Goal: Task Accomplishment & Management: Manage account settings

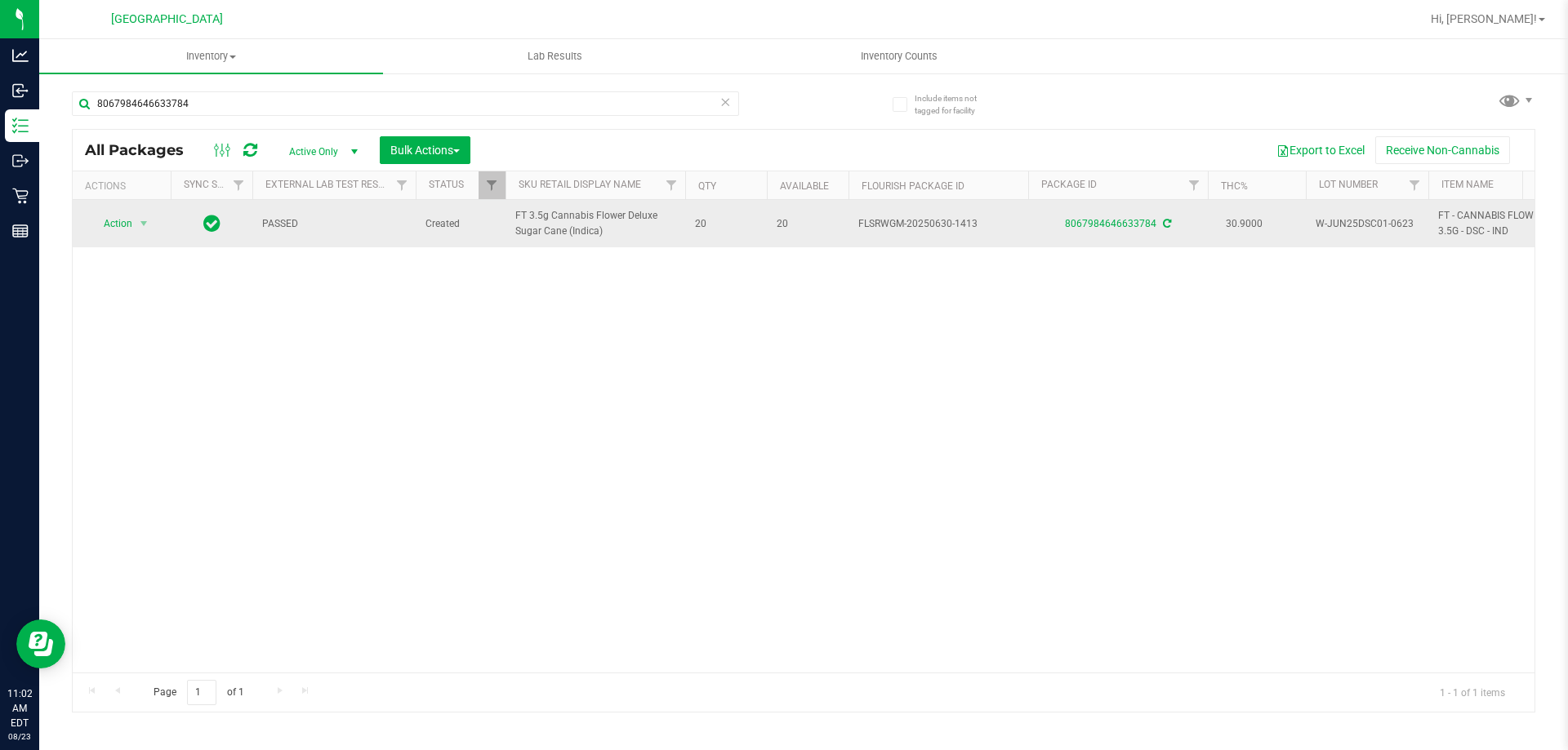
click at [155, 222] on div "Action Action Adjust qty Create package Edit attributes Global inventory Locate…" at bounding box center [121, 224] width 78 height 23
click at [131, 225] on span "Action" at bounding box center [111, 224] width 45 height 23
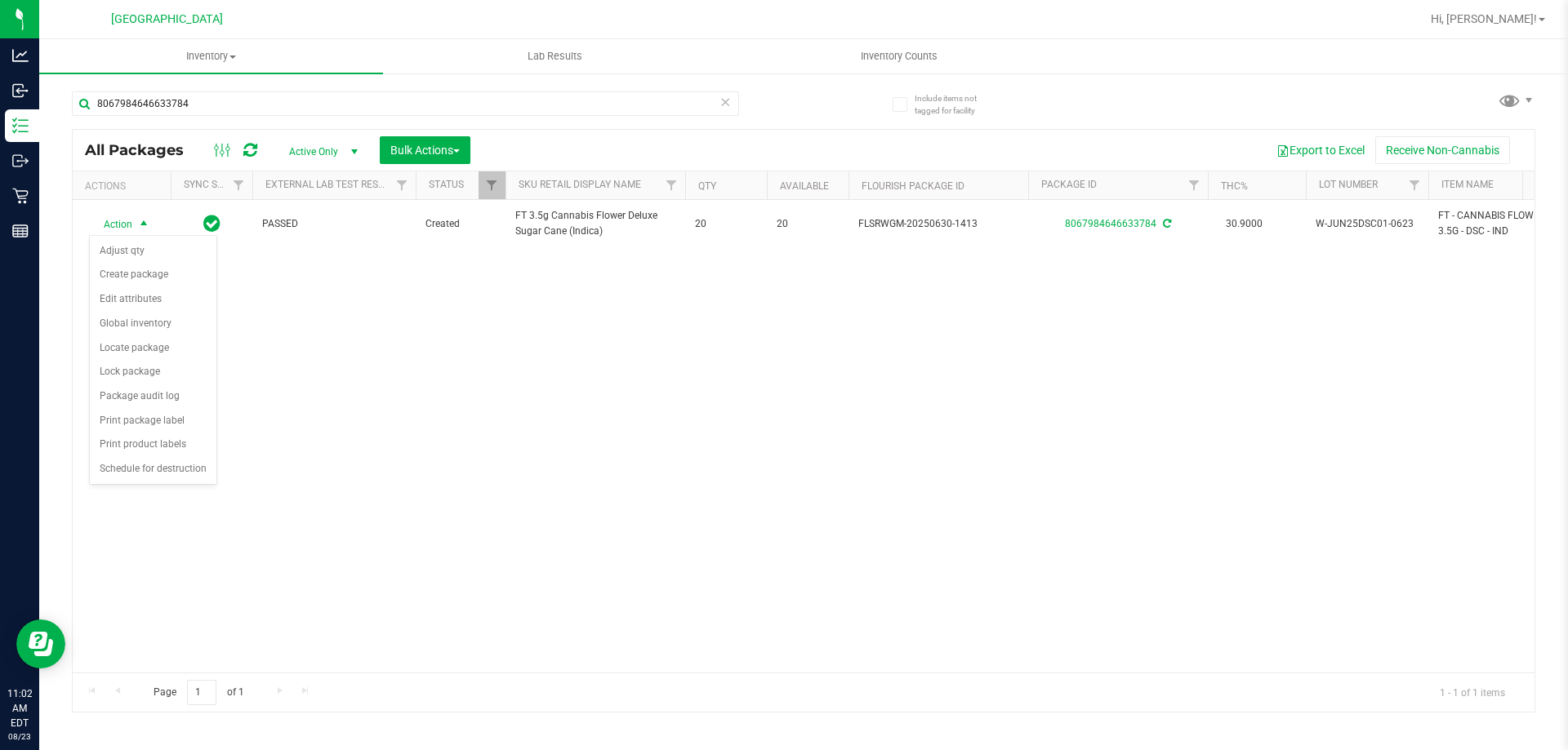
click at [312, 447] on div "Action Action Adjust qty Create package Edit attributes Global inventory Locate…" at bounding box center [803, 436] width 1462 height 473
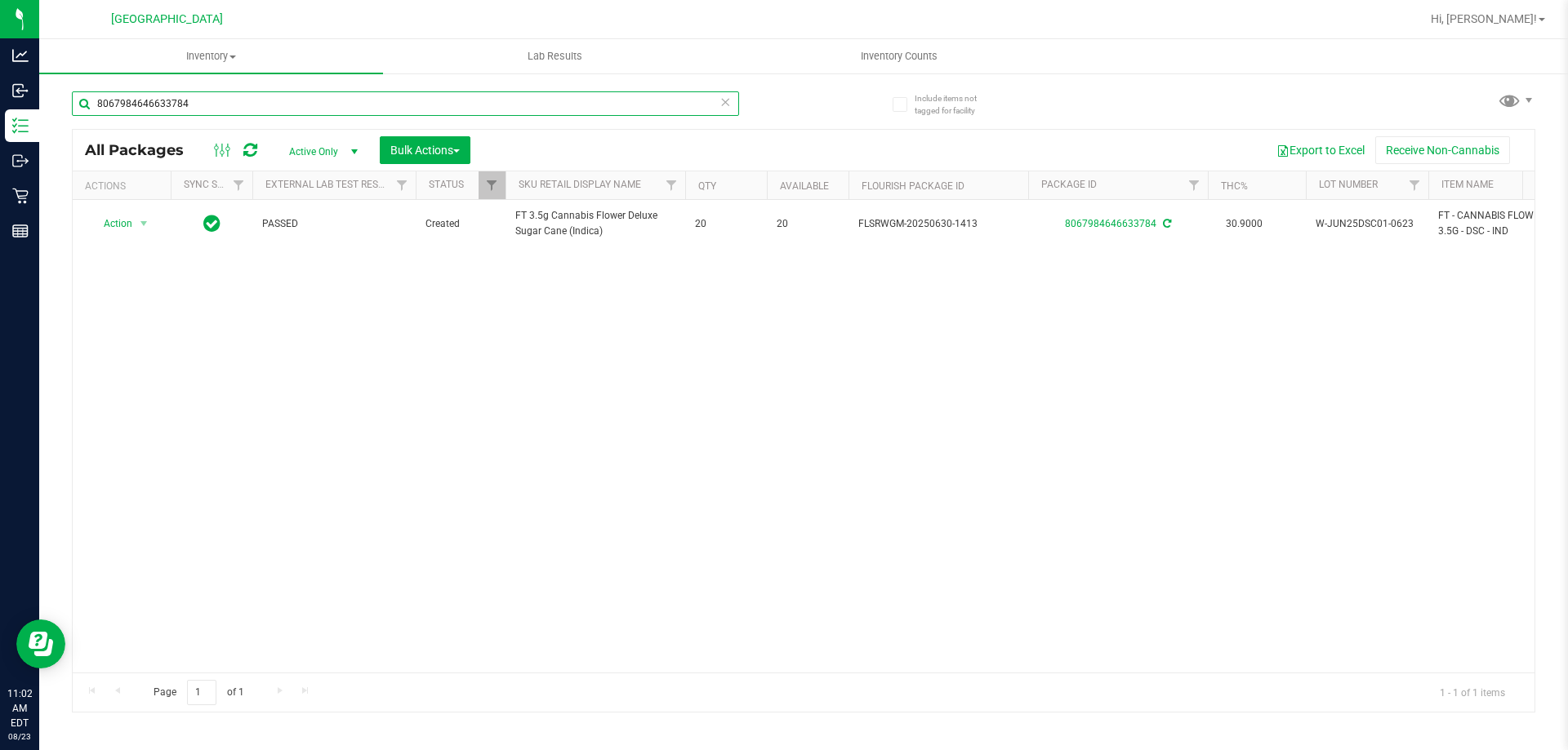
click at [226, 102] on input "8067984646633784" at bounding box center [405, 103] width 667 height 24
type input "8"
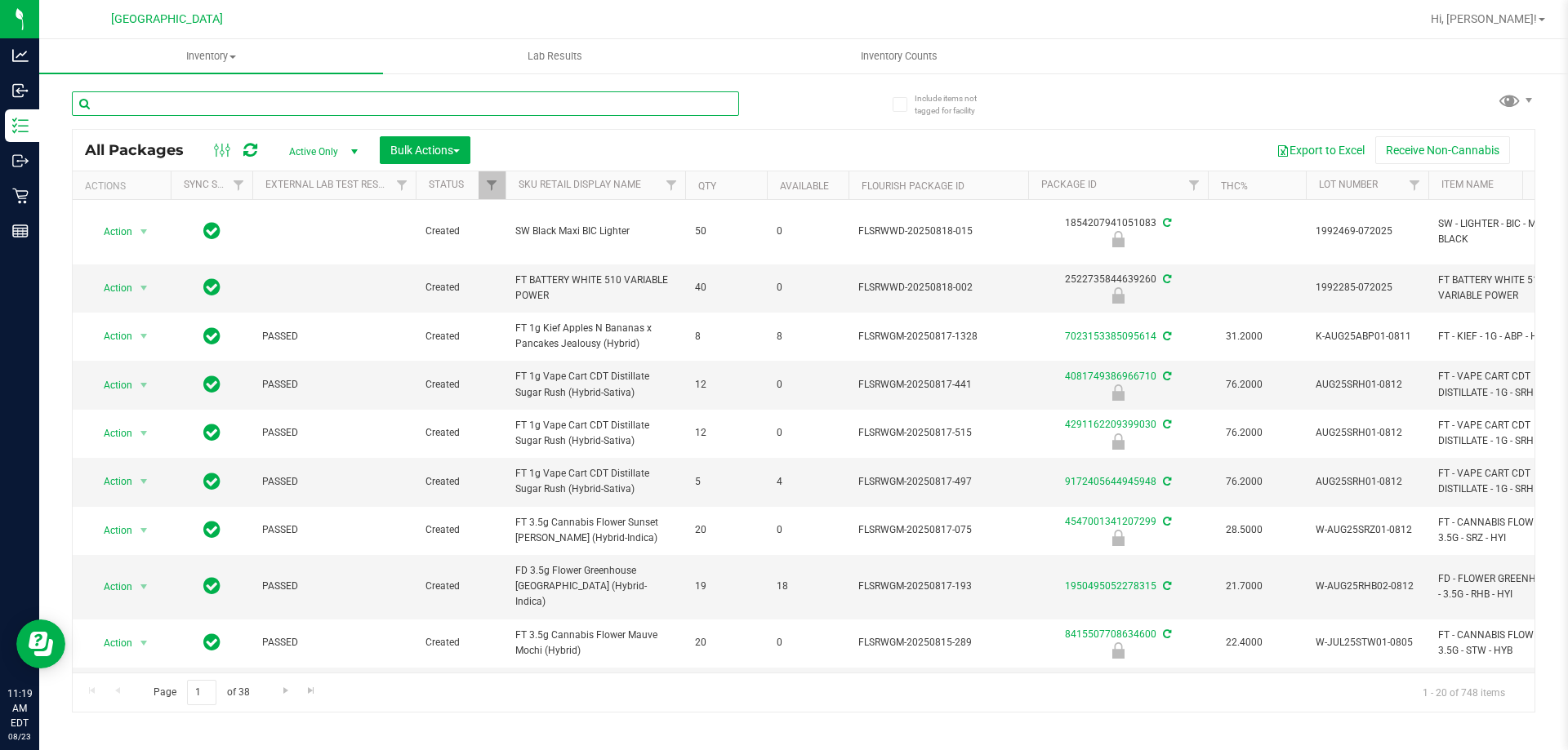
click at [232, 113] on input "text" at bounding box center [405, 103] width 667 height 24
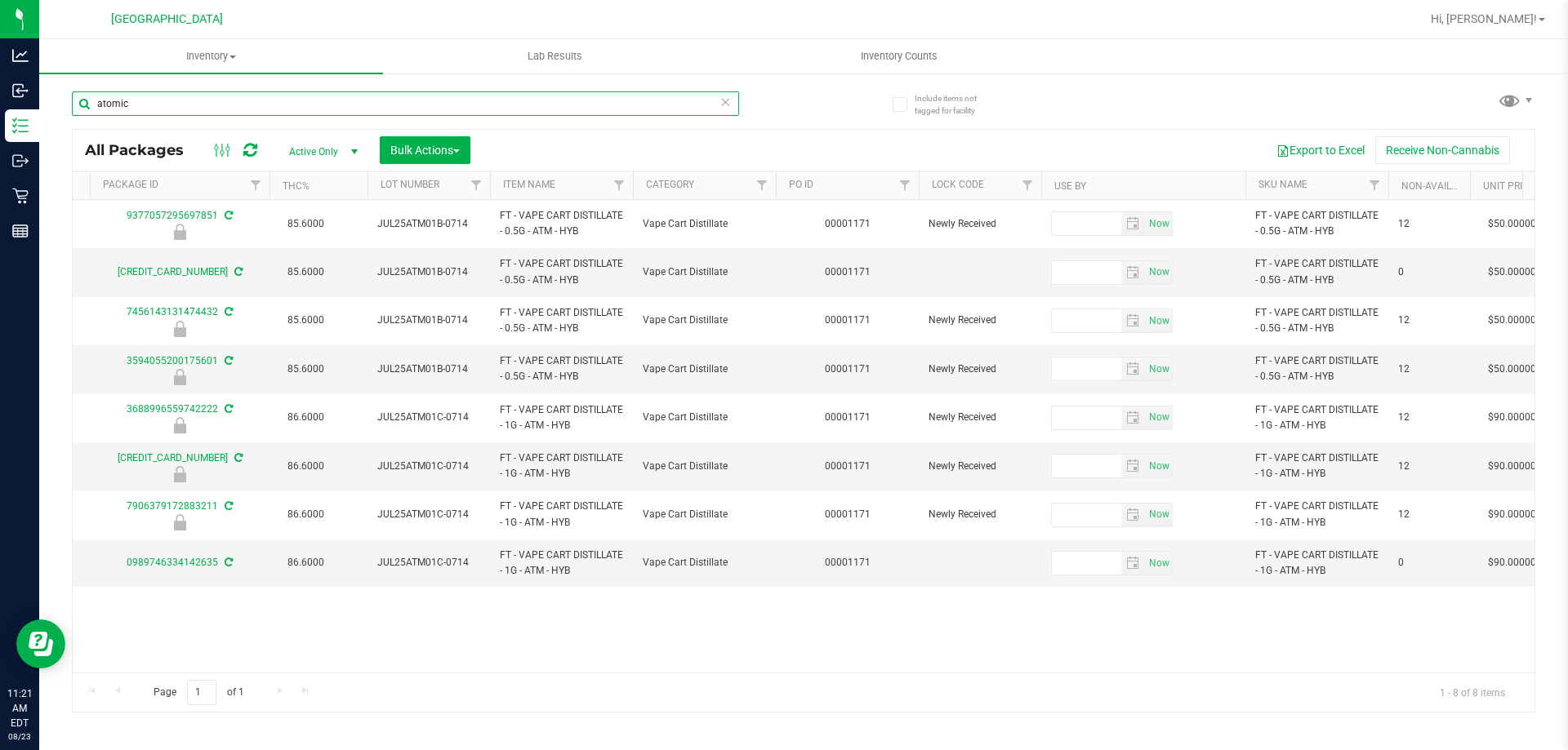
scroll to position [0, 467]
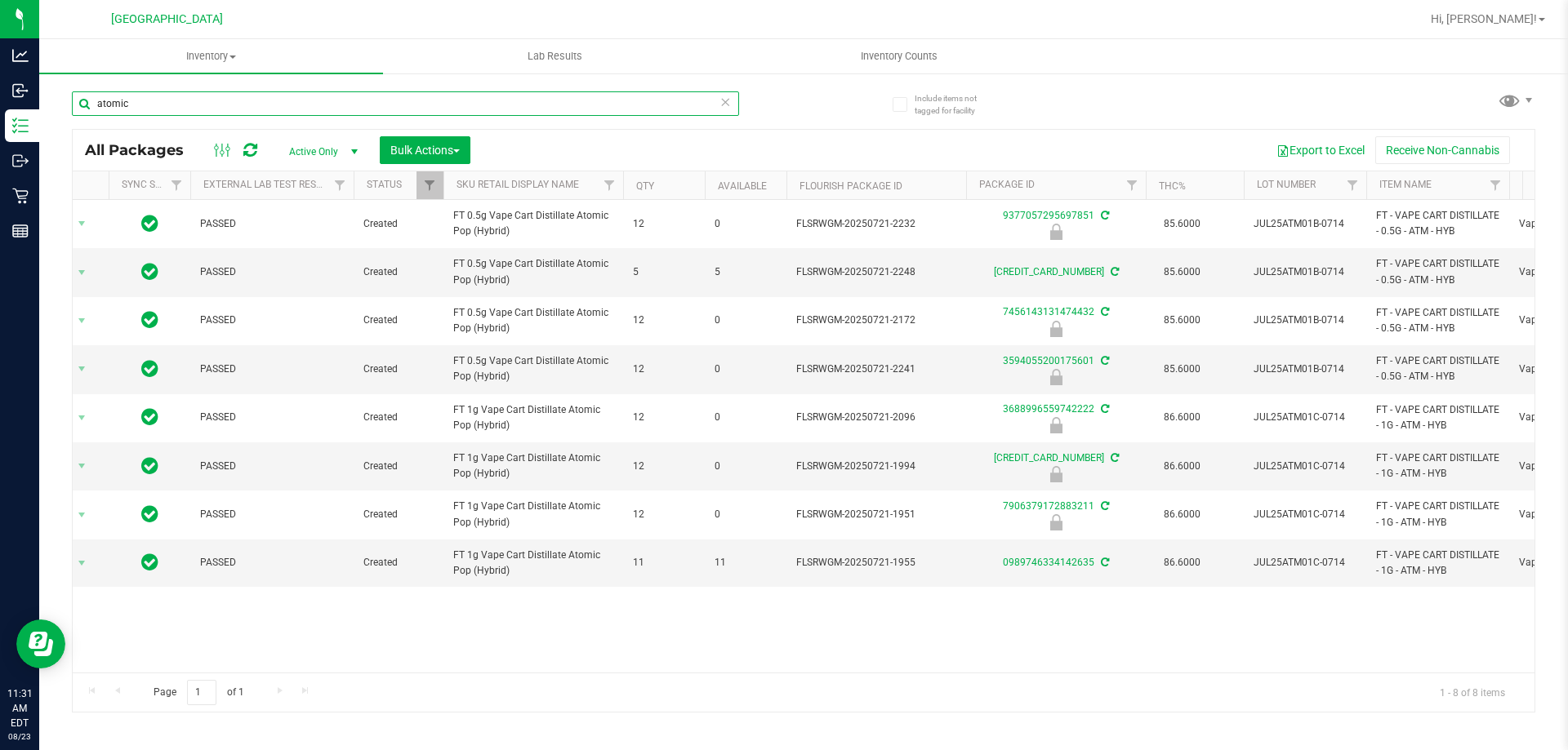
click at [171, 98] on input "atomic" at bounding box center [405, 103] width 667 height 24
type input "a"
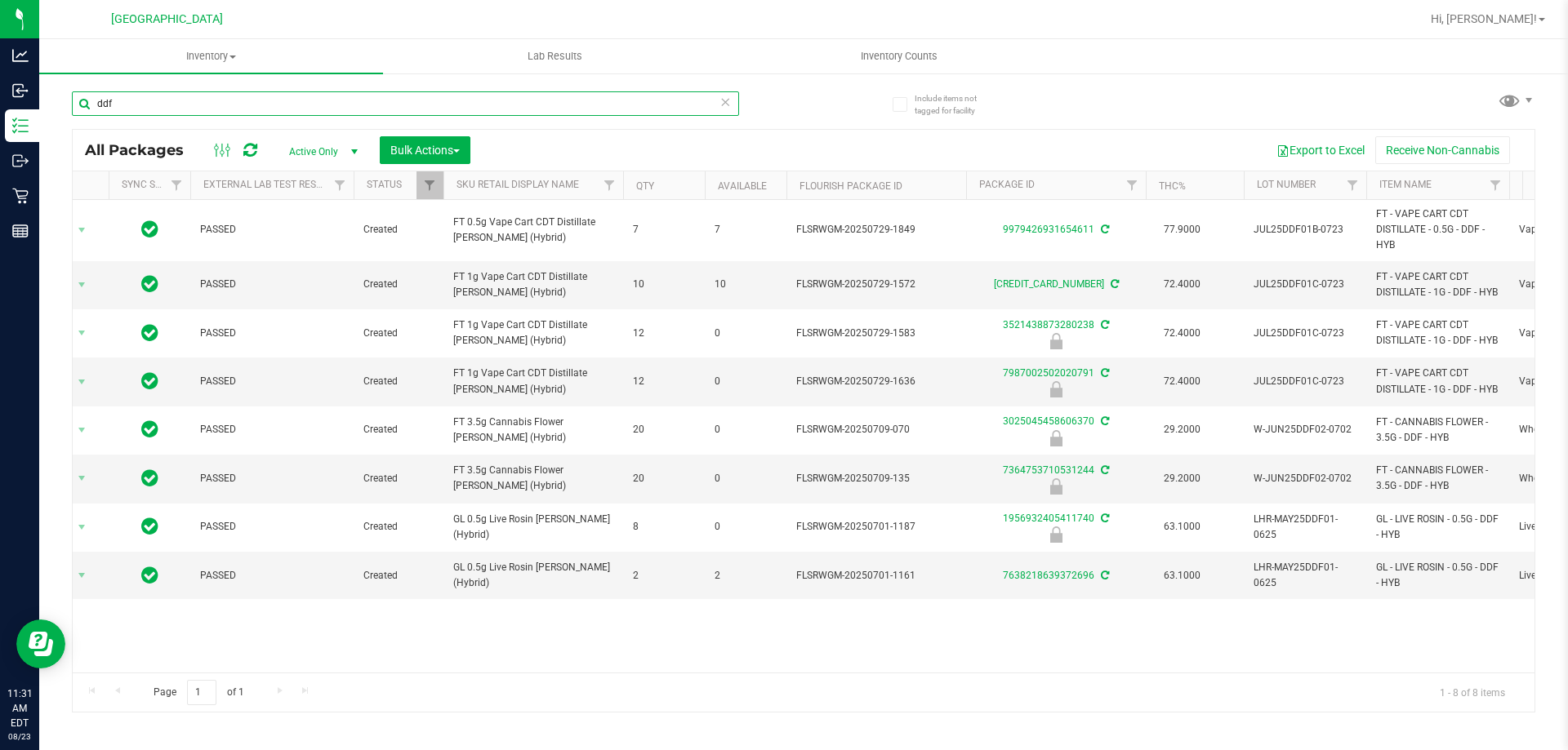
click at [141, 107] on input "ddf" at bounding box center [405, 103] width 667 height 24
type input "d"
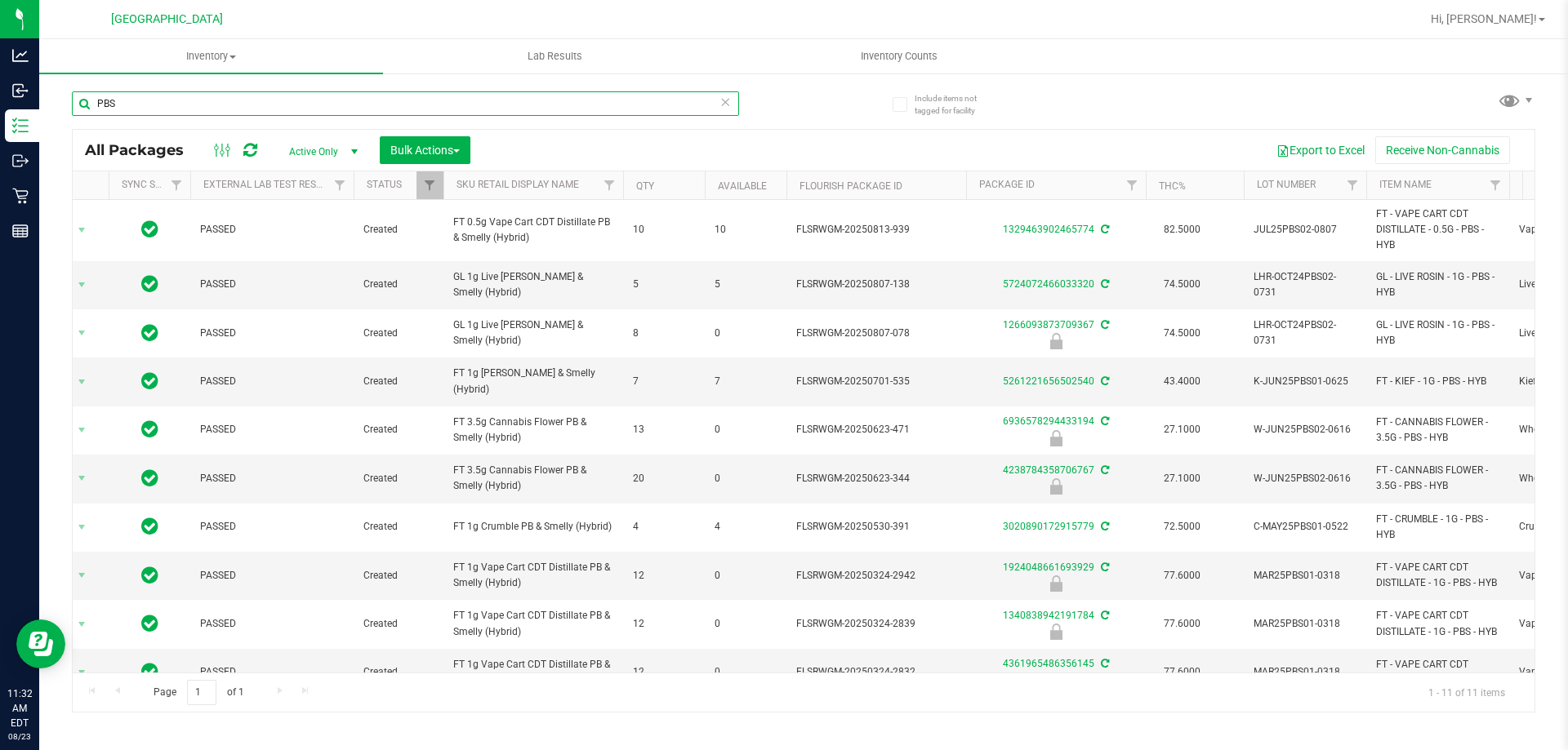
click at [154, 107] on input "PBS" at bounding box center [405, 103] width 667 height 24
type input "P"
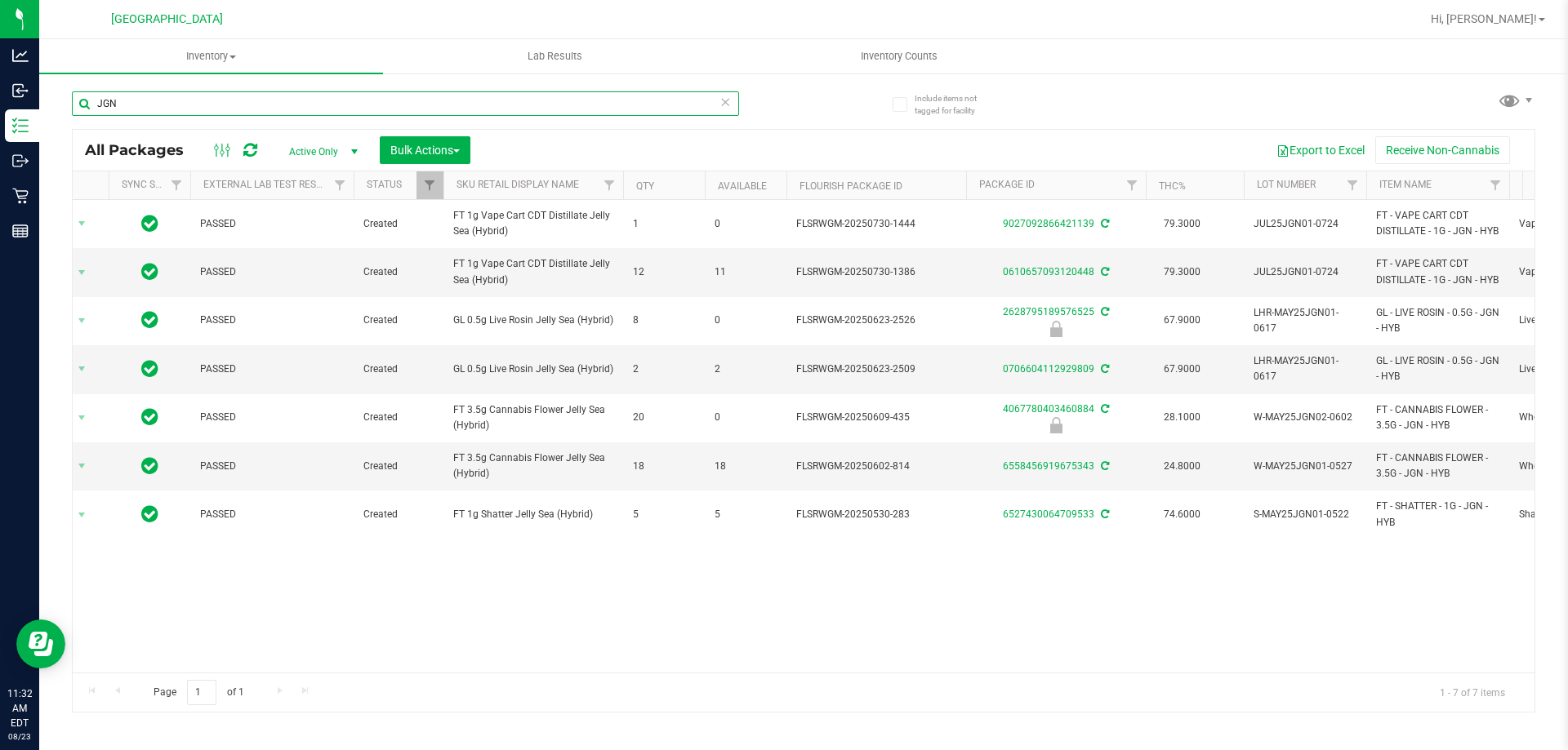
click at [153, 104] on input "JGN" at bounding box center [405, 103] width 667 height 24
type input "J"
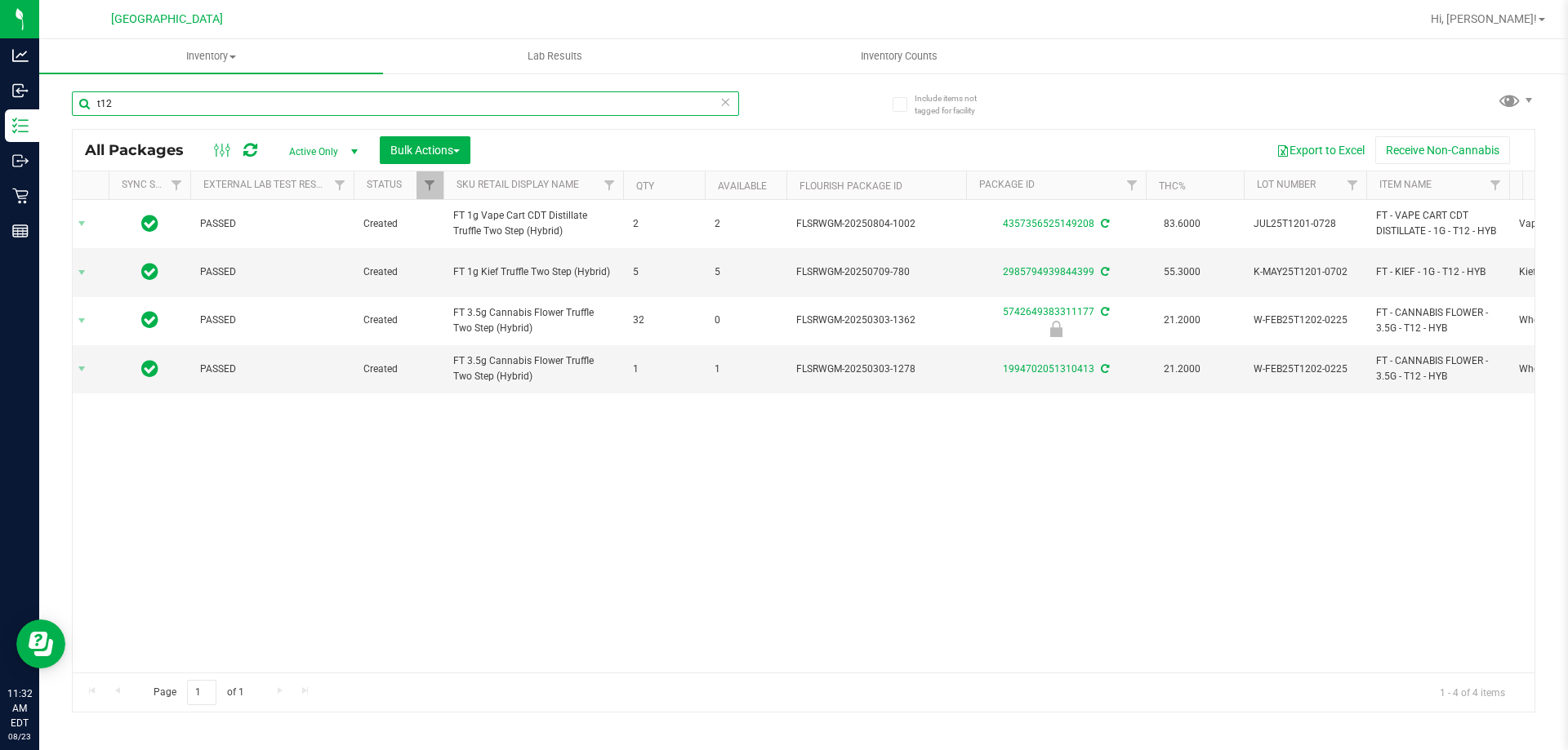
click at [111, 105] on input "t12" at bounding box center [405, 103] width 667 height 24
click at [186, 107] on input "t12" at bounding box center [405, 103] width 667 height 24
type input "t"
type input "-162"
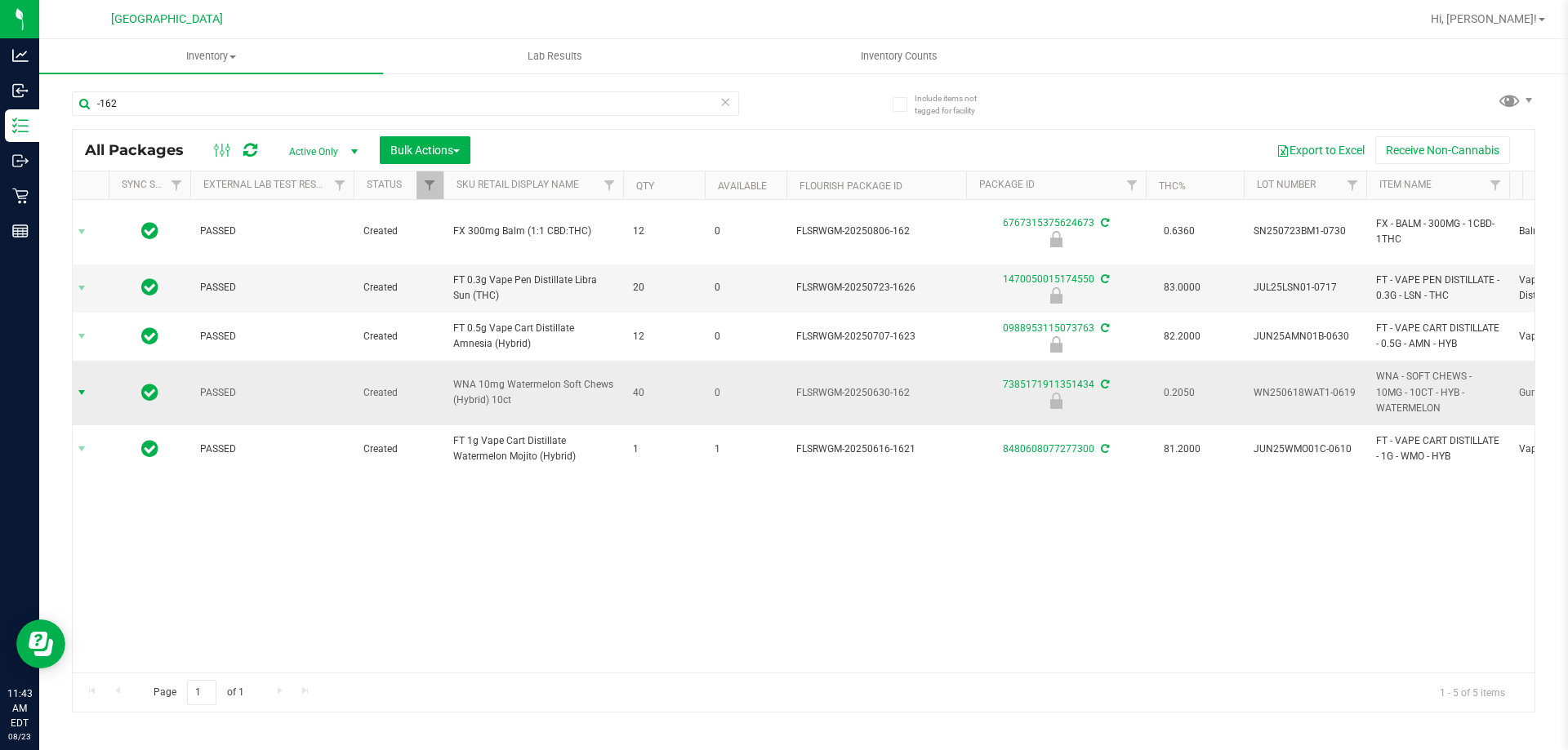
click at [88, 386] on span "select" at bounding box center [81, 392] width 13 height 13
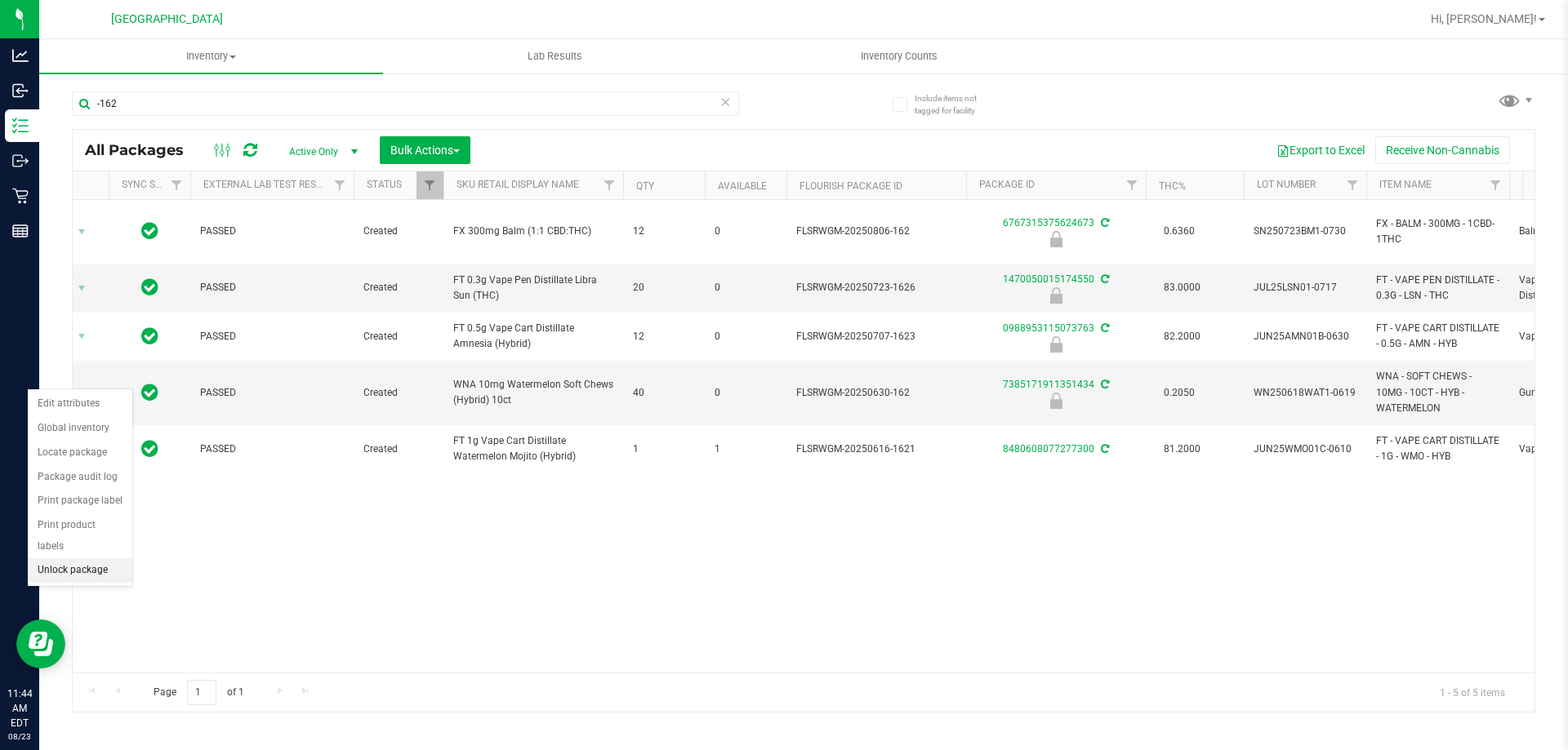
click at [91, 558] on li "Unlock package" at bounding box center [80, 570] width 105 height 24
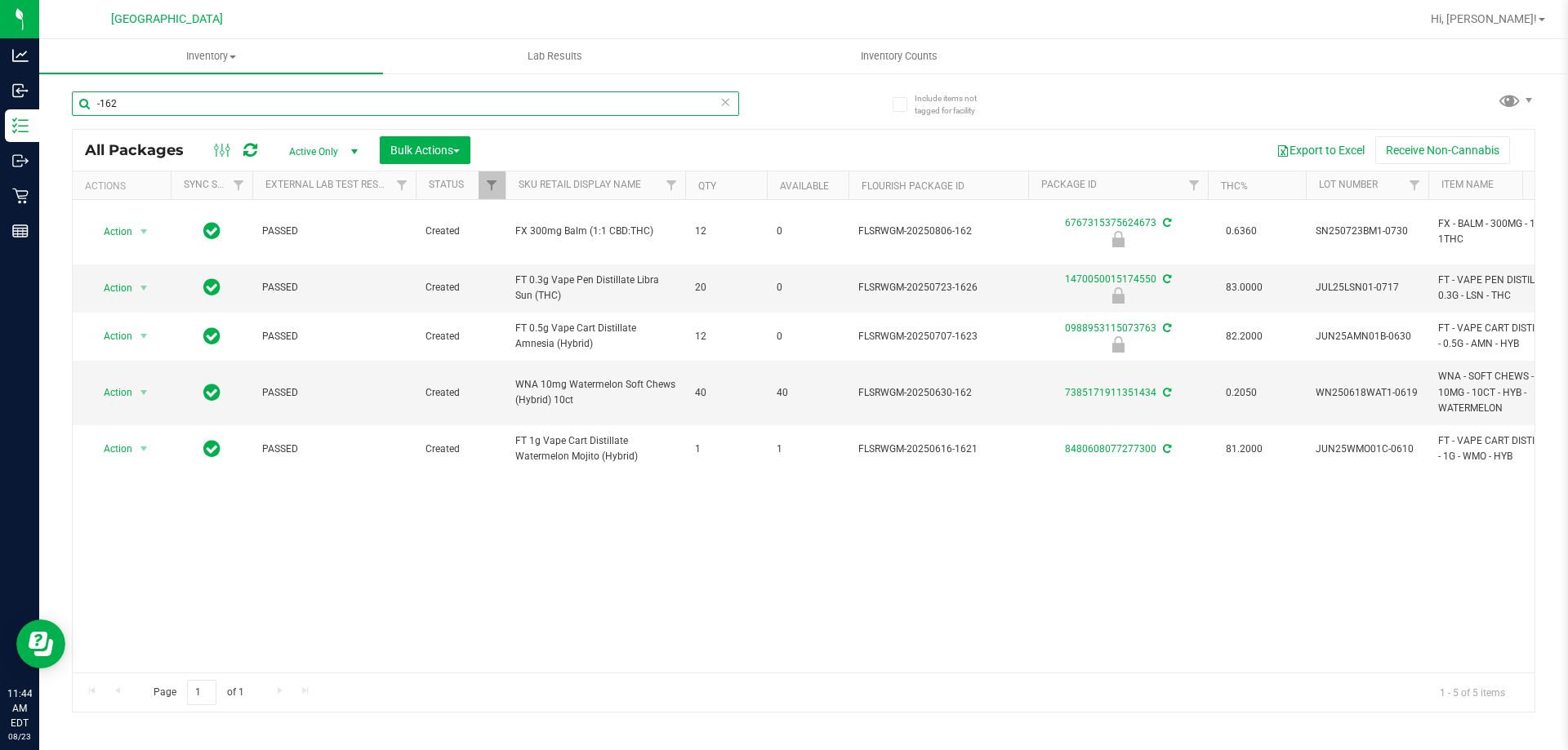
click at [190, 105] on input "-162" at bounding box center [405, 103] width 667 height 24
type input "-"
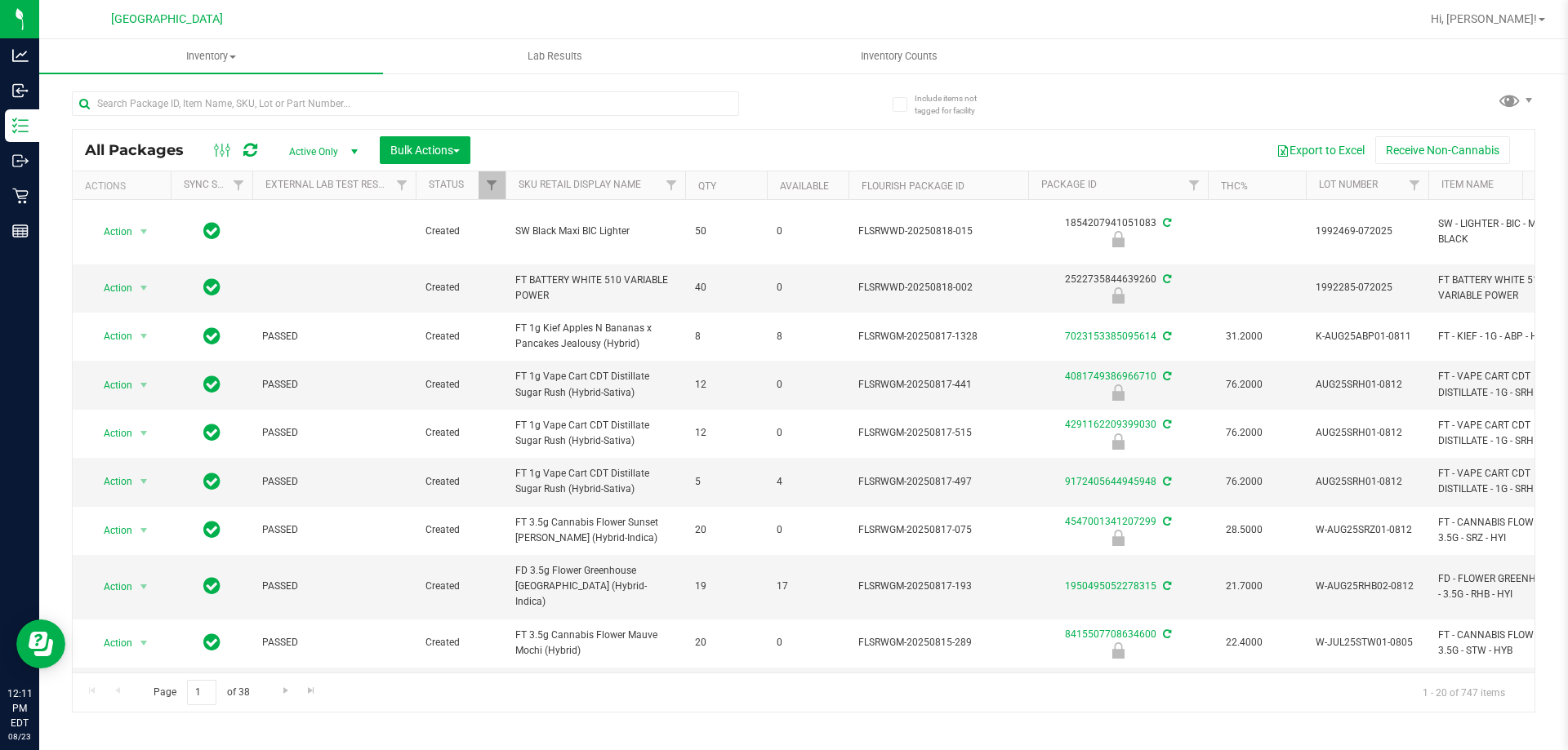
click at [180, 116] on div at bounding box center [405, 109] width 667 height 38
click at [181, 105] on input "text" at bounding box center [405, 103] width 667 height 24
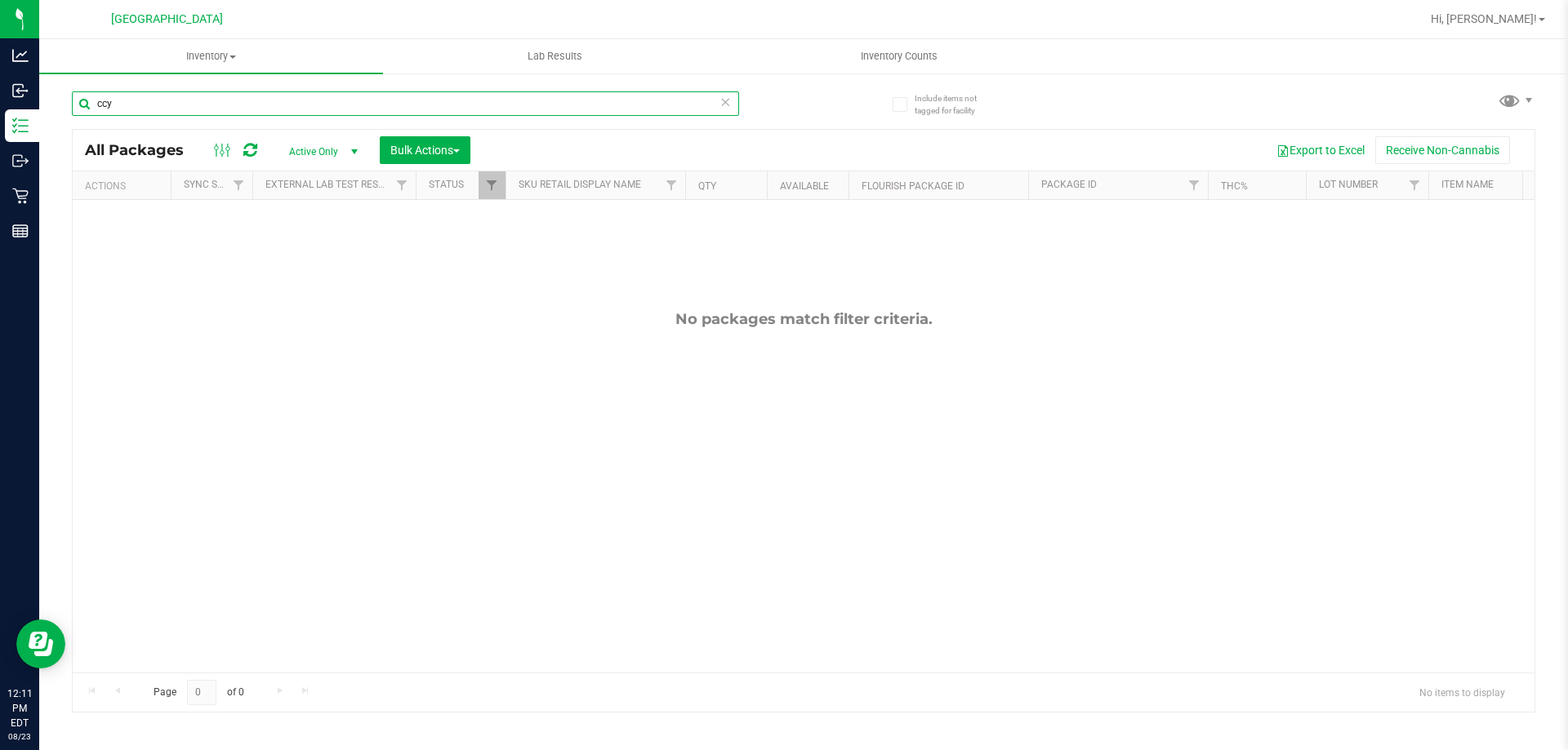
click at [181, 105] on input "ccy" at bounding box center [405, 103] width 667 height 24
type input "c"
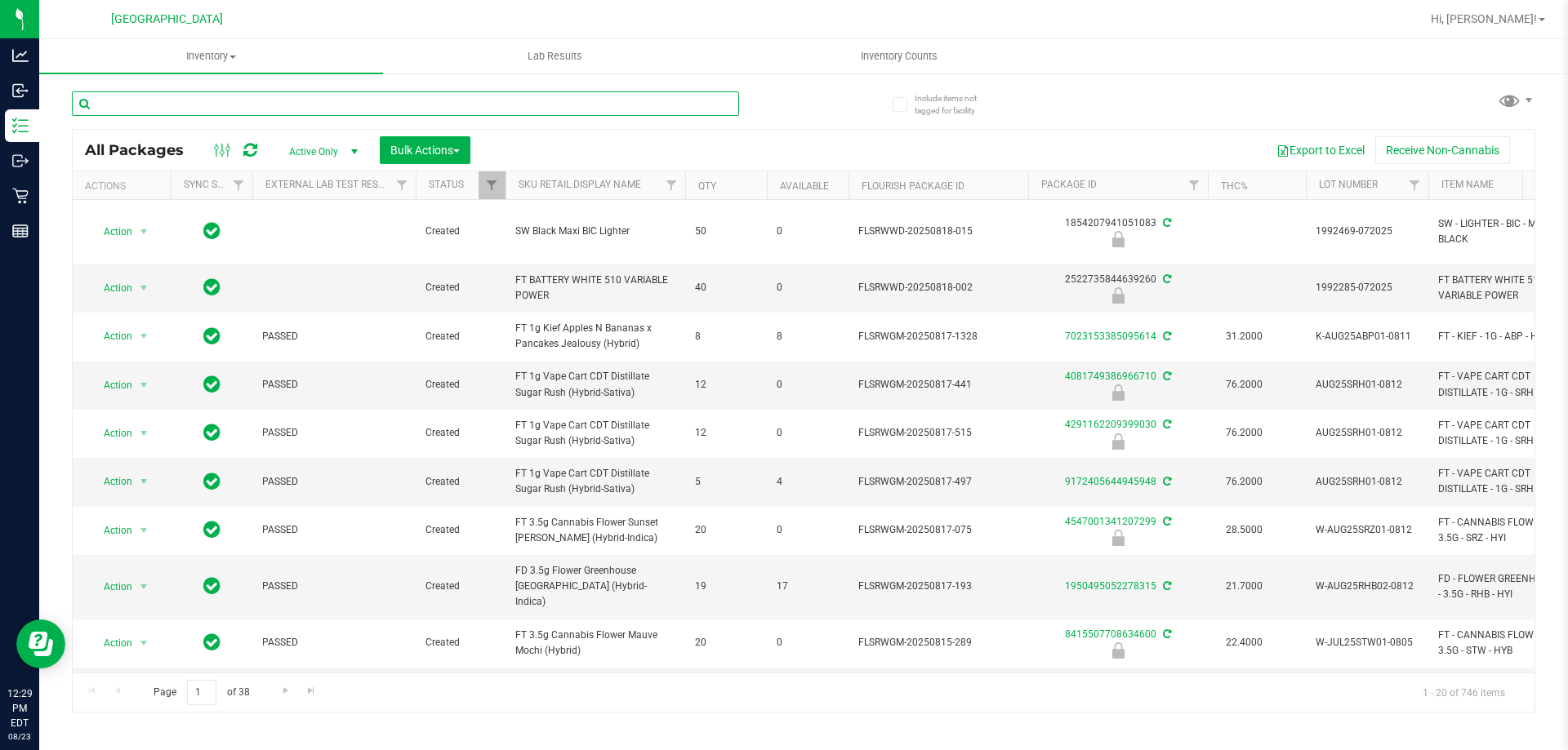
click at [156, 103] on input "text" at bounding box center [405, 103] width 667 height 24
click at [206, 103] on input "text" at bounding box center [405, 103] width 667 height 24
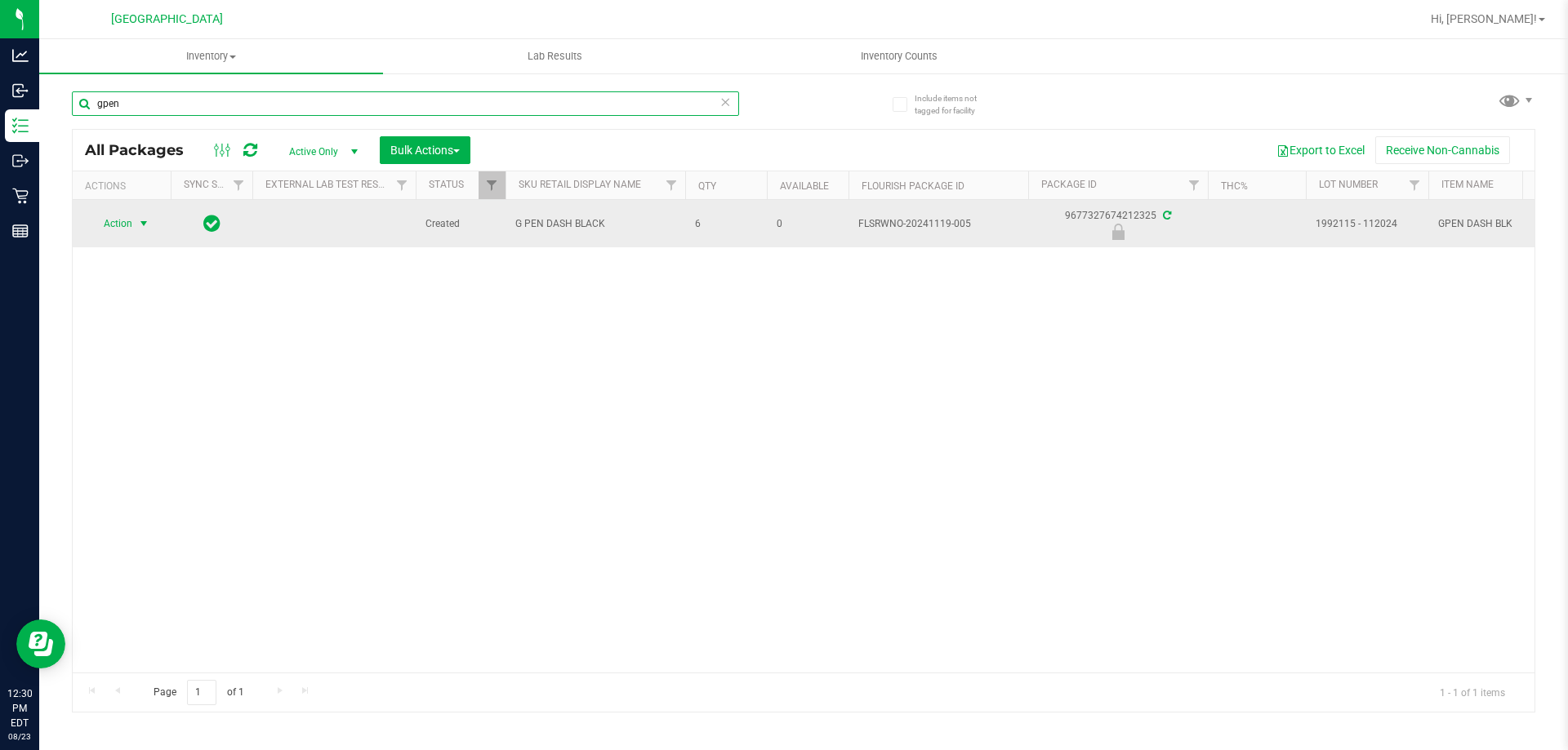
type input "gpen"
click at [139, 226] on span "select" at bounding box center [143, 223] width 13 height 13
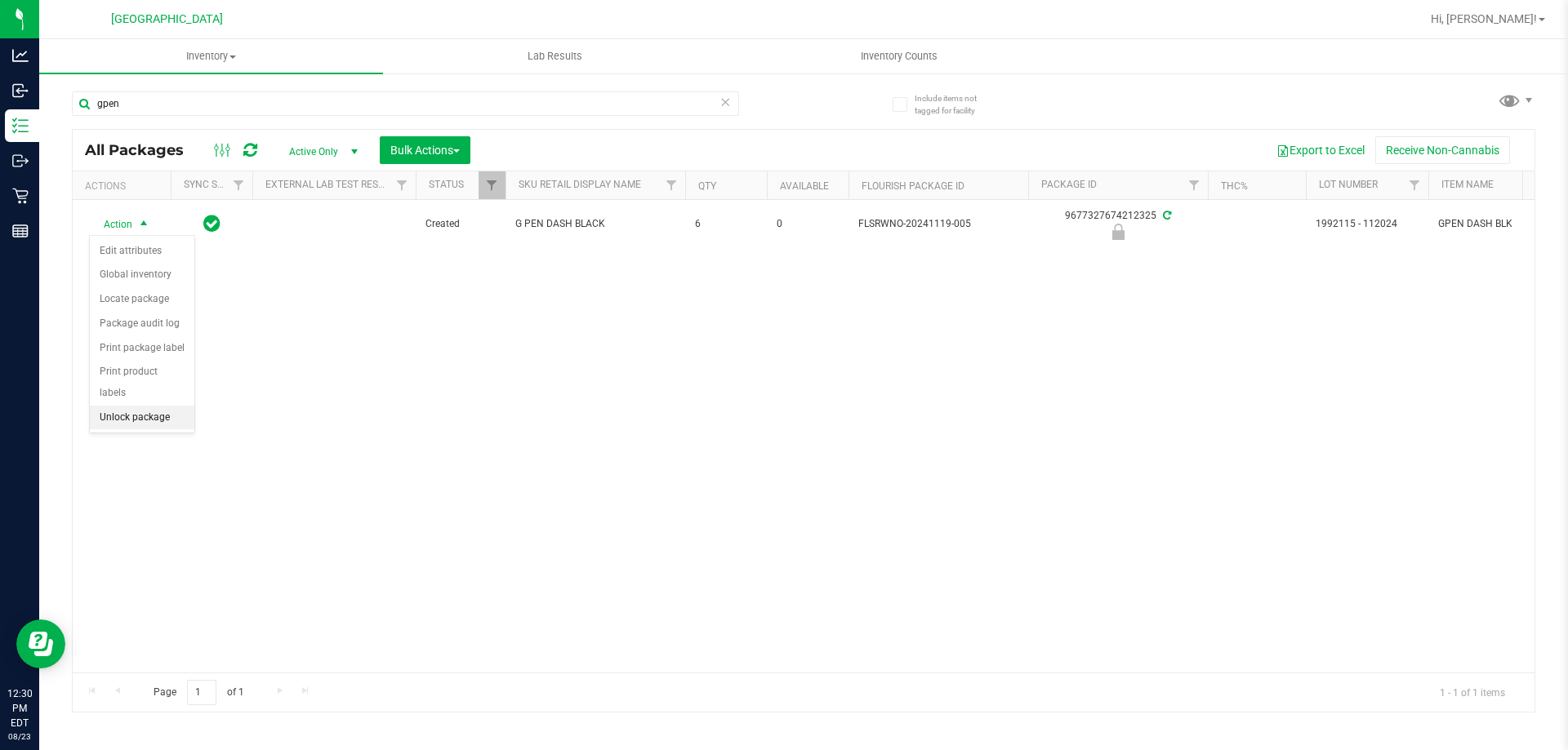
click at [155, 405] on li "Unlock package" at bounding box center [142, 417] width 105 height 24
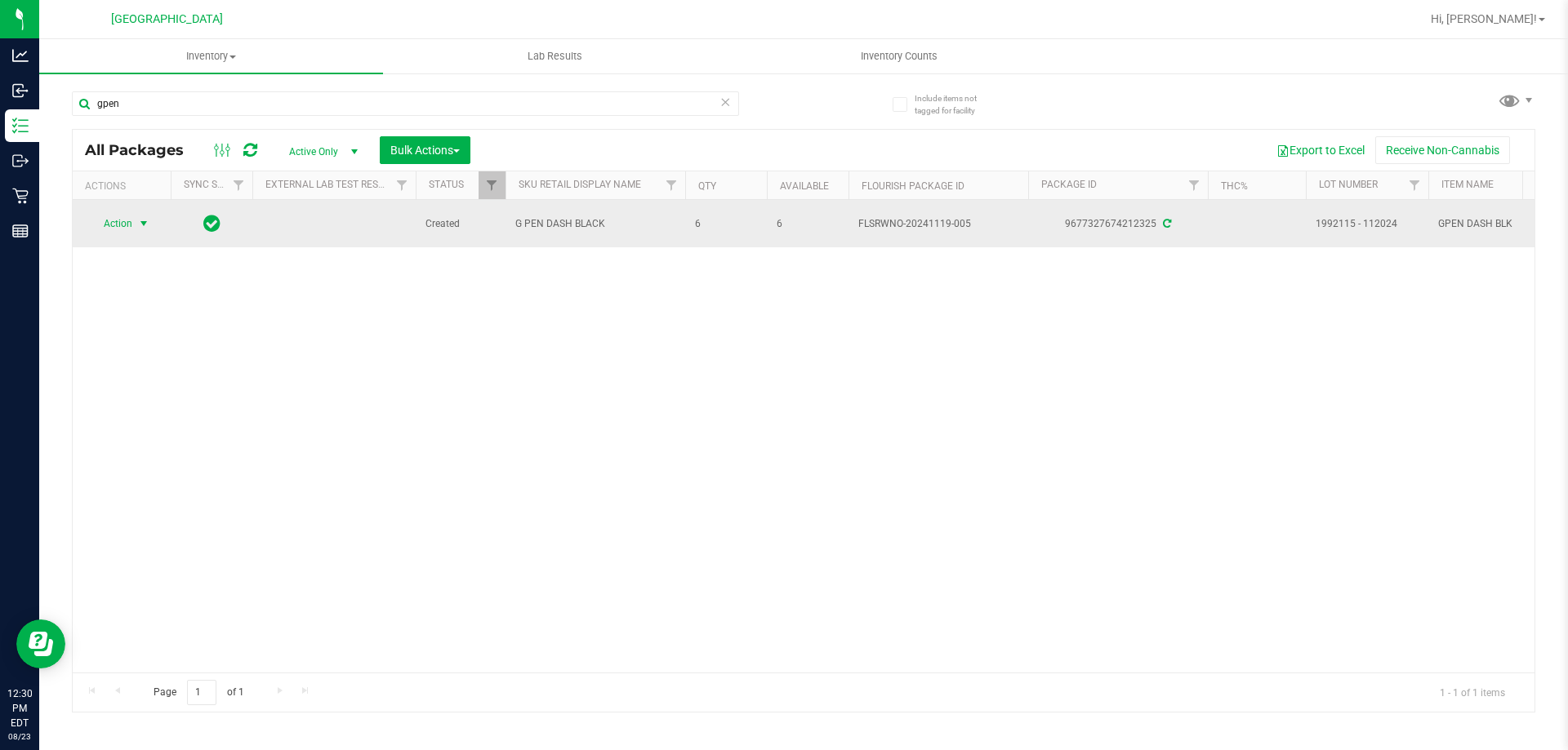
click at [138, 223] on span "select" at bounding box center [143, 223] width 13 height 13
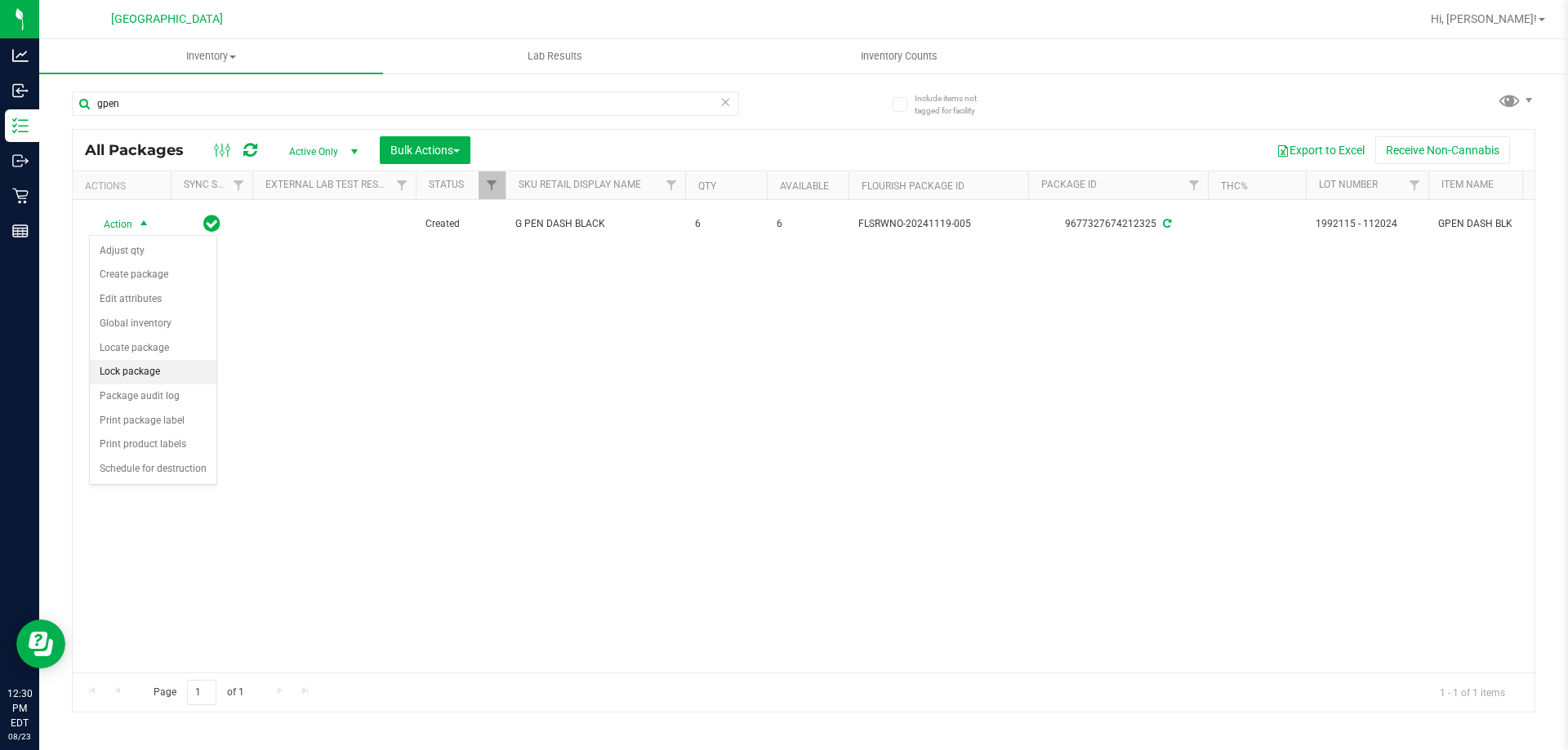
click at [155, 363] on li "Lock package" at bounding box center [153, 372] width 127 height 24
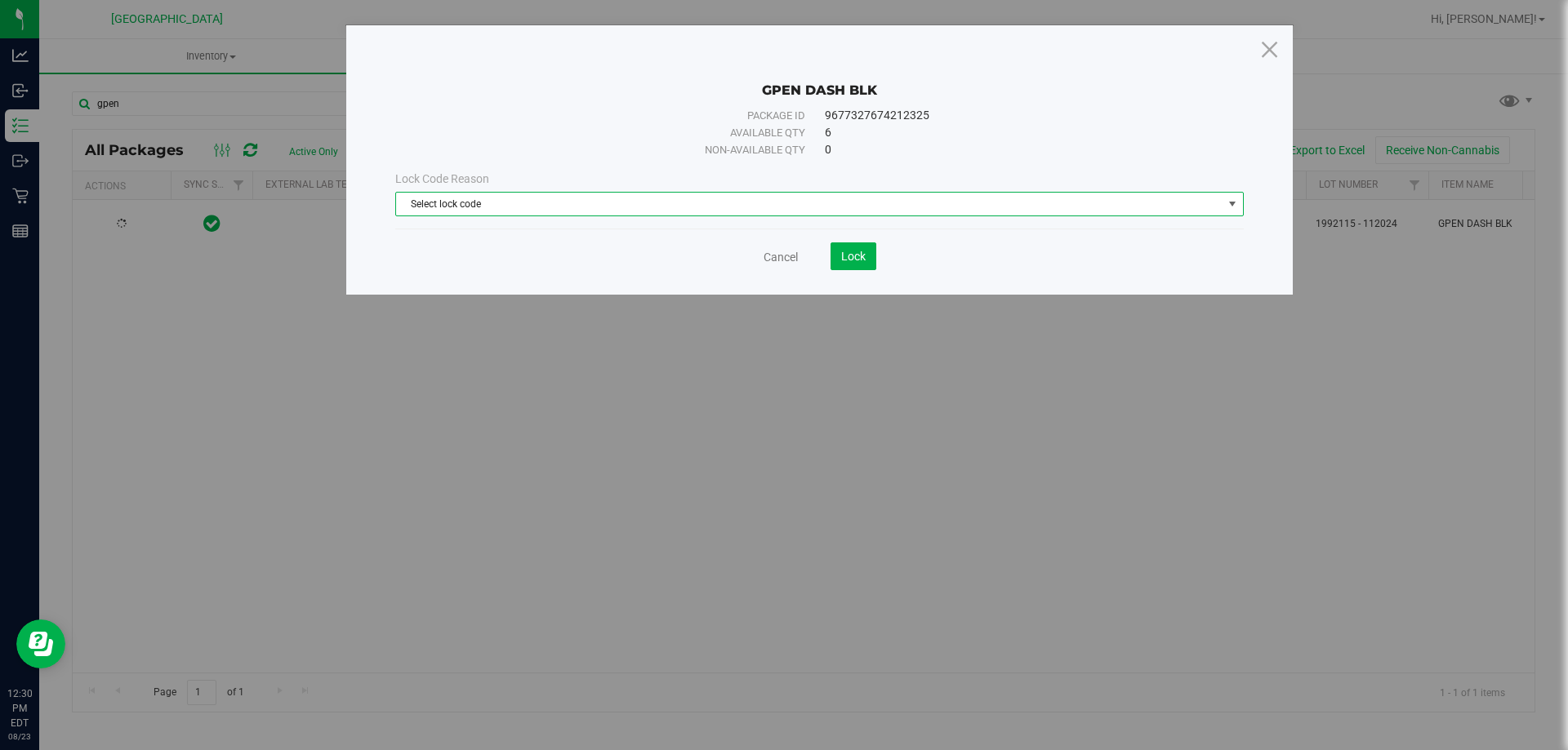
click at [568, 192] on span "Select lock code" at bounding box center [819, 203] width 849 height 24
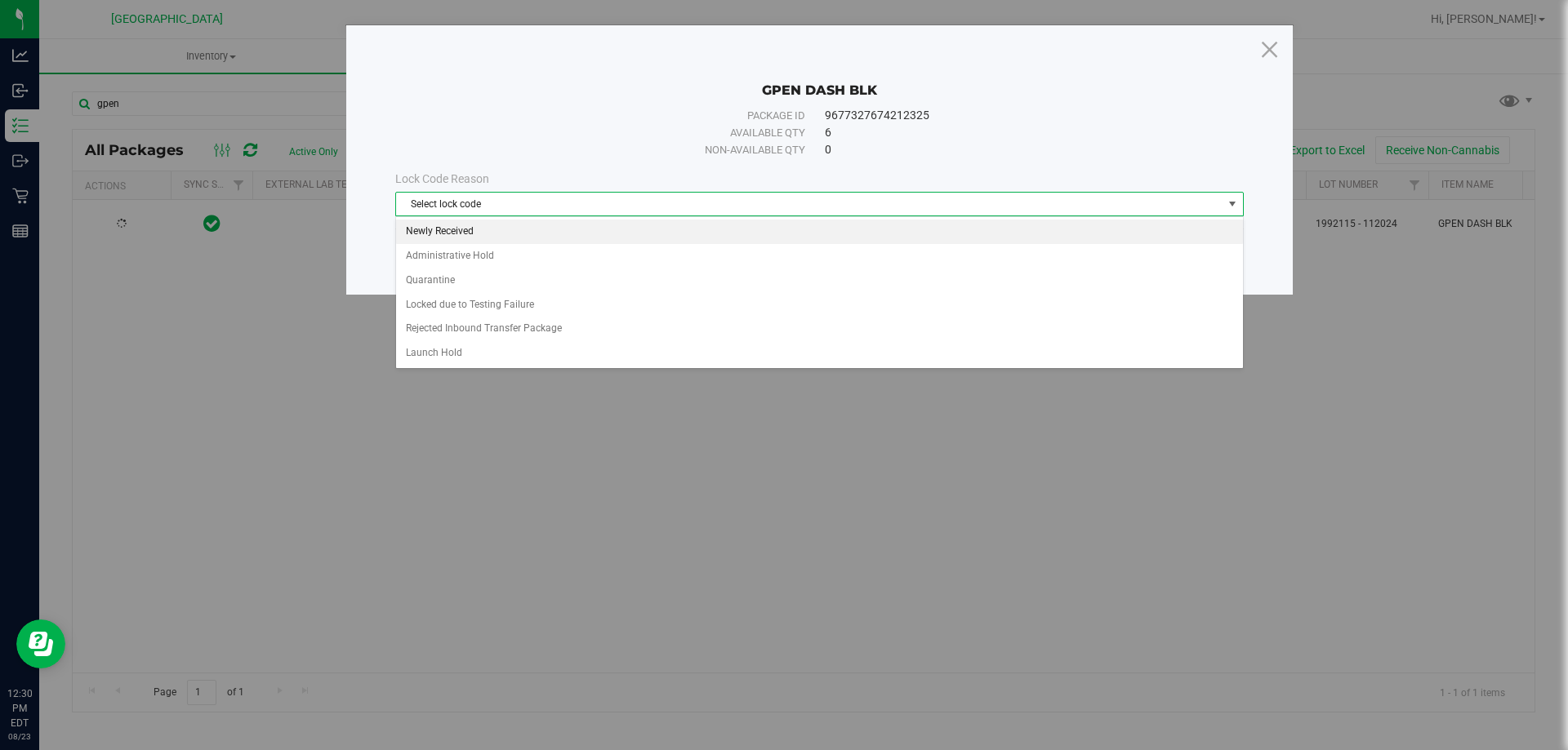
click at [498, 225] on li "Newly Received" at bounding box center [819, 231] width 847 height 24
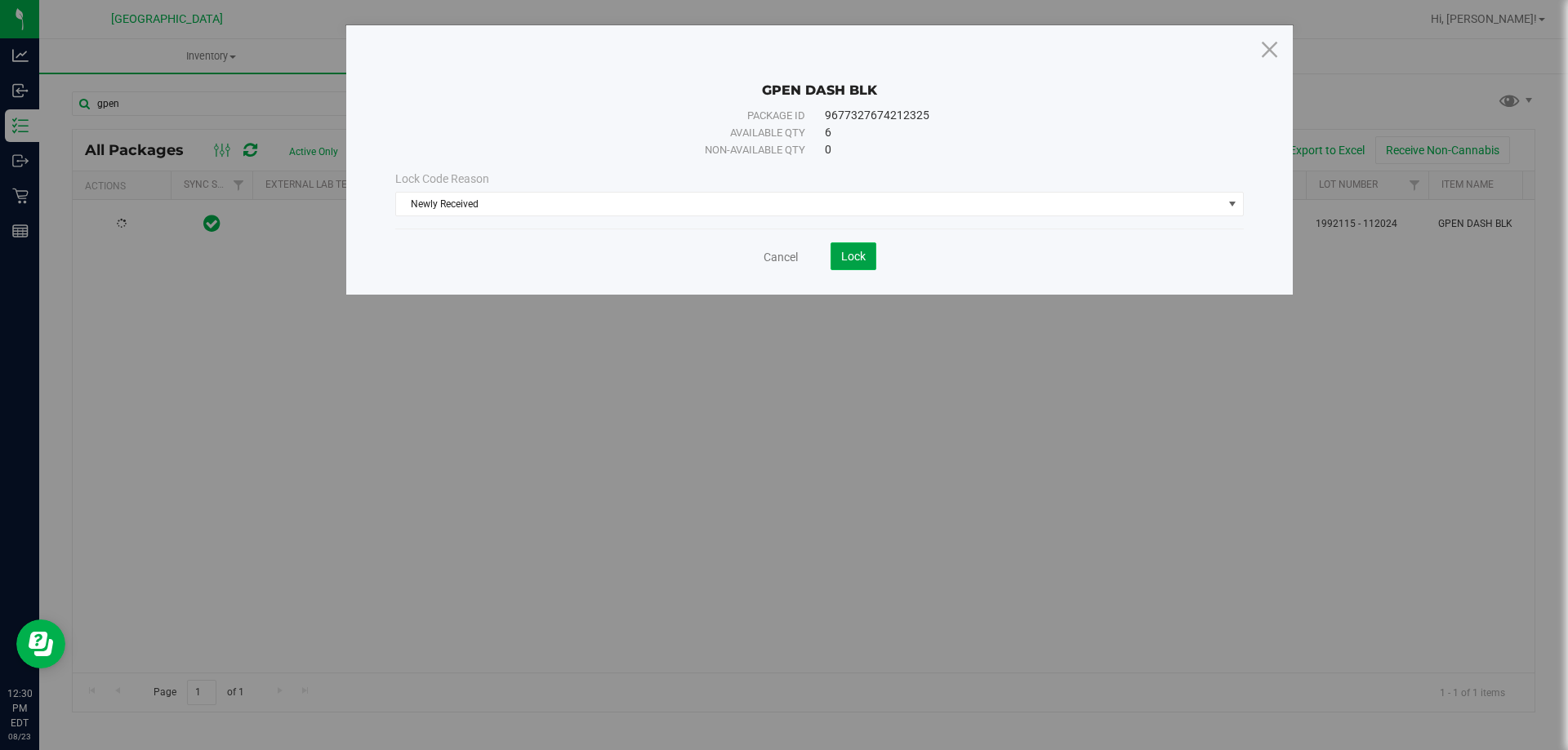
click at [858, 259] on span "Lock" at bounding box center [853, 255] width 24 height 13
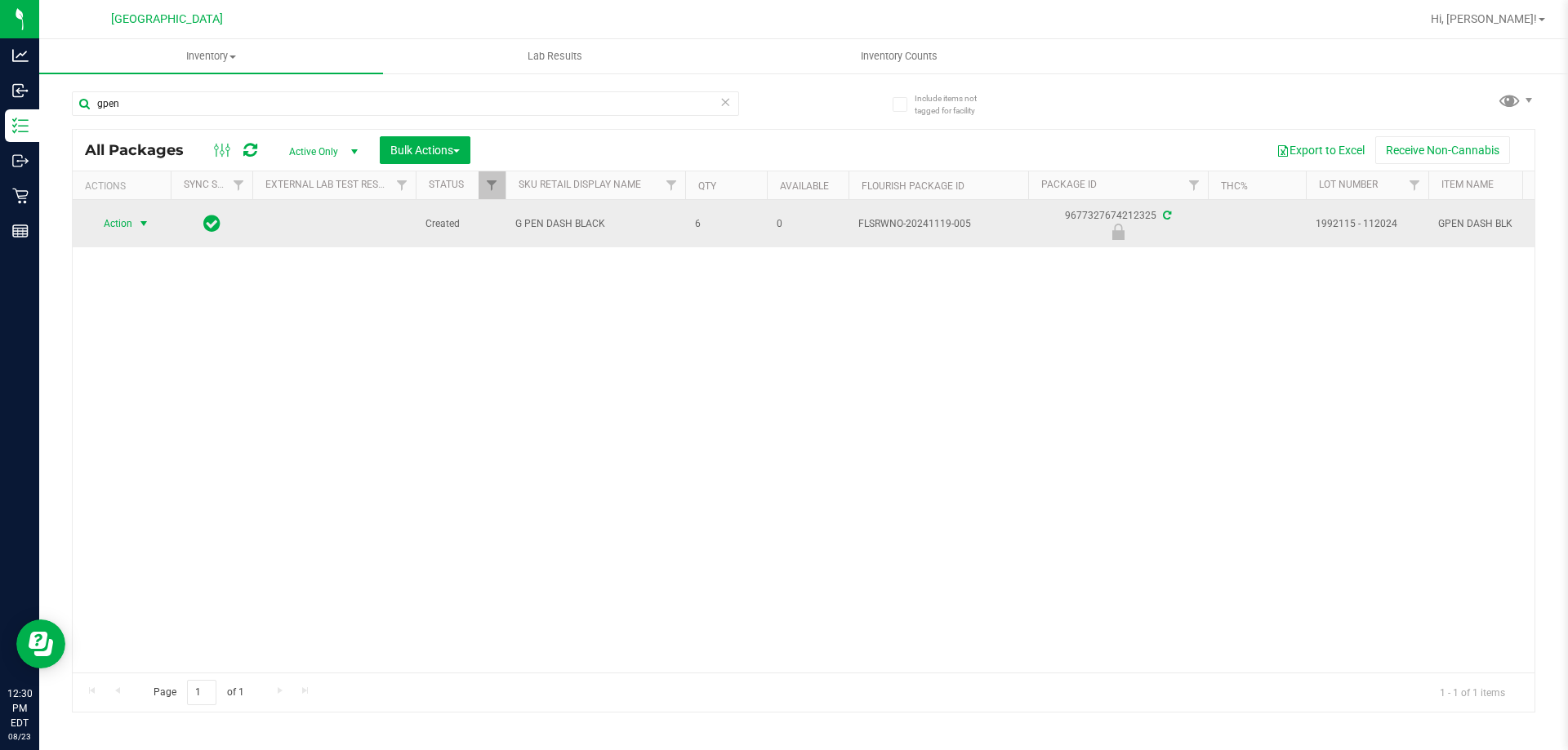
click at [137, 228] on span "select" at bounding box center [143, 223] width 13 height 13
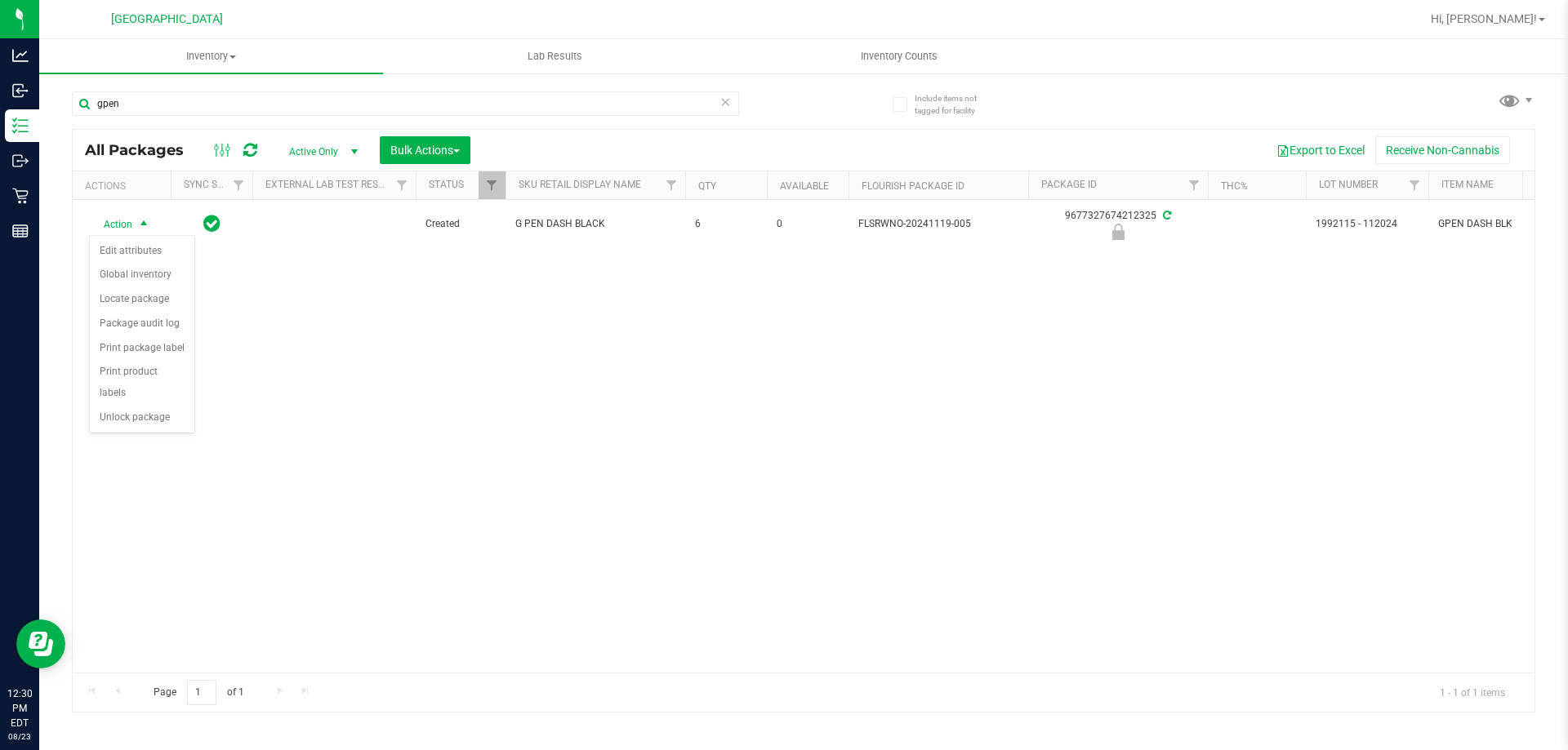
click at [257, 357] on div "Action Action Edit attributes Global inventory Locate package Package audit log…" at bounding box center [803, 436] width 1462 height 473
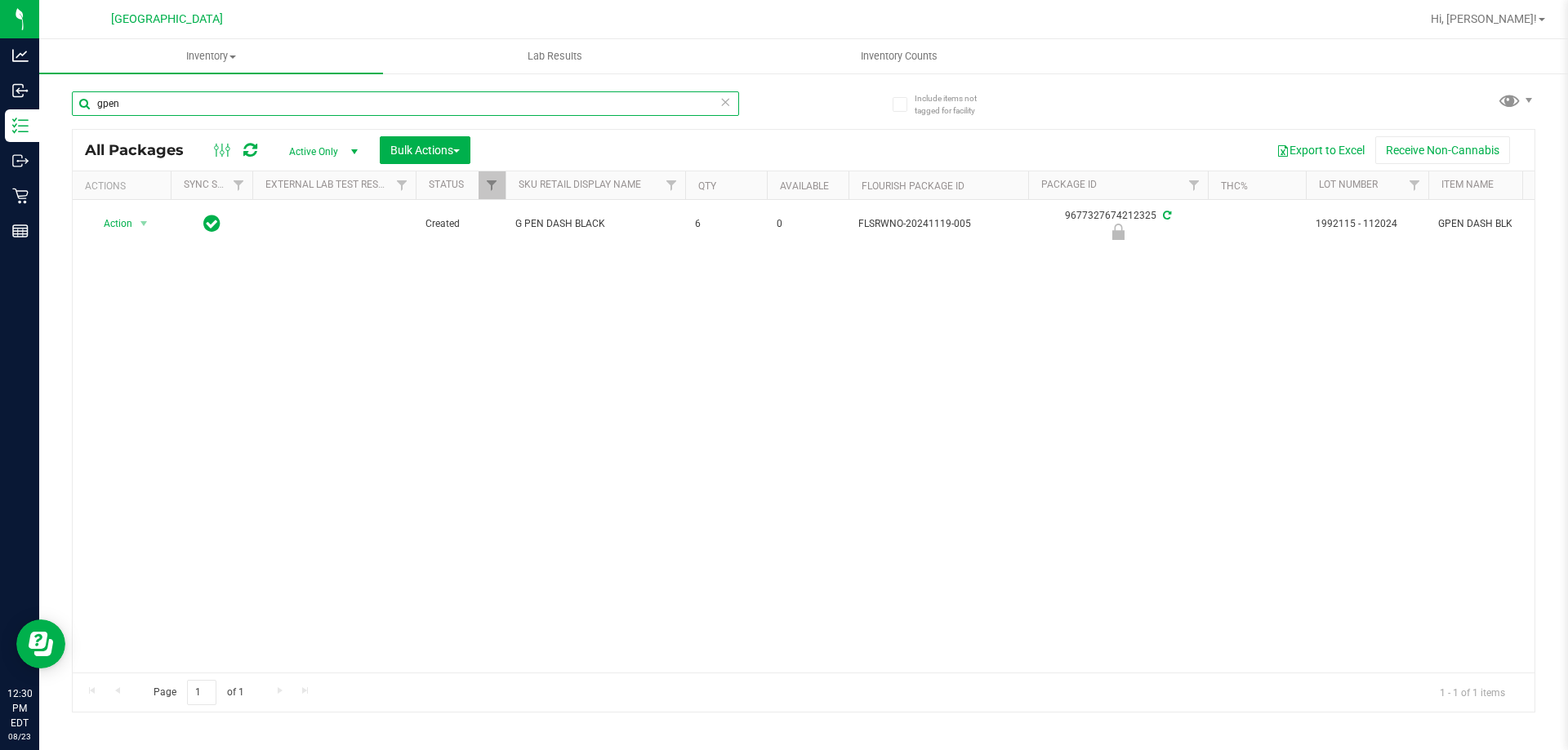
click at [136, 96] on input "gpen" at bounding box center [405, 103] width 667 height 24
type input "g"
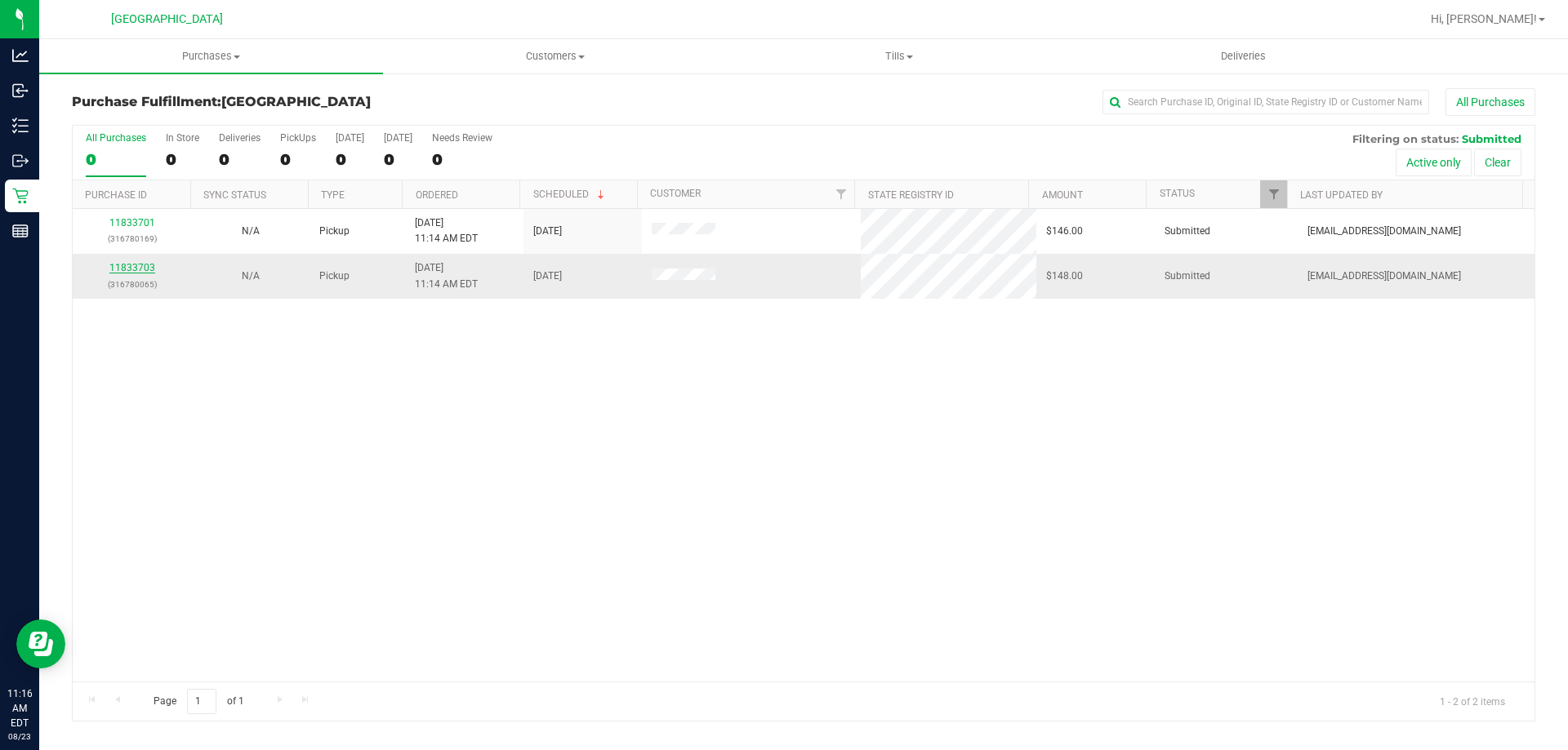
click at [126, 272] on link "11833703" at bounding box center [132, 268] width 45 height 12
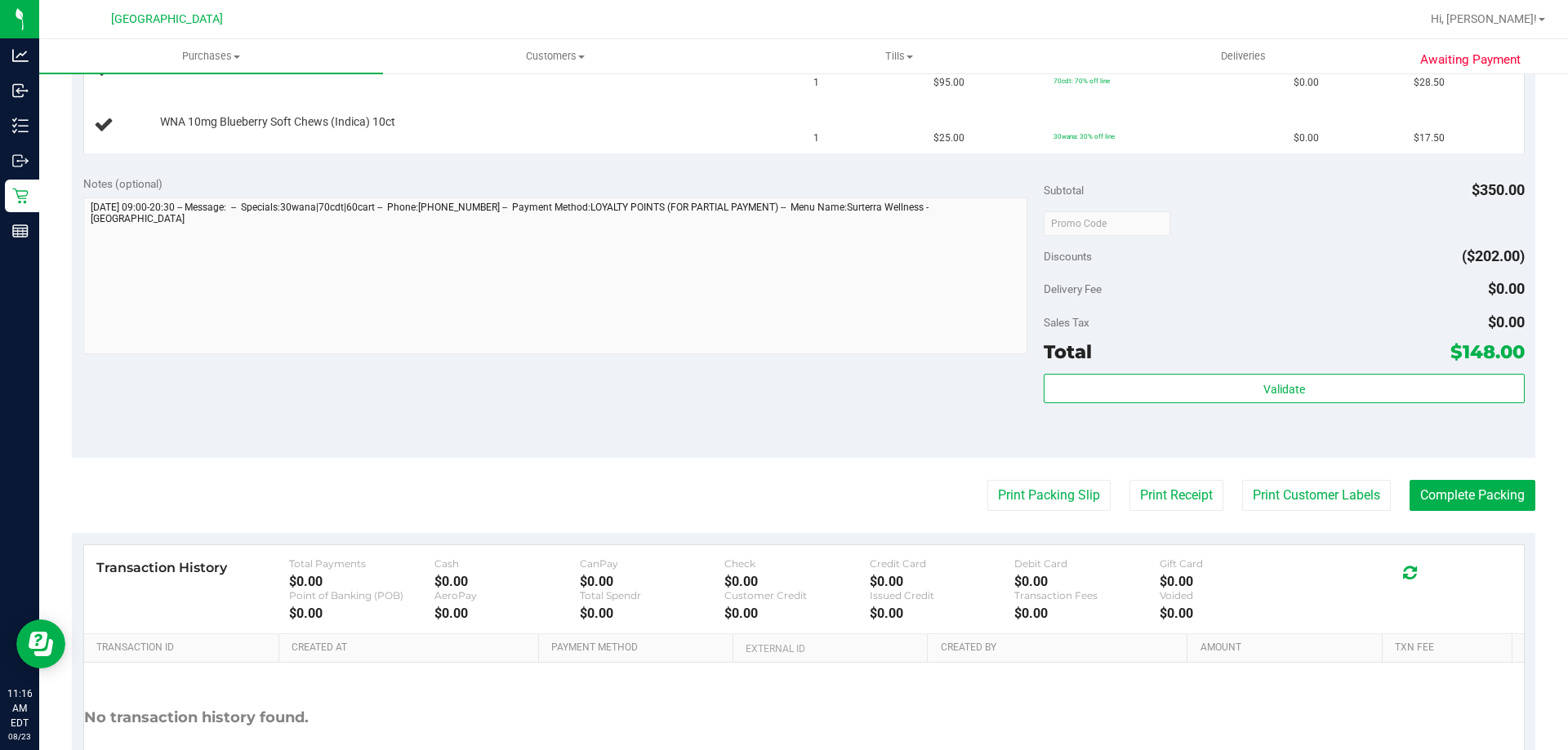
scroll to position [825, 0]
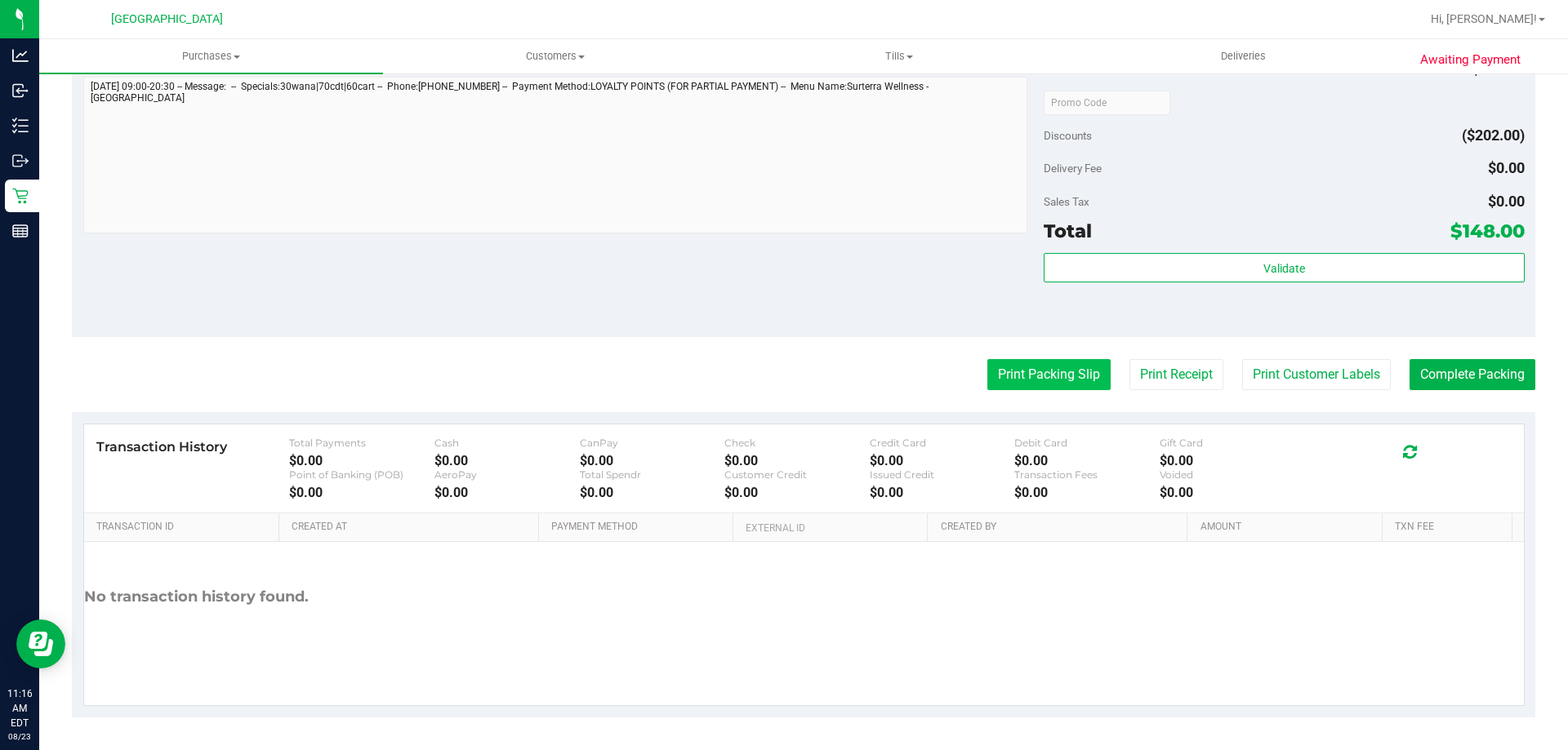
click at [1031, 386] on button "Print Packing Slip" at bounding box center [1048, 375] width 123 height 31
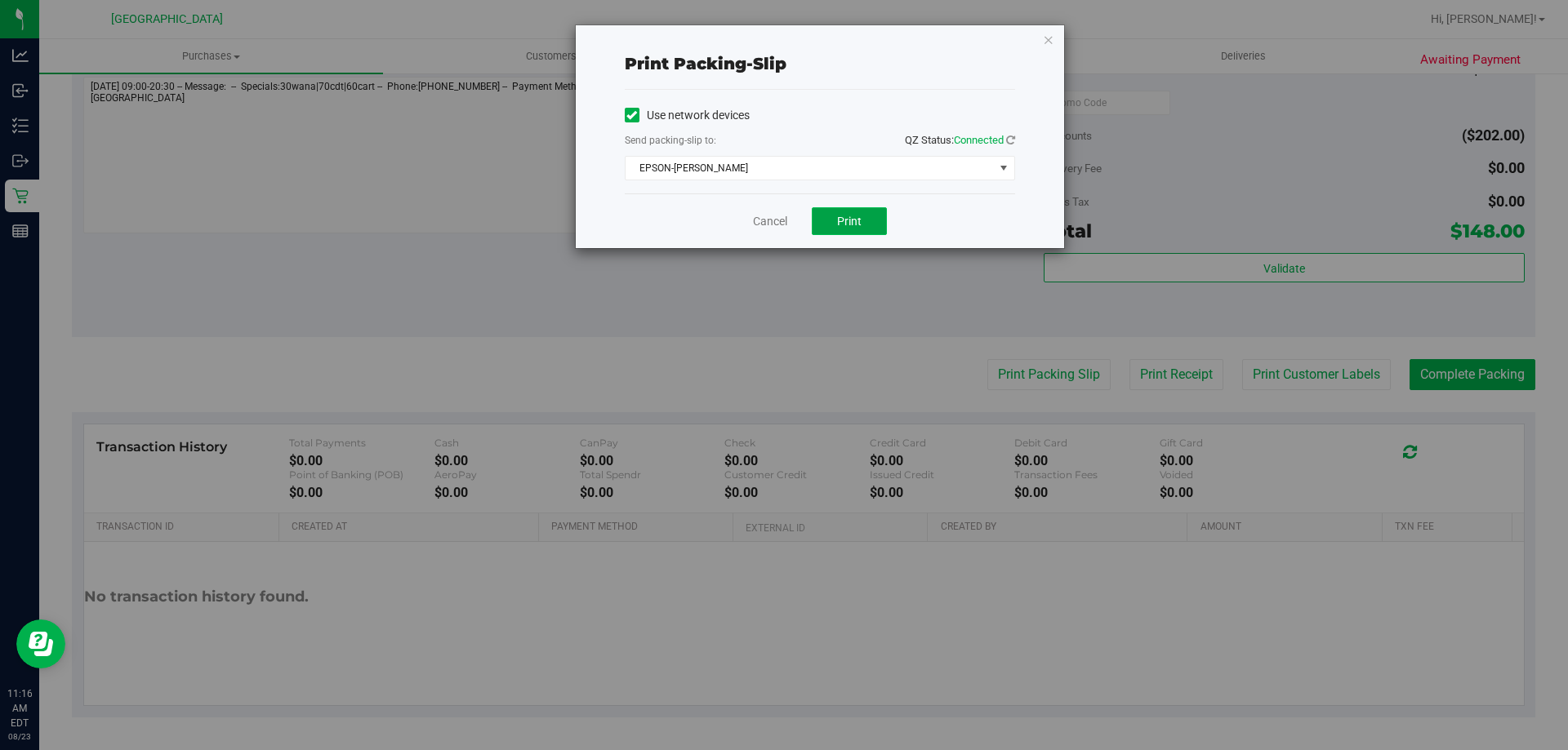
click at [855, 223] on span "Print" at bounding box center [849, 221] width 24 height 13
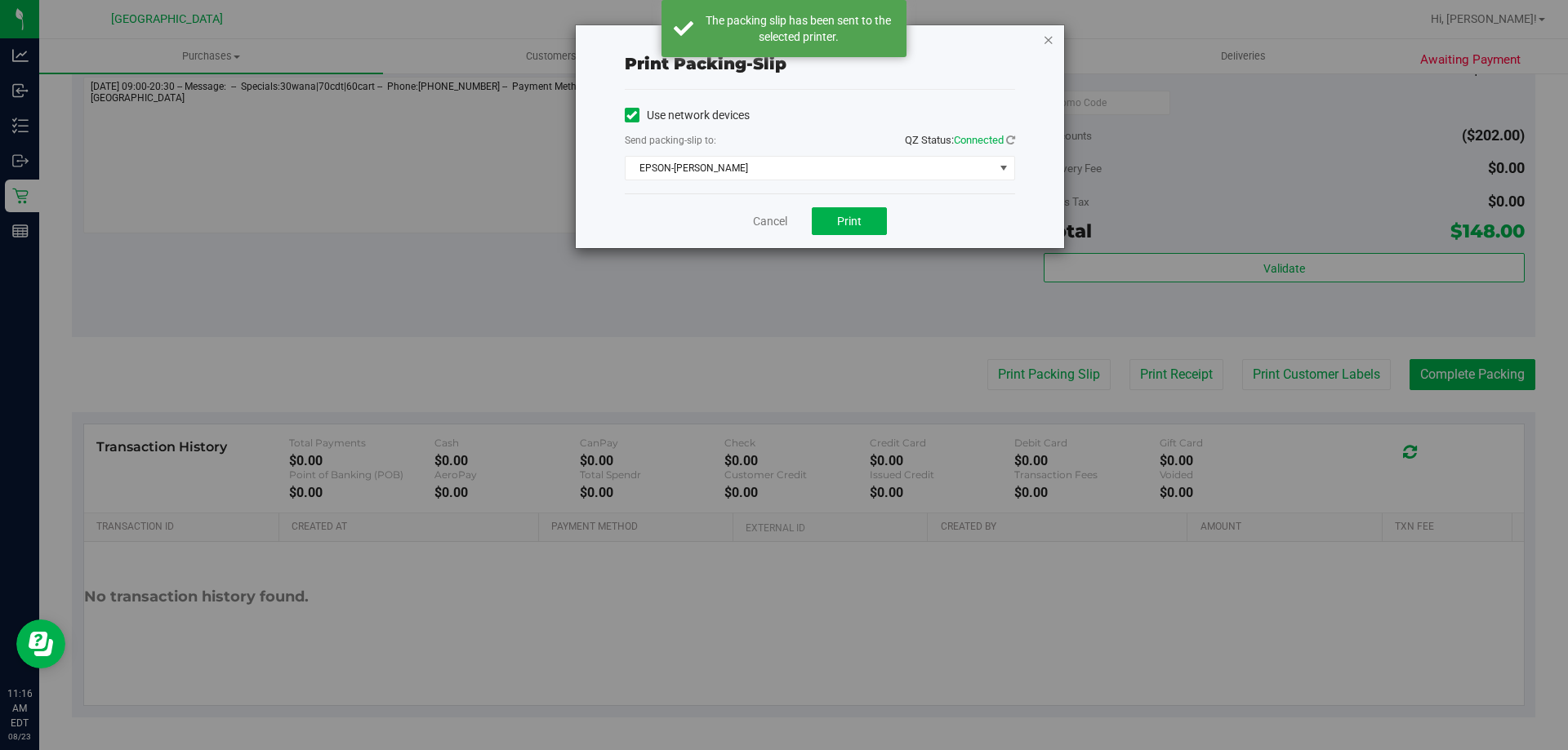
click at [1047, 40] on icon "button" at bounding box center [1048, 39] width 12 height 19
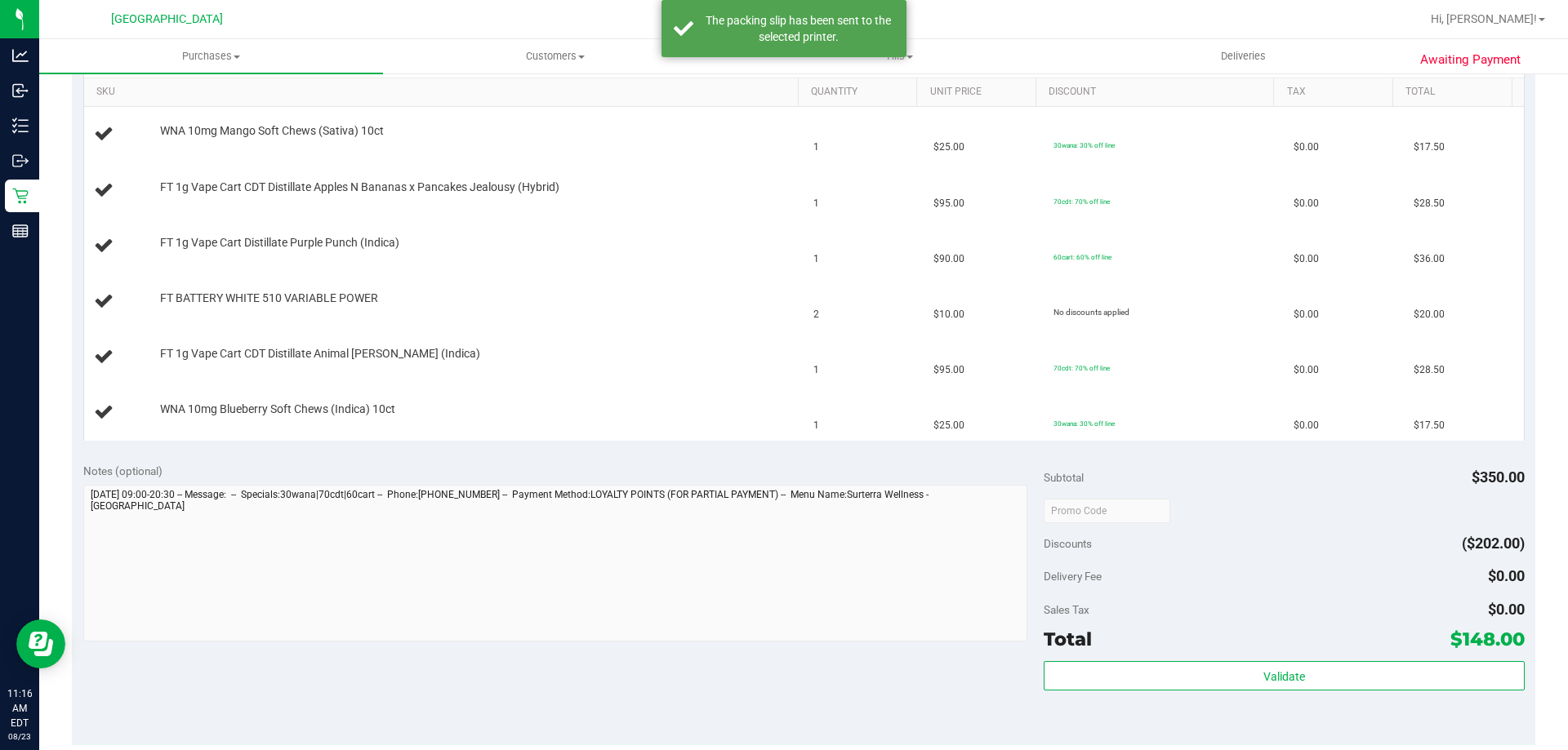
scroll to position [171, 0]
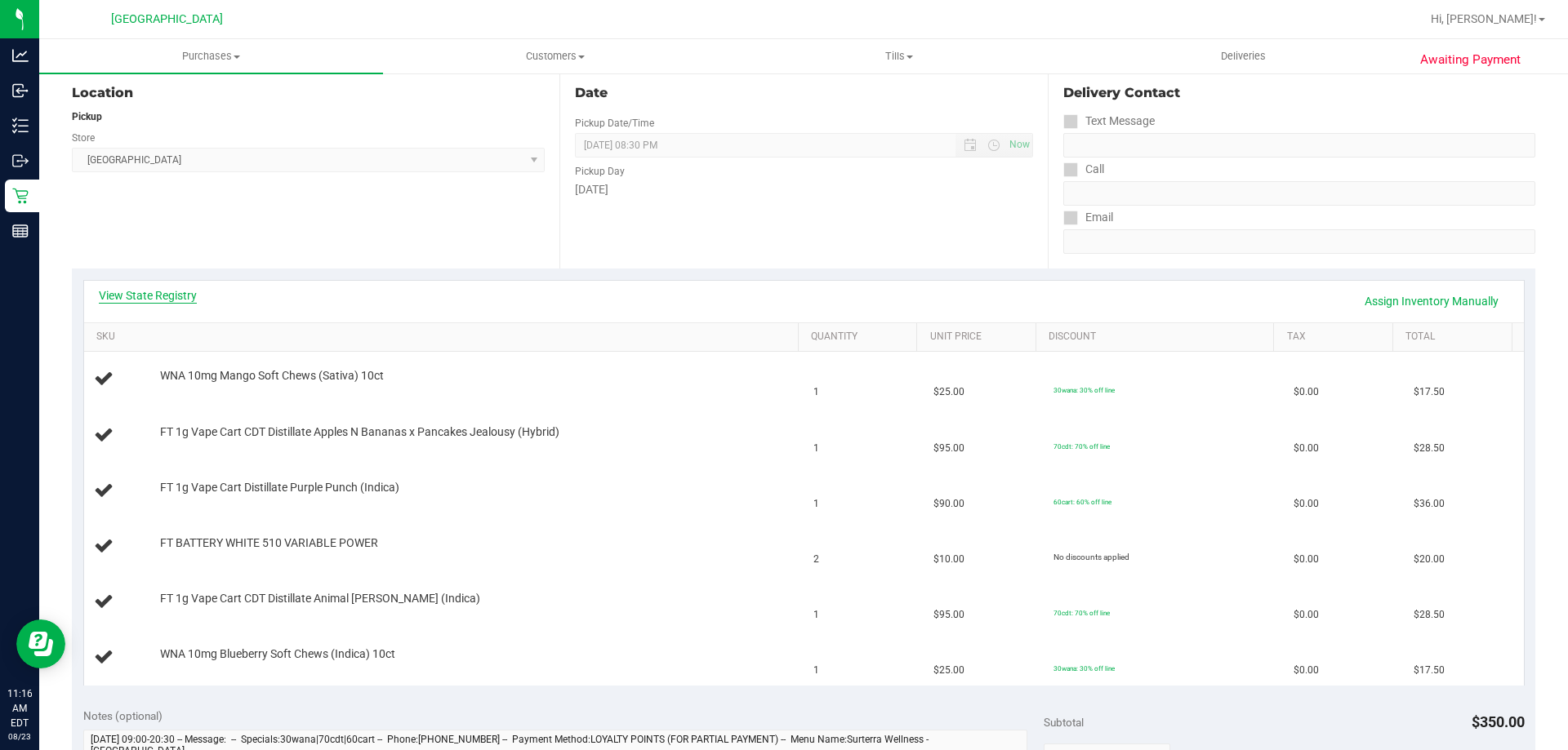
click at [156, 298] on link "View State Registry" at bounding box center [147, 295] width 98 height 16
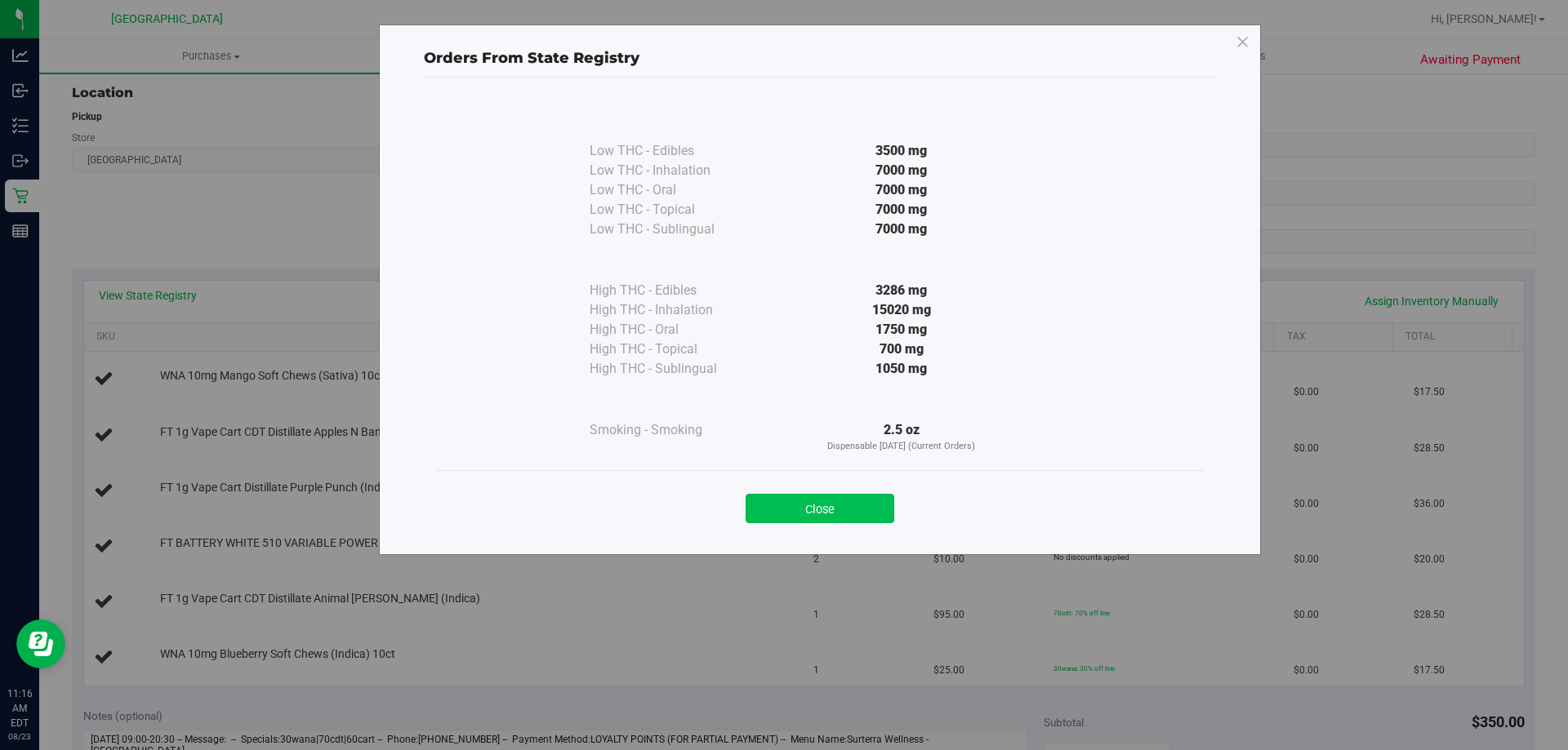
click at [863, 506] on button "Close" at bounding box center [820, 508] width 149 height 29
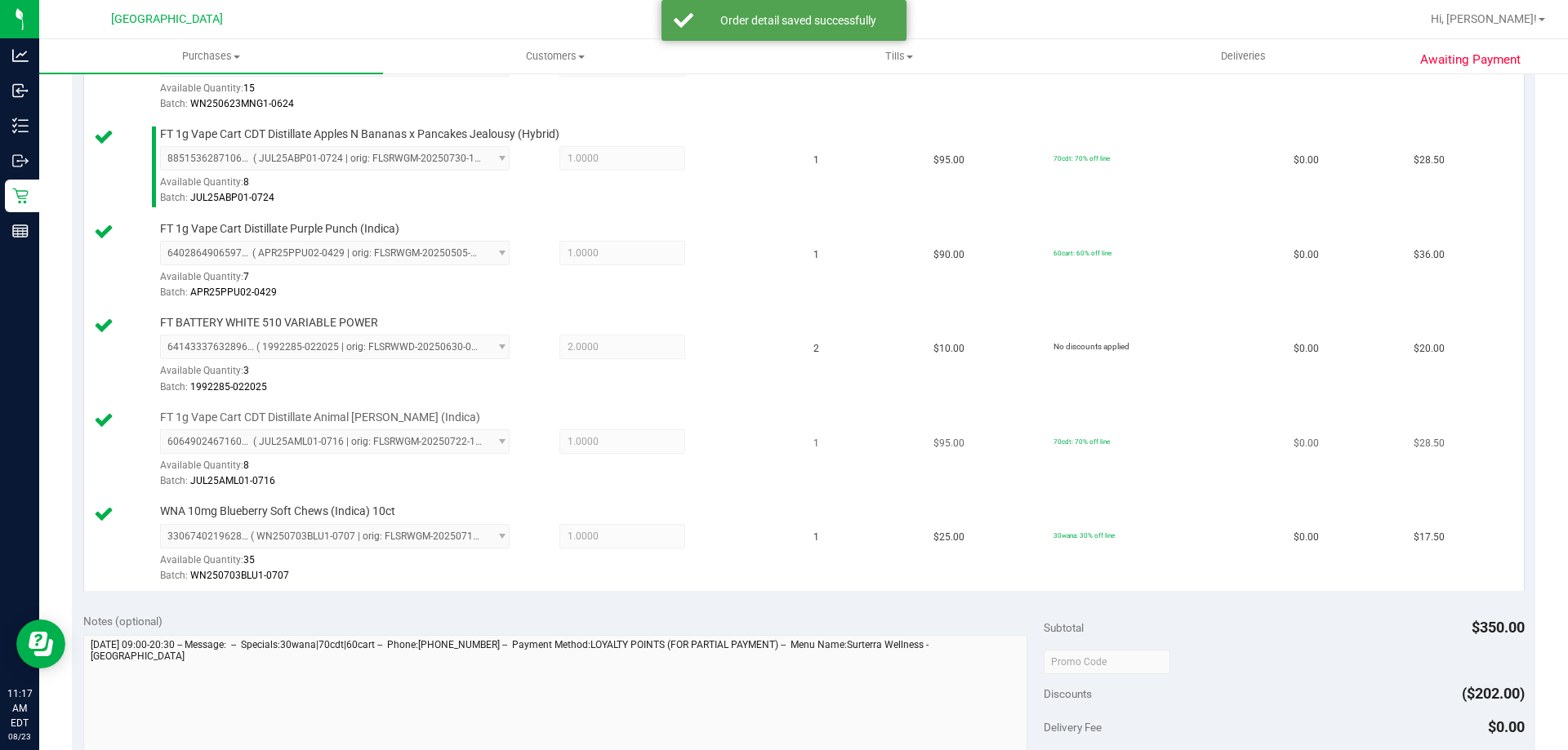
scroll to position [825, 0]
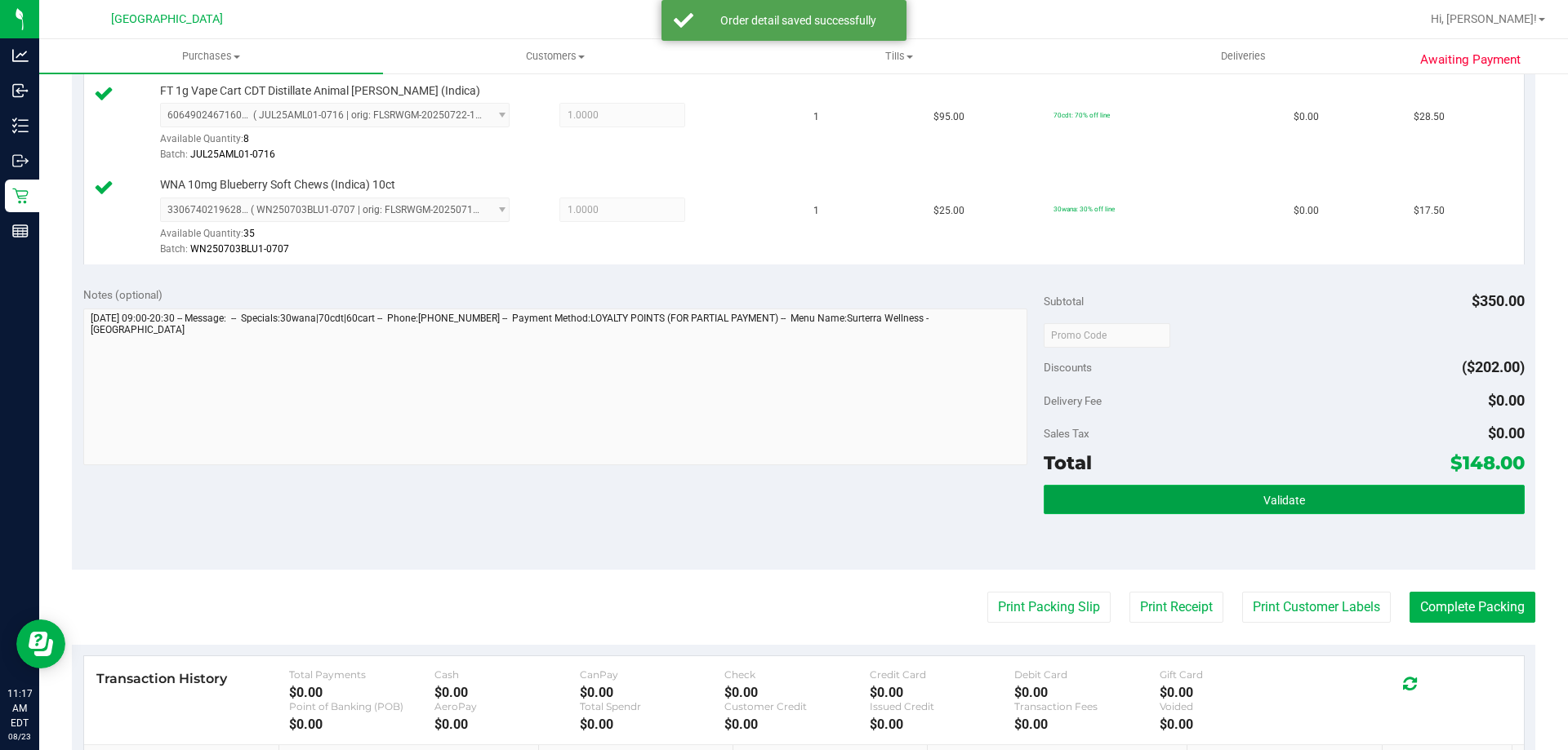
click at [1278, 499] on span "Validate" at bounding box center [1283, 499] width 42 height 13
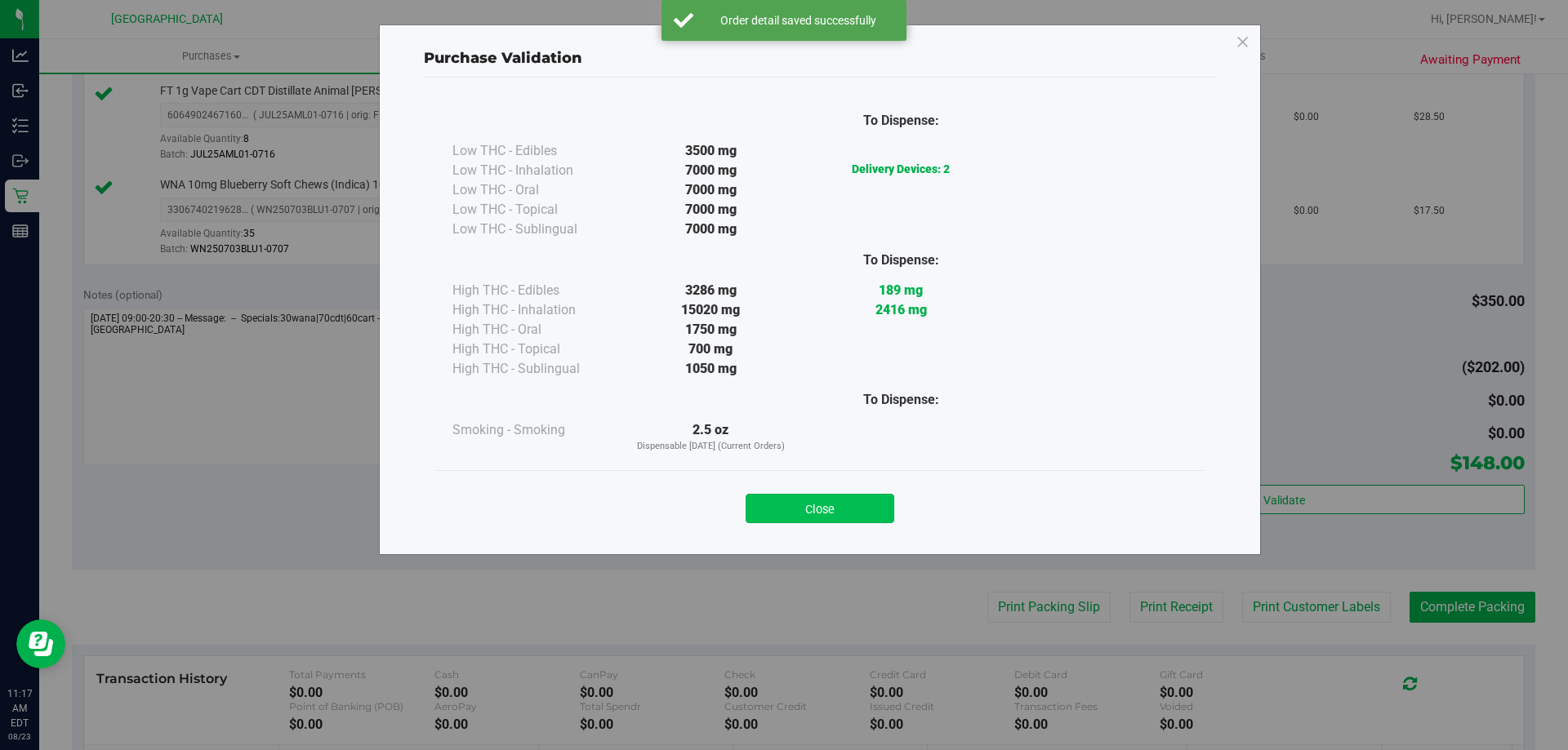
click at [849, 509] on button "Close" at bounding box center [820, 508] width 149 height 29
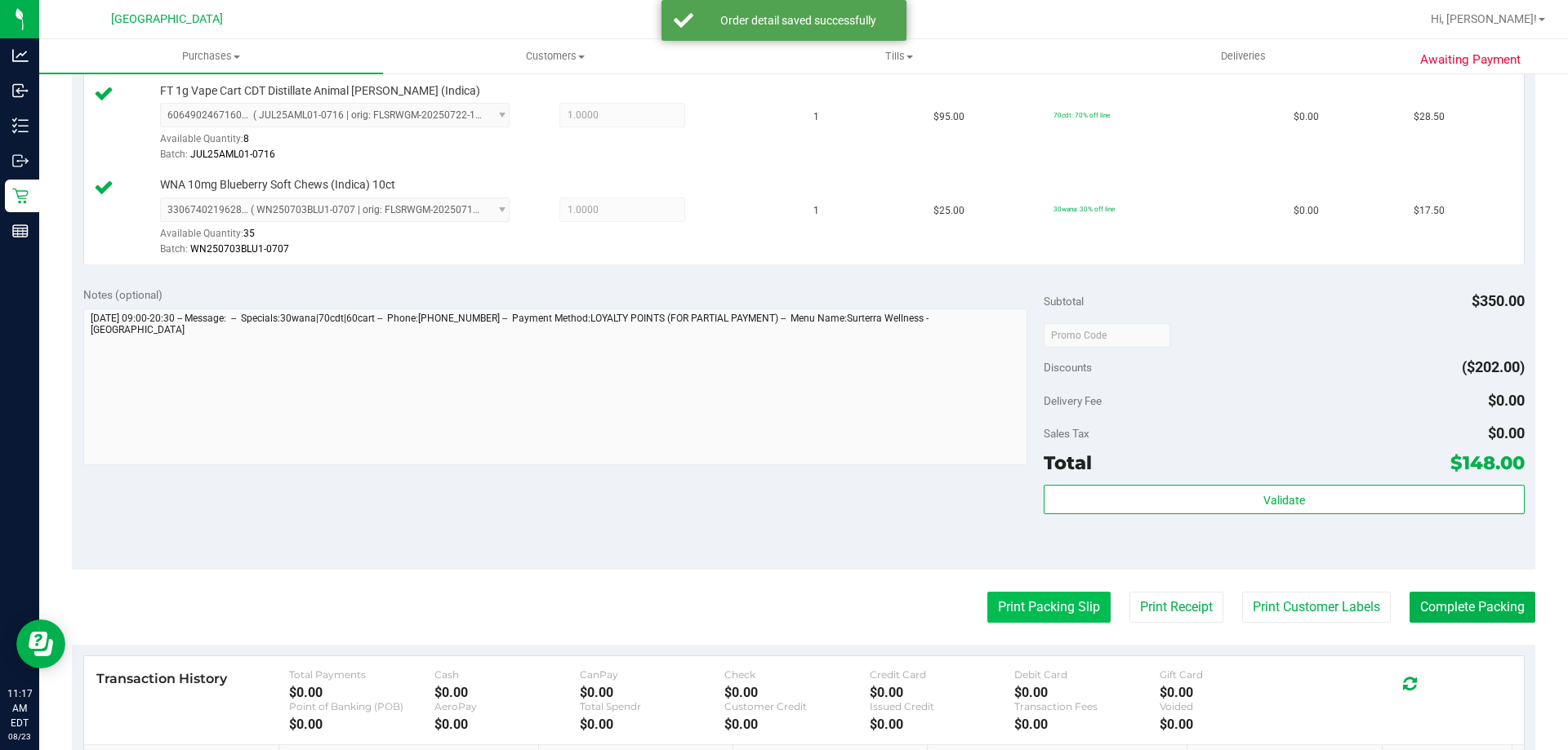
click at [1001, 602] on button "Print Packing Slip" at bounding box center [1048, 608] width 123 height 31
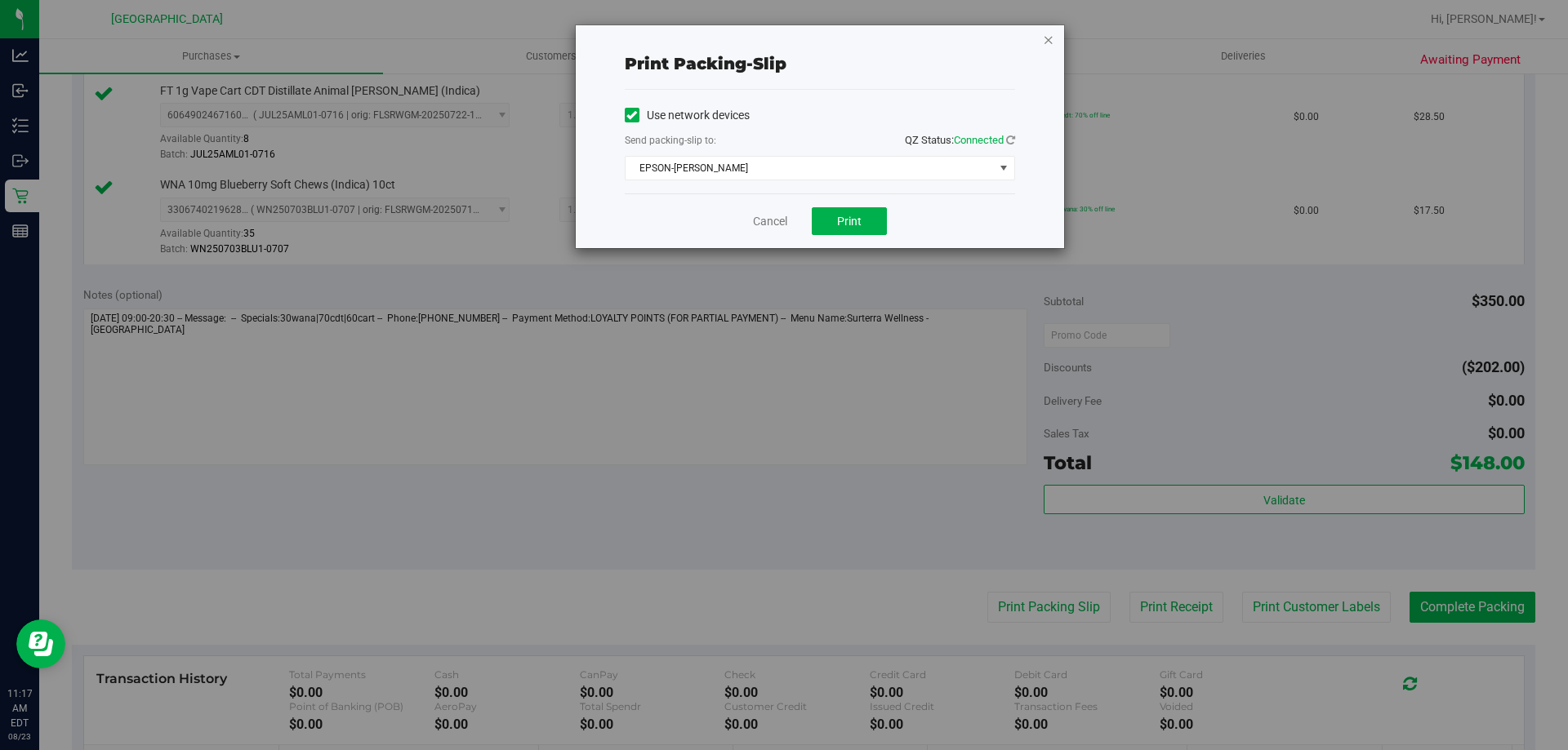
click at [1052, 39] on icon "button" at bounding box center [1048, 39] width 12 height 19
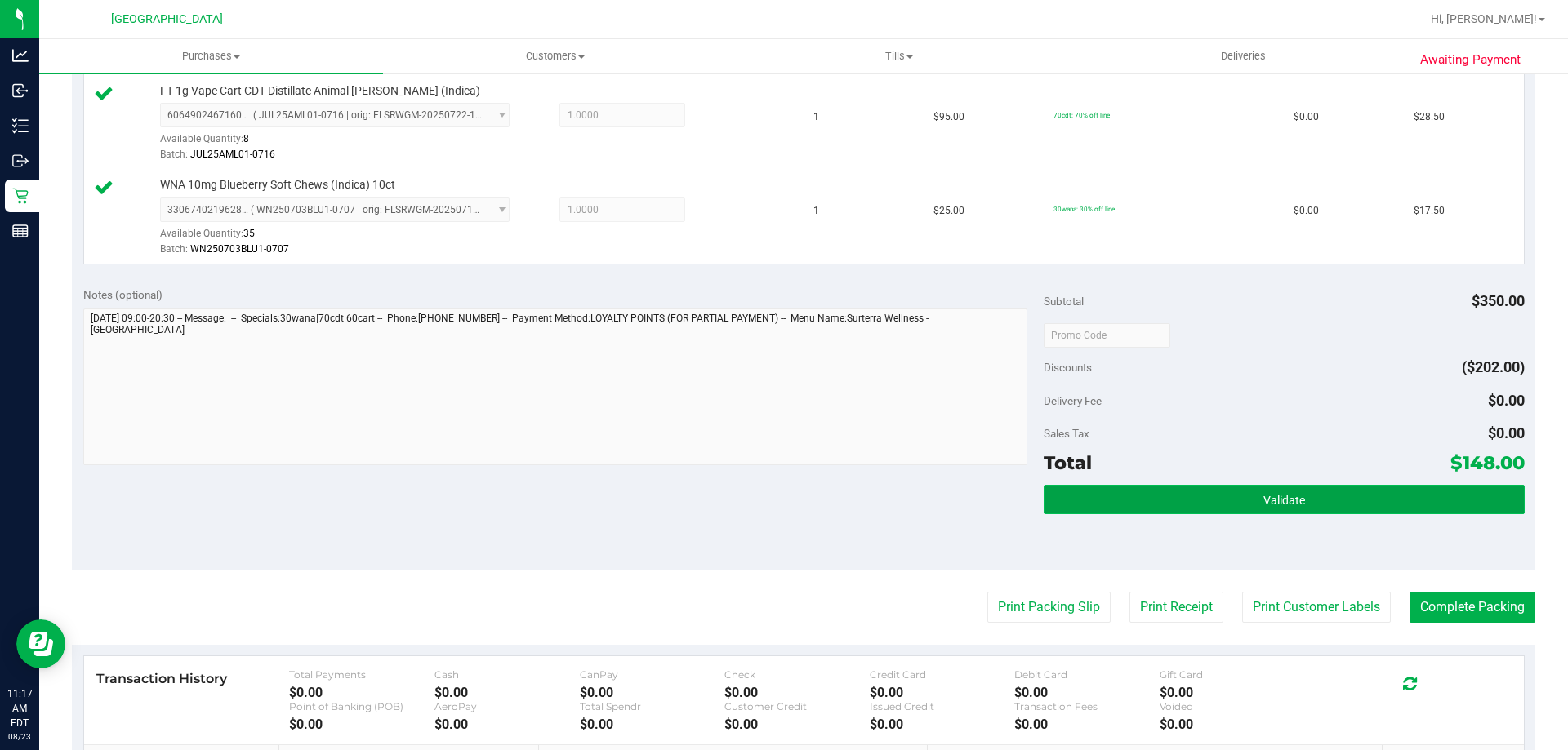
click at [1257, 509] on button "Validate" at bounding box center [1283, 499] width 480 height 29
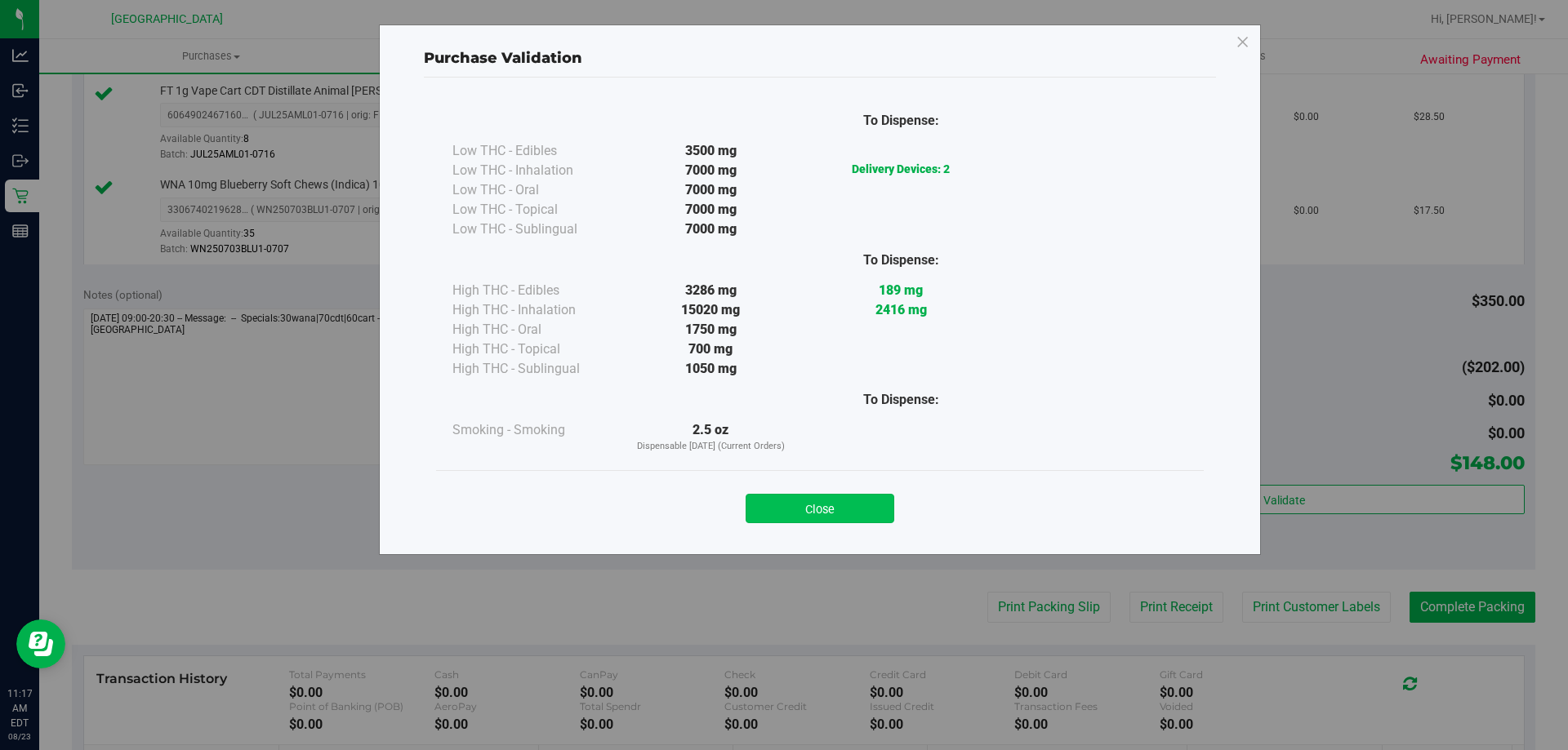
click at [807, 506] on button "Close" at bounding box center [820, 508] width 149 height 29
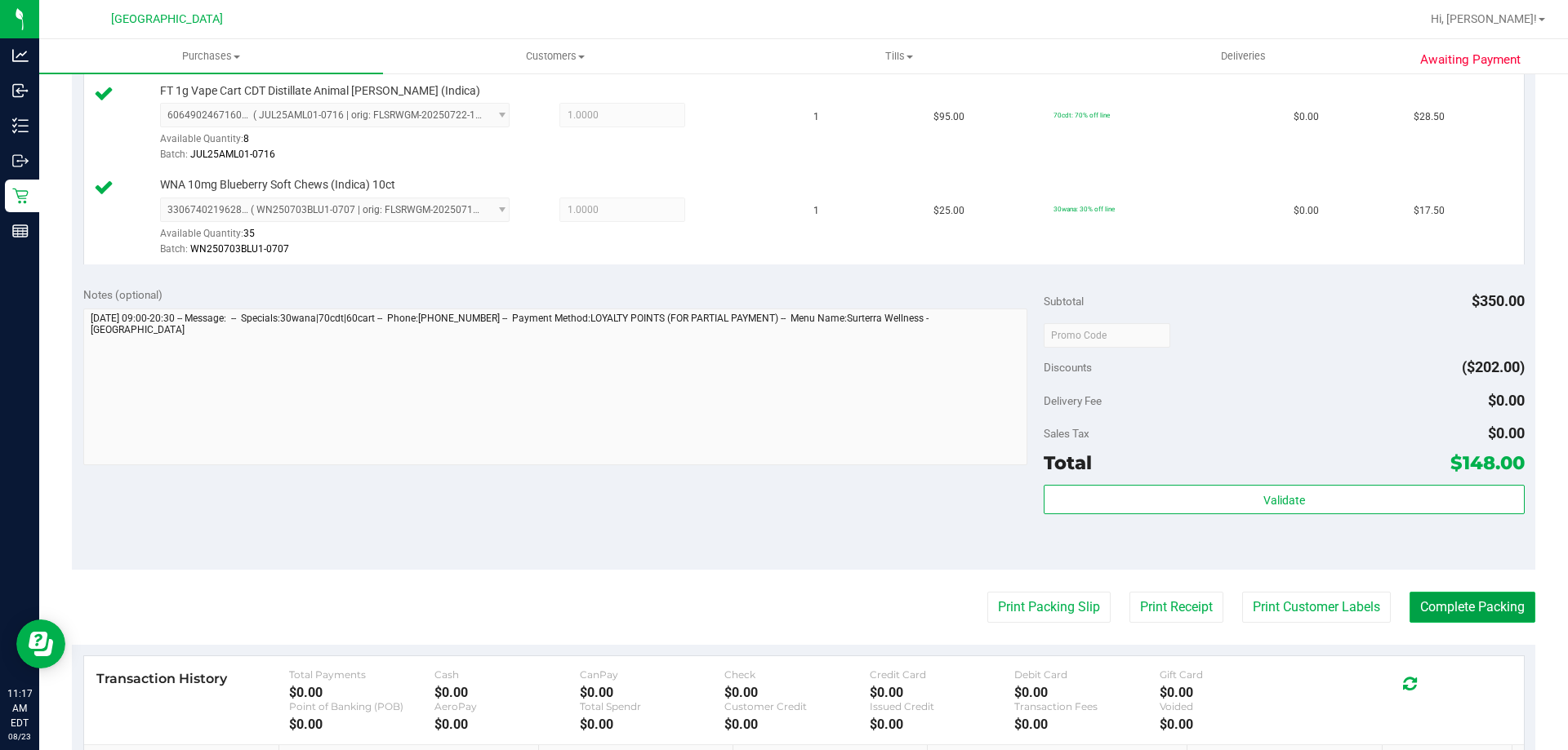
click at [1471, 613] on button "Complete Packing" at bounding box center [1472, 608] width 126 height 31
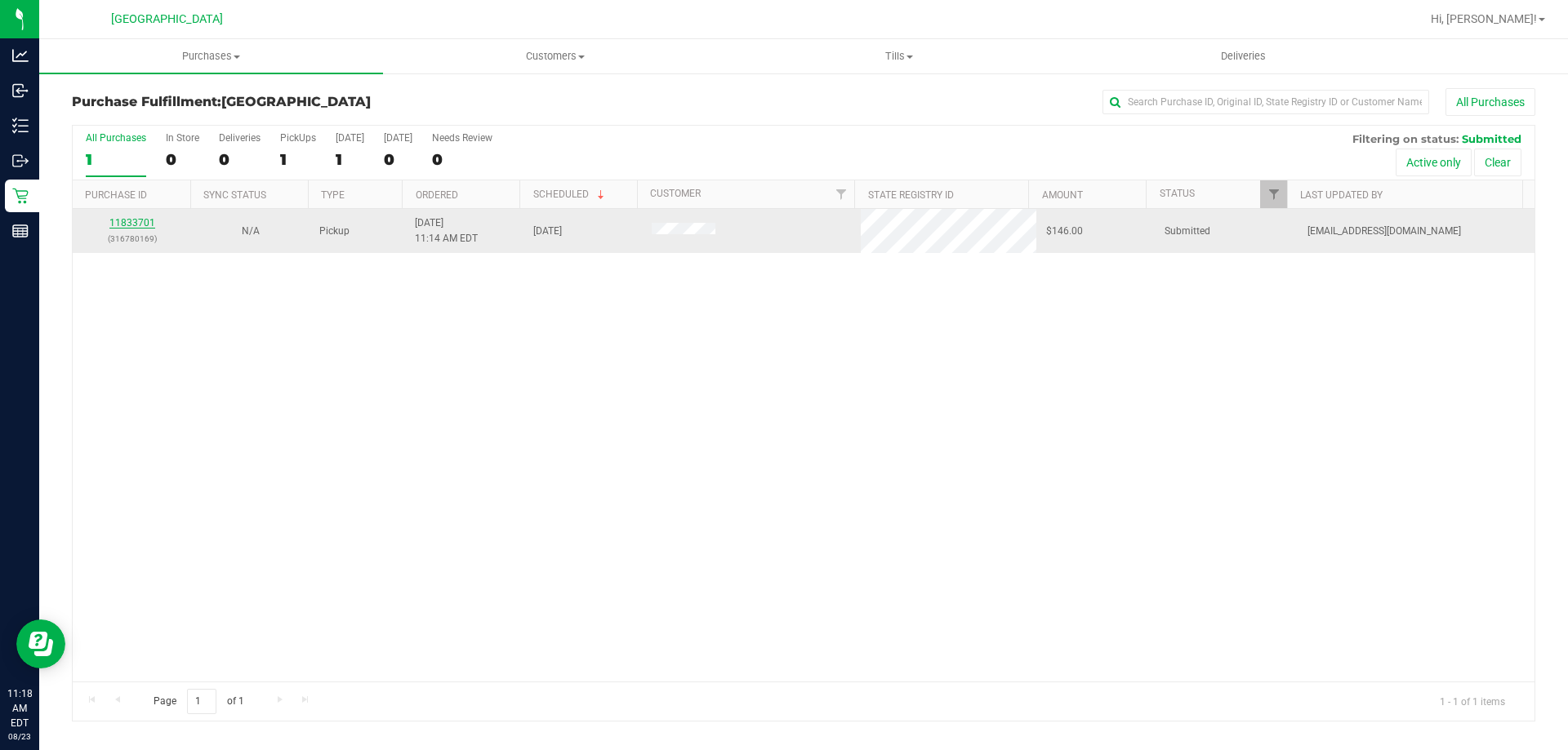
click at [152, 225] on link "11833701" at bounding box center [132, 223] width 45 height 12
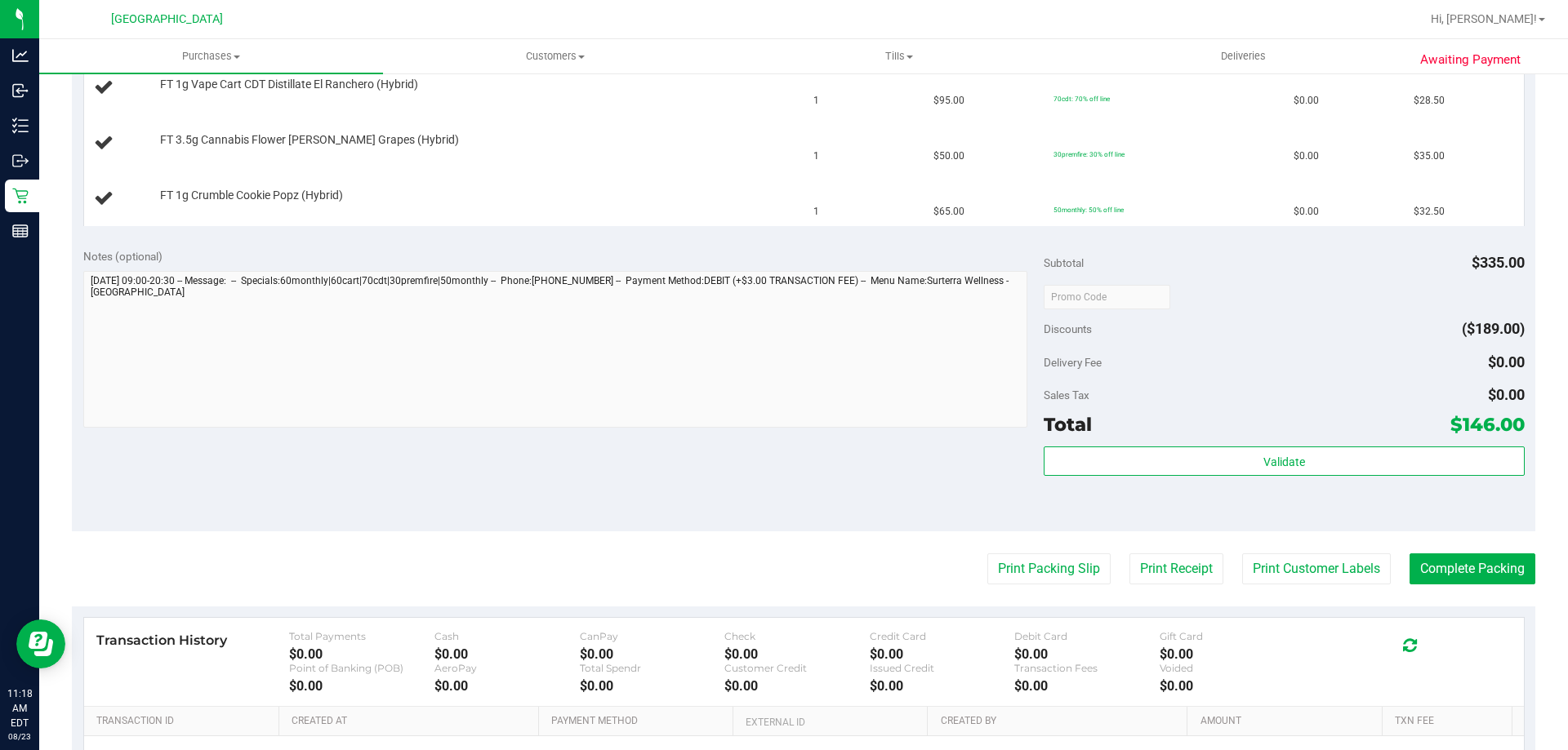
scroll to position [653, 0]
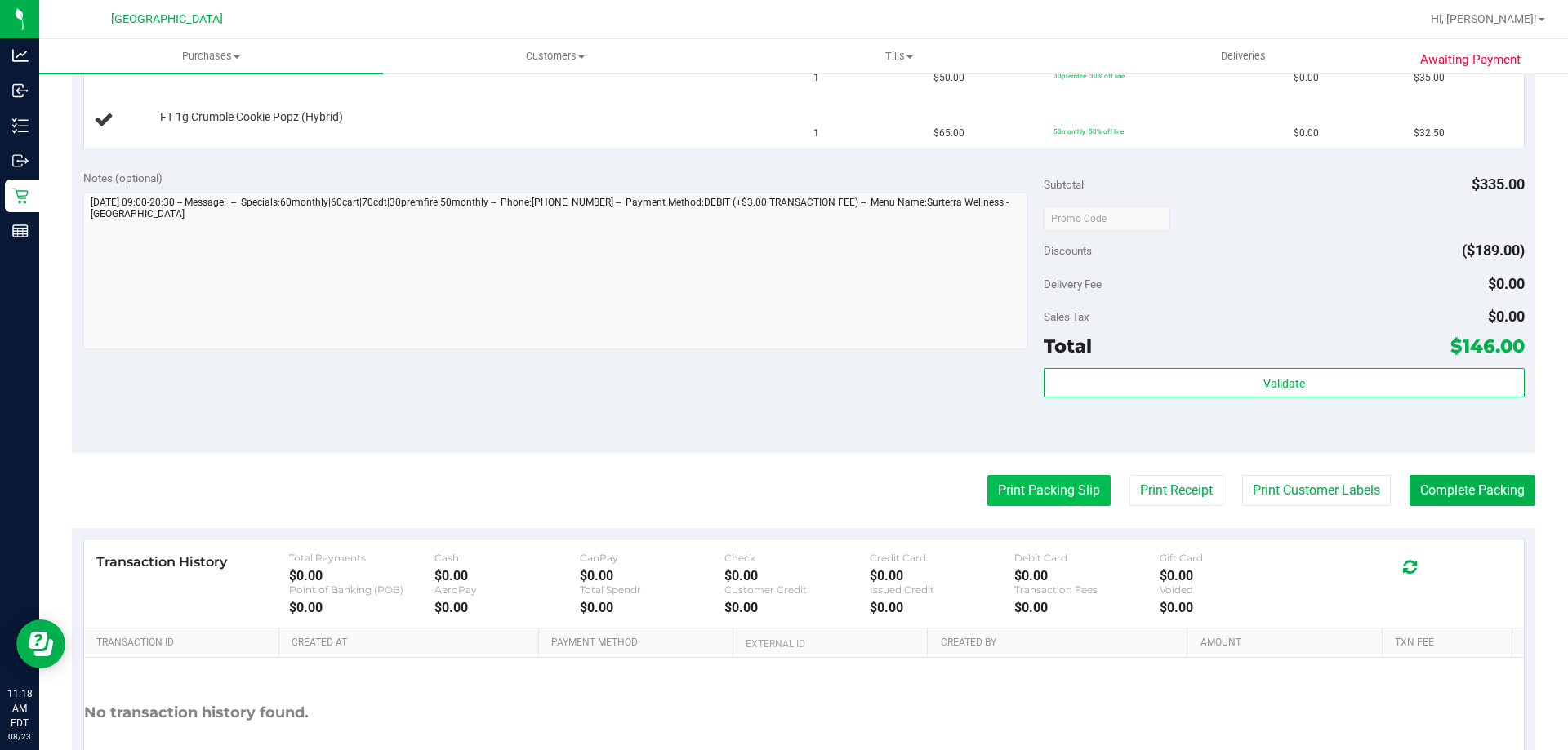
click at [1037, 493] on button "Print Packing Slip" at bounding box center [1048, 491] width 123 height 31
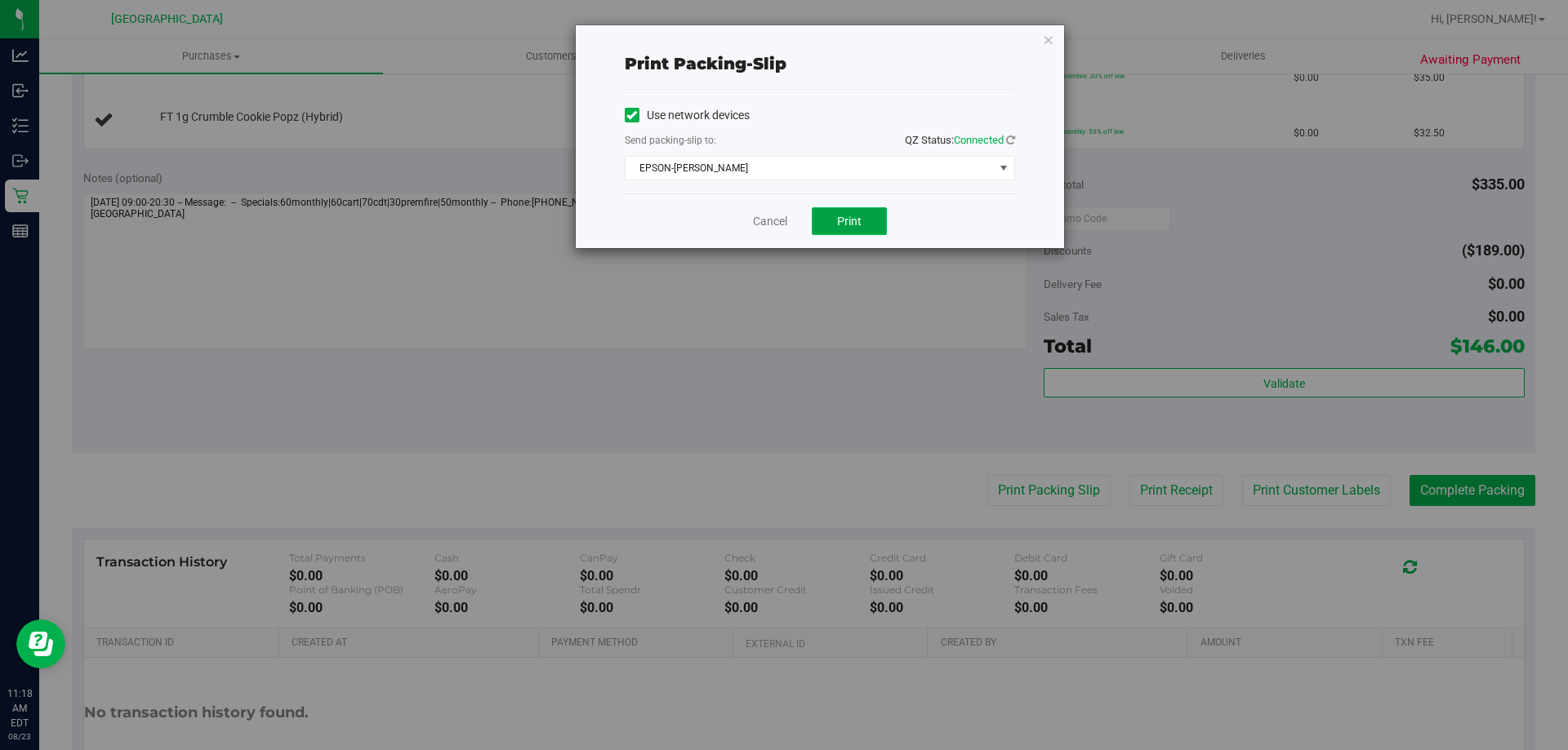
click at [866, 229] on button "Print" at bounding box center [850, 221] width 75 height 28
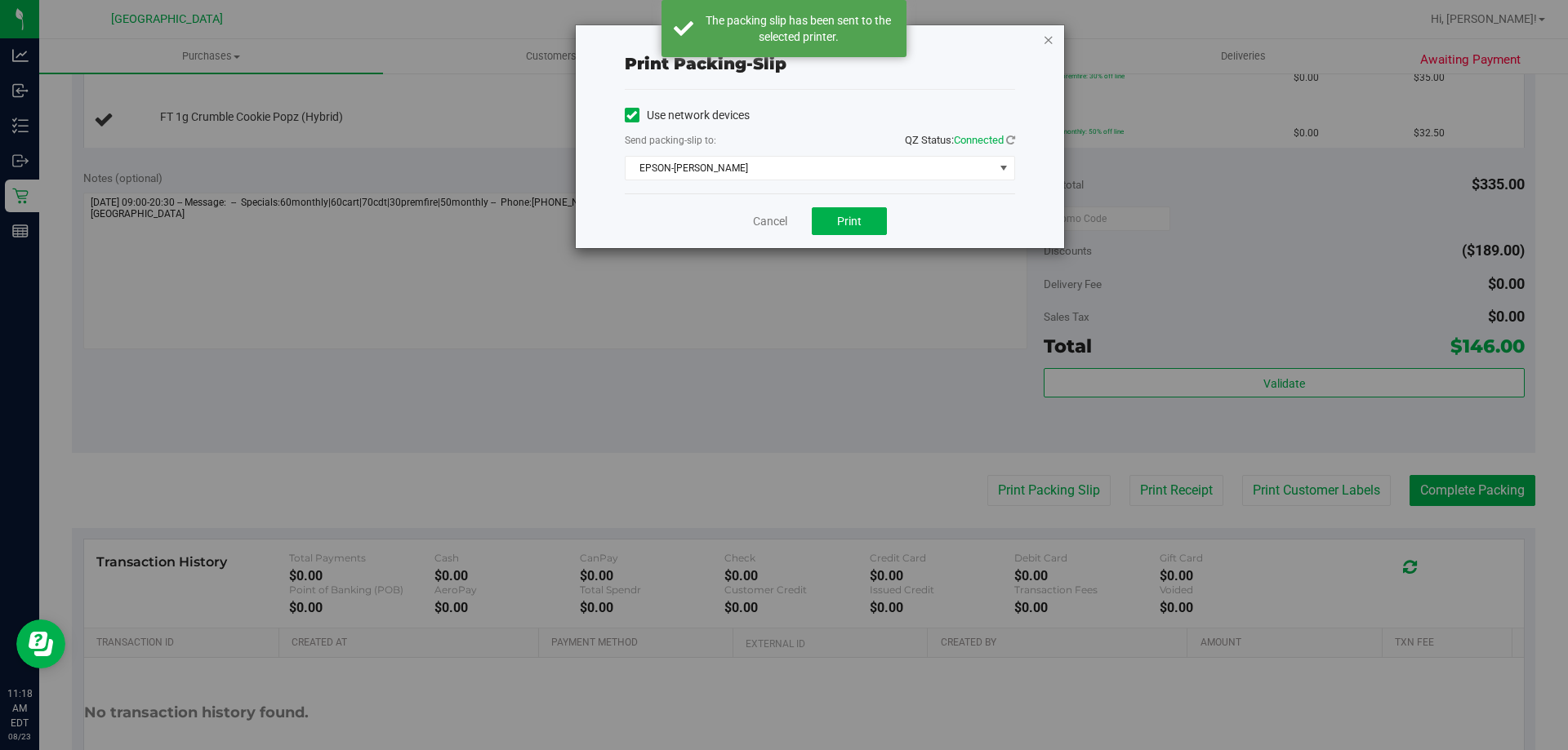
click at [1049, 48] on icon "button" at bounding box center [1048, 39] width 12 height 19
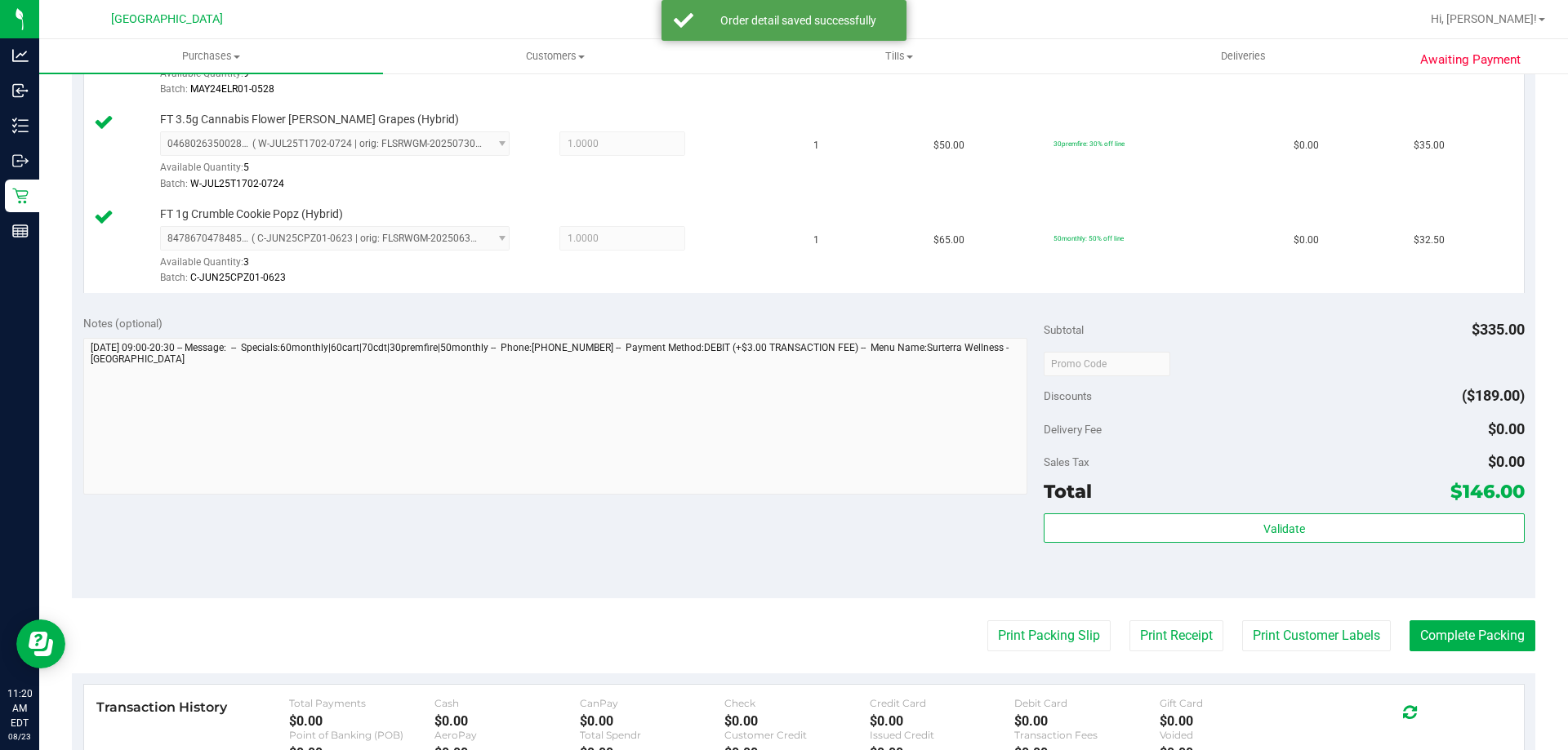
scroll to position [898, 0]
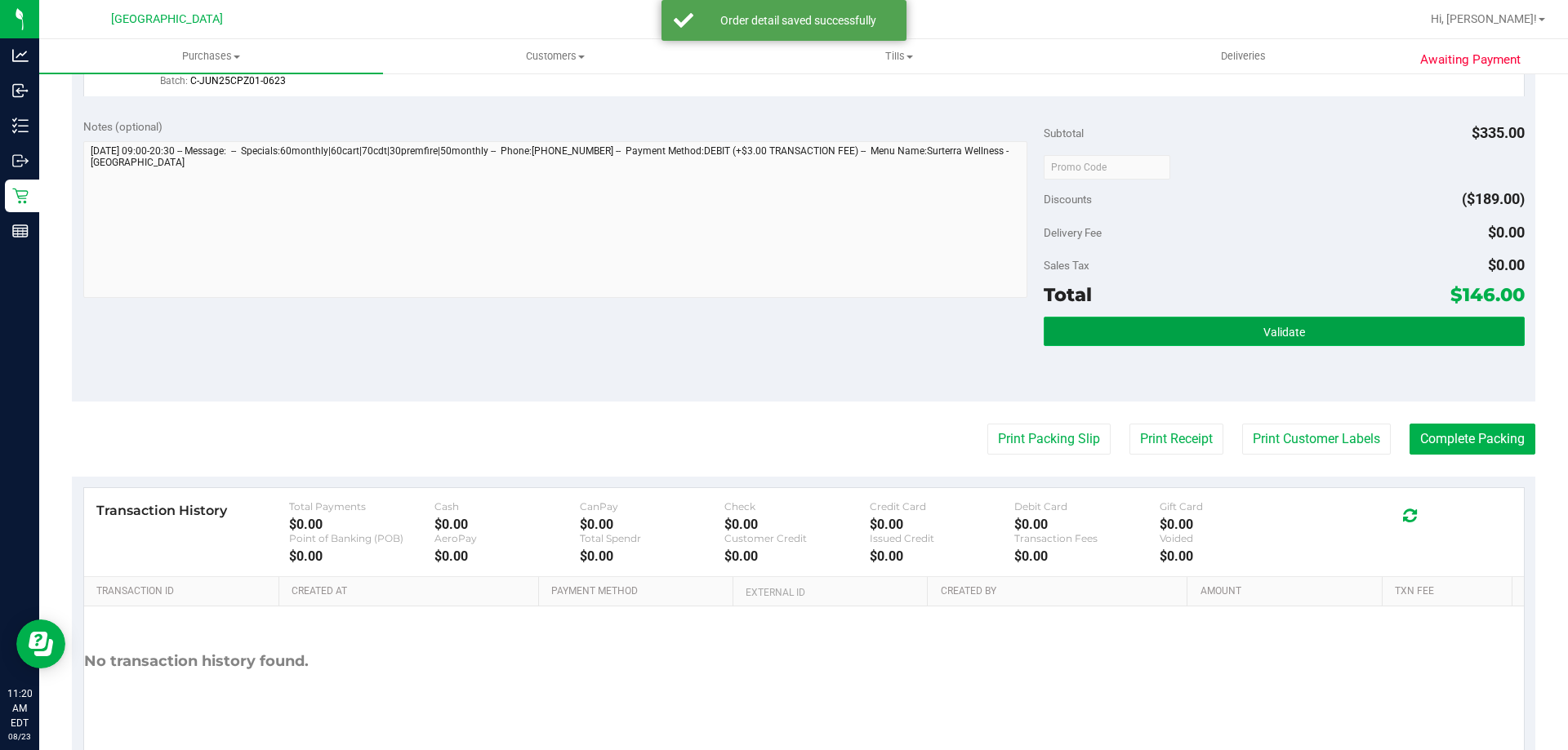
click at [1230, 342] on button "Validate" at bounding box center [1283, 331] width 480 height 29
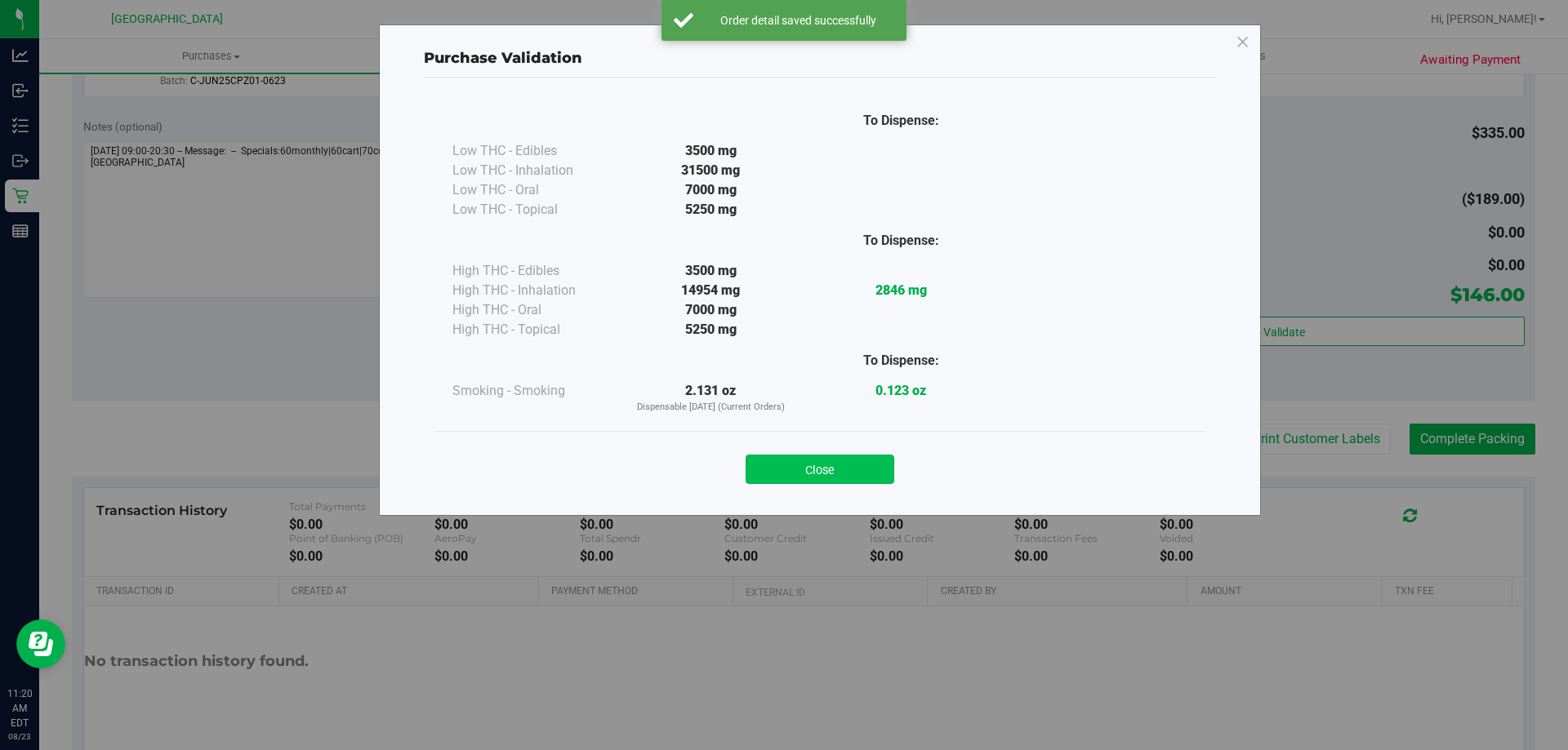
click at [883, 478] on button "Close" at bounding box center [820, 469] width 149 height 29
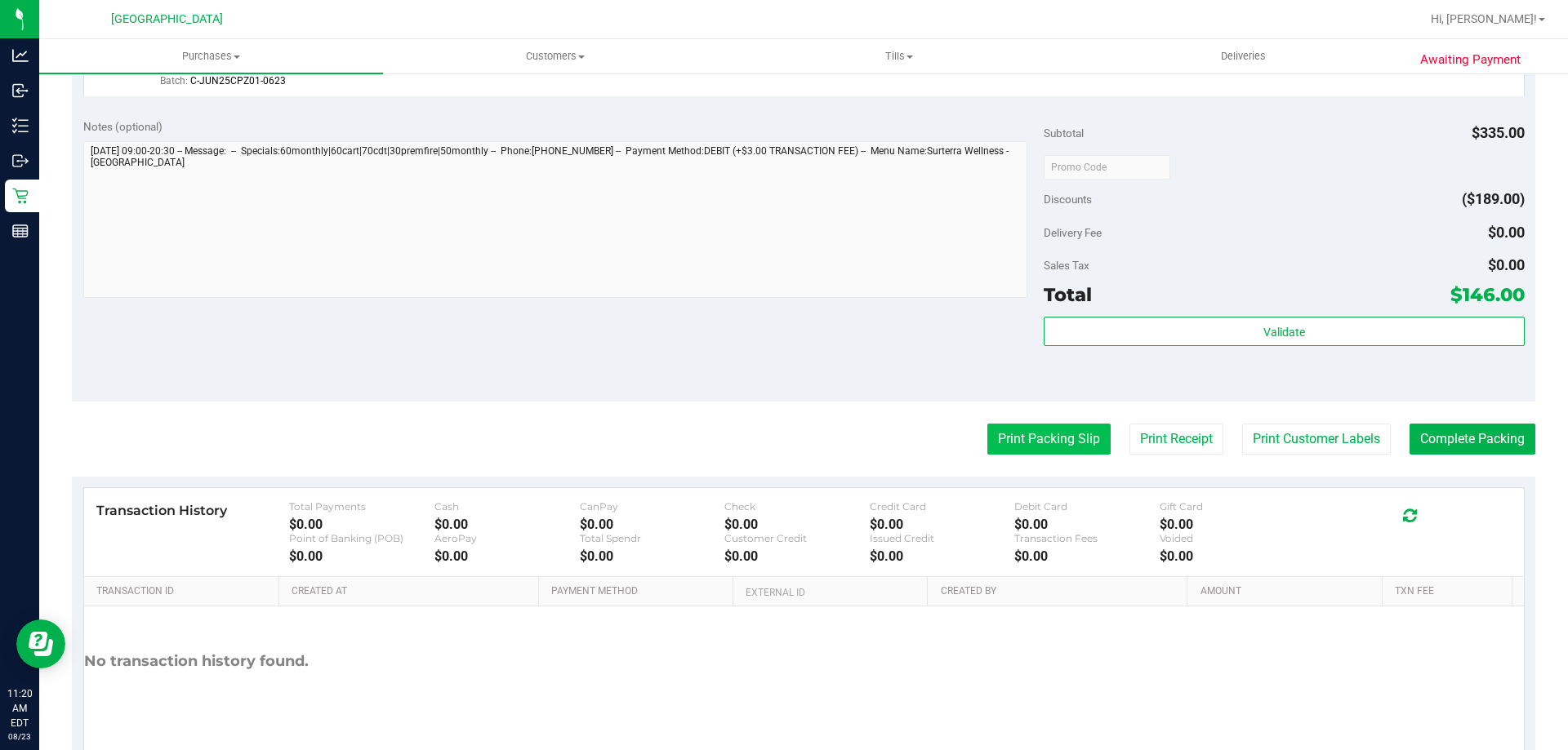
click at [1018, 450] on button "Print Packing Slip" at bounding box center [1048, 439] width 123 height 31
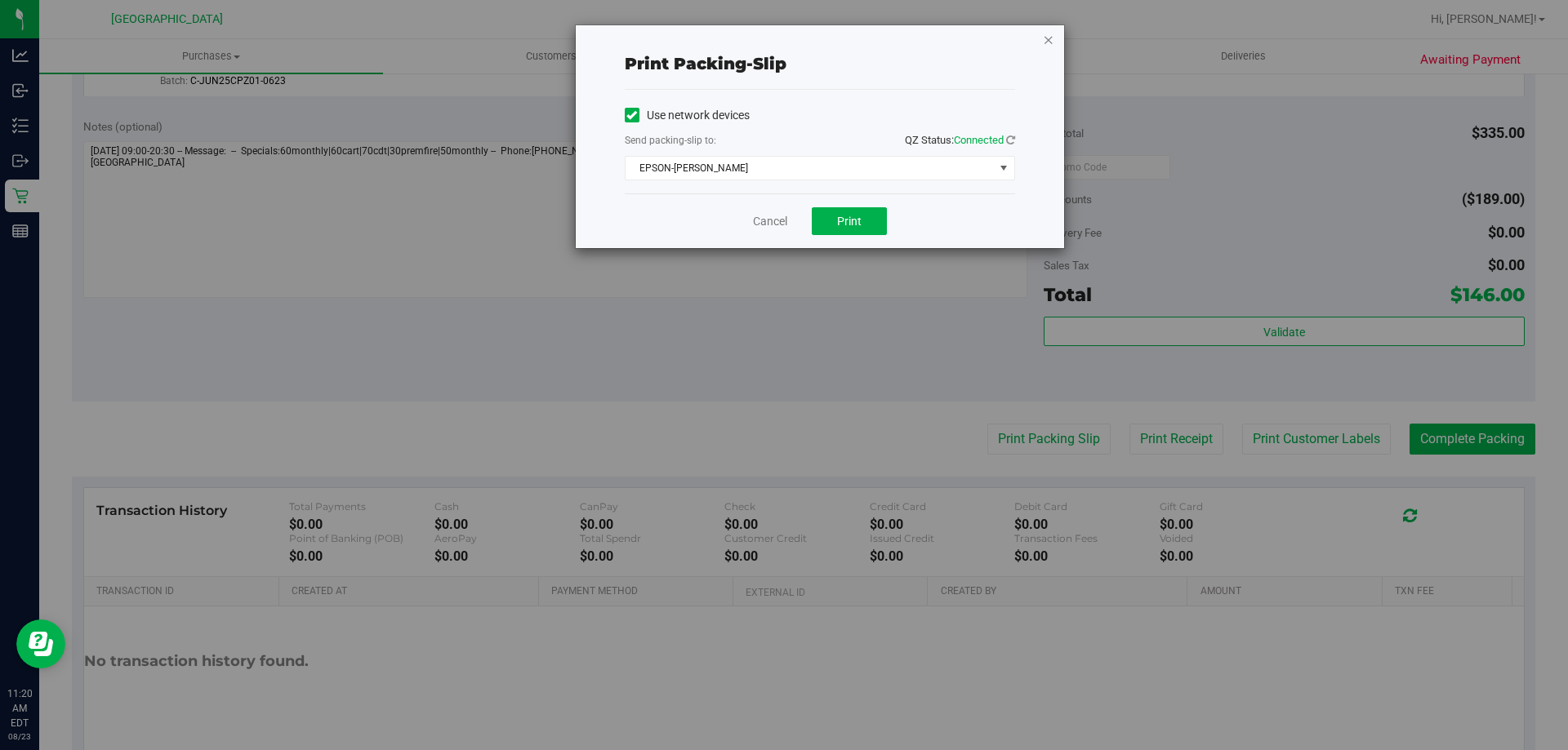
click at [1053, 44] on icon "button" at bounding box center [1048, 39] width 12 height 19
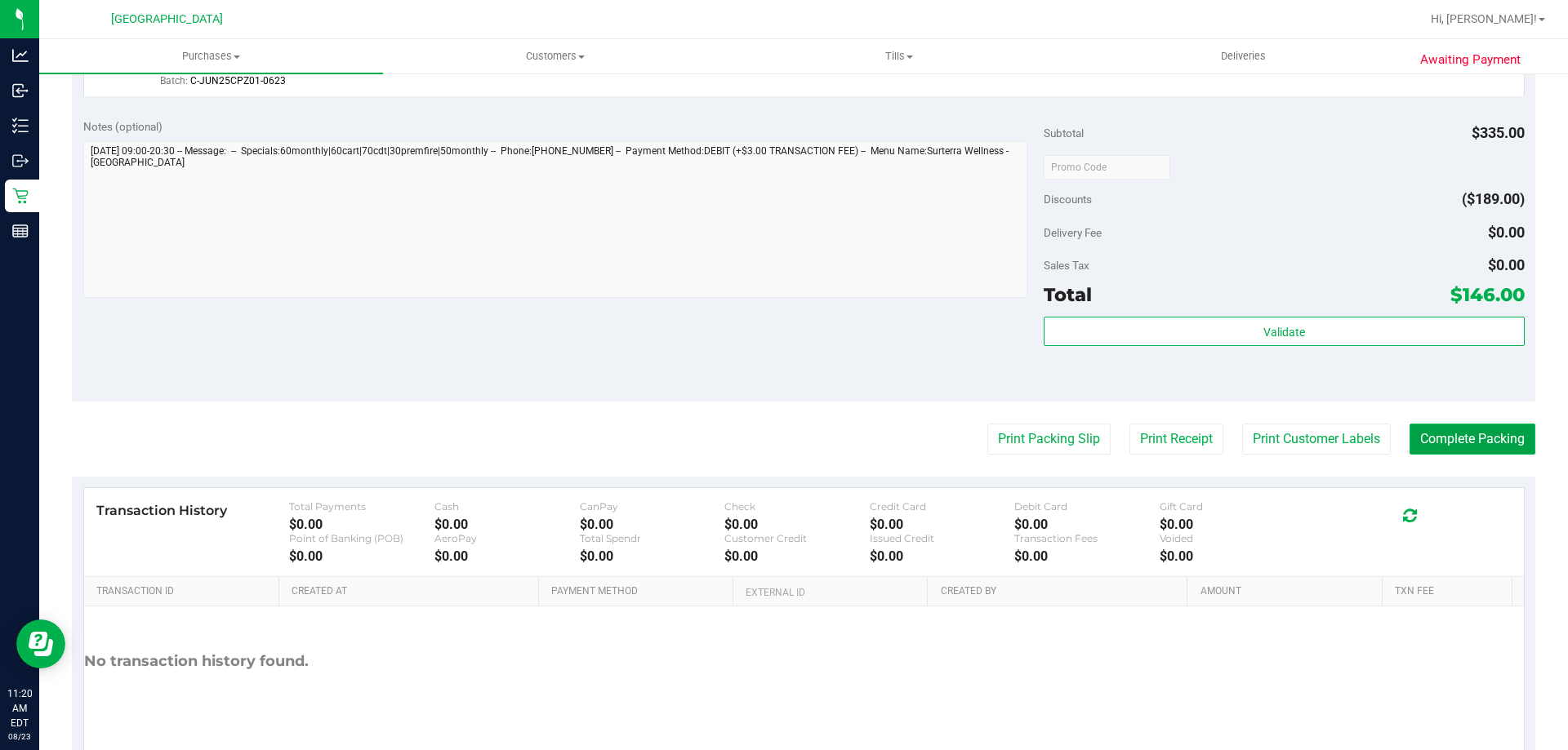
click at [1431, 436] on button "Complete Packing" at bounding box center [1472, 439] width 126 height 31
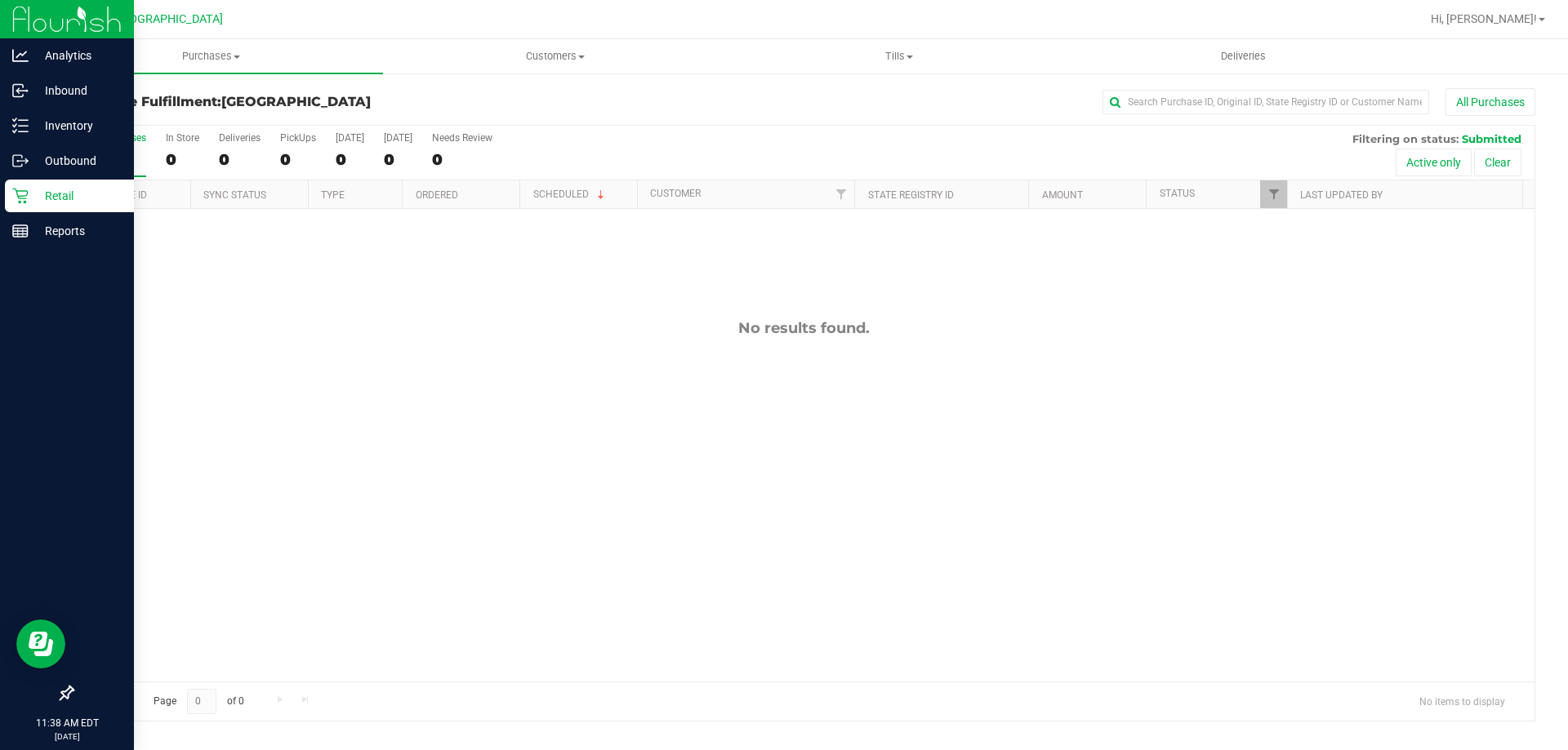
click at [41, 200] on p "Retail" at bounding box center [77, 195] width 98 height 19
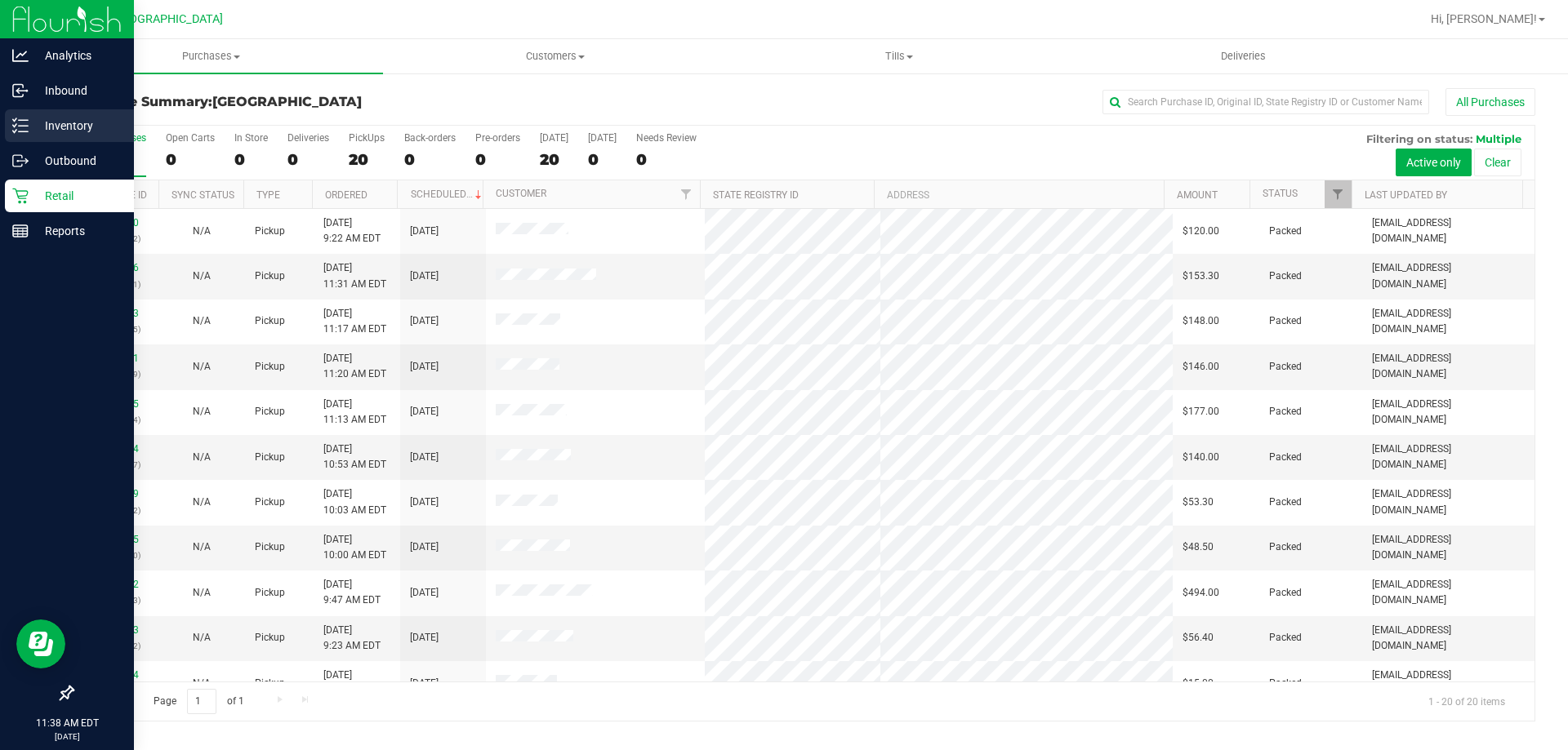
click at [73, 118] on p "Inventory" at bounding box center [77, 126] width 98 height 19
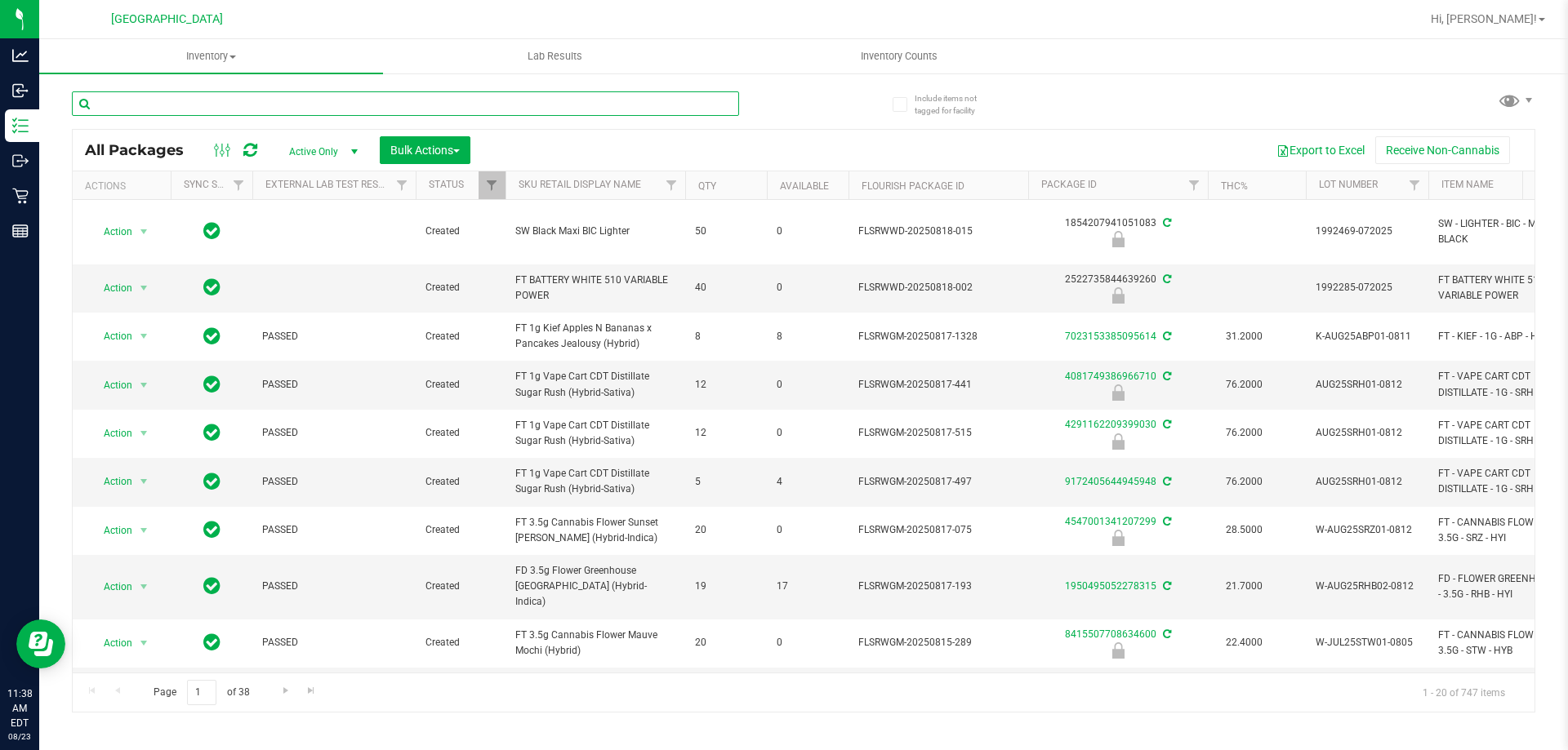
click at [215, 108] on input "text" at bounding box center [405, 103] width 667 height 24
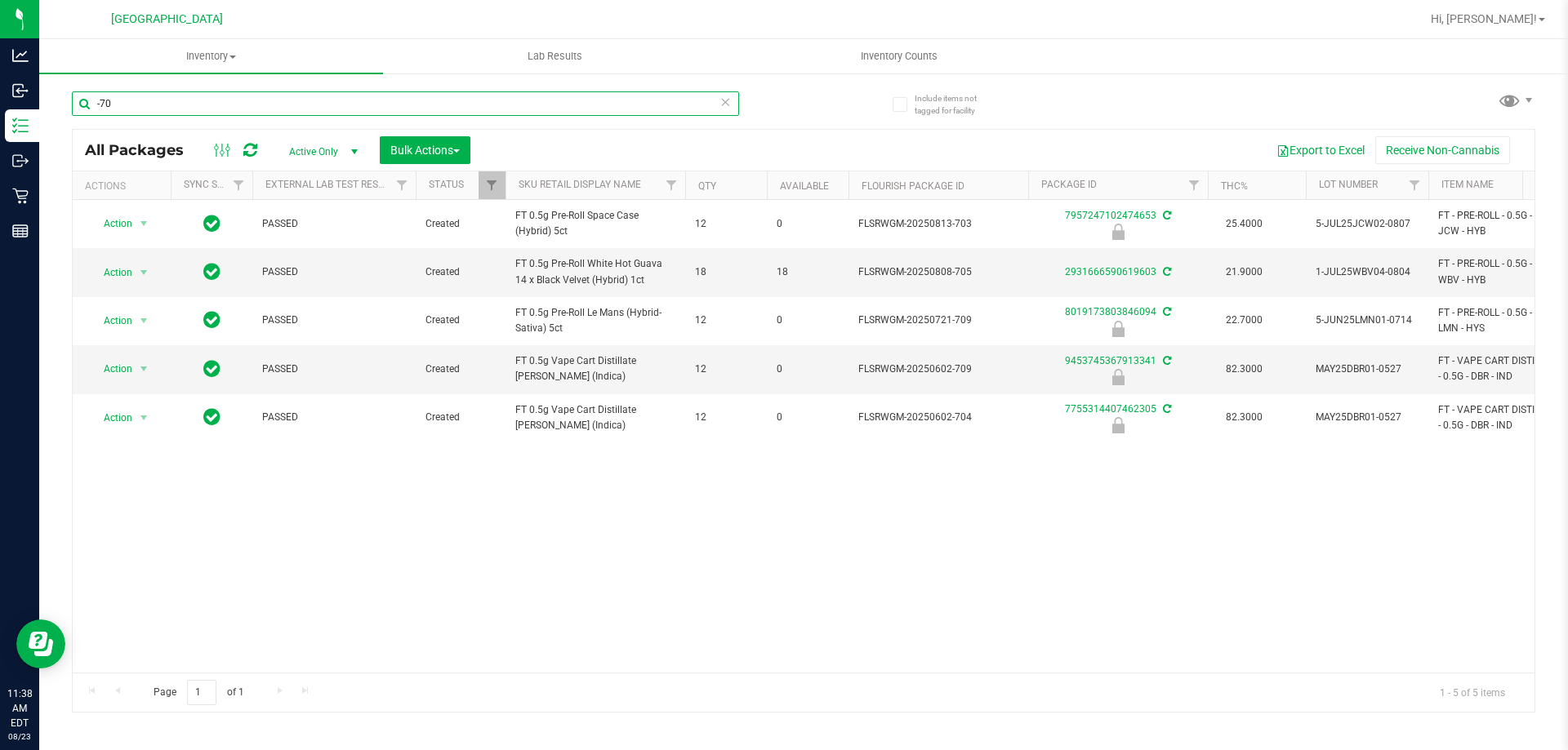
click at [102, 104] on input "-70" at bounding box center [405, 103] width 667 height 24
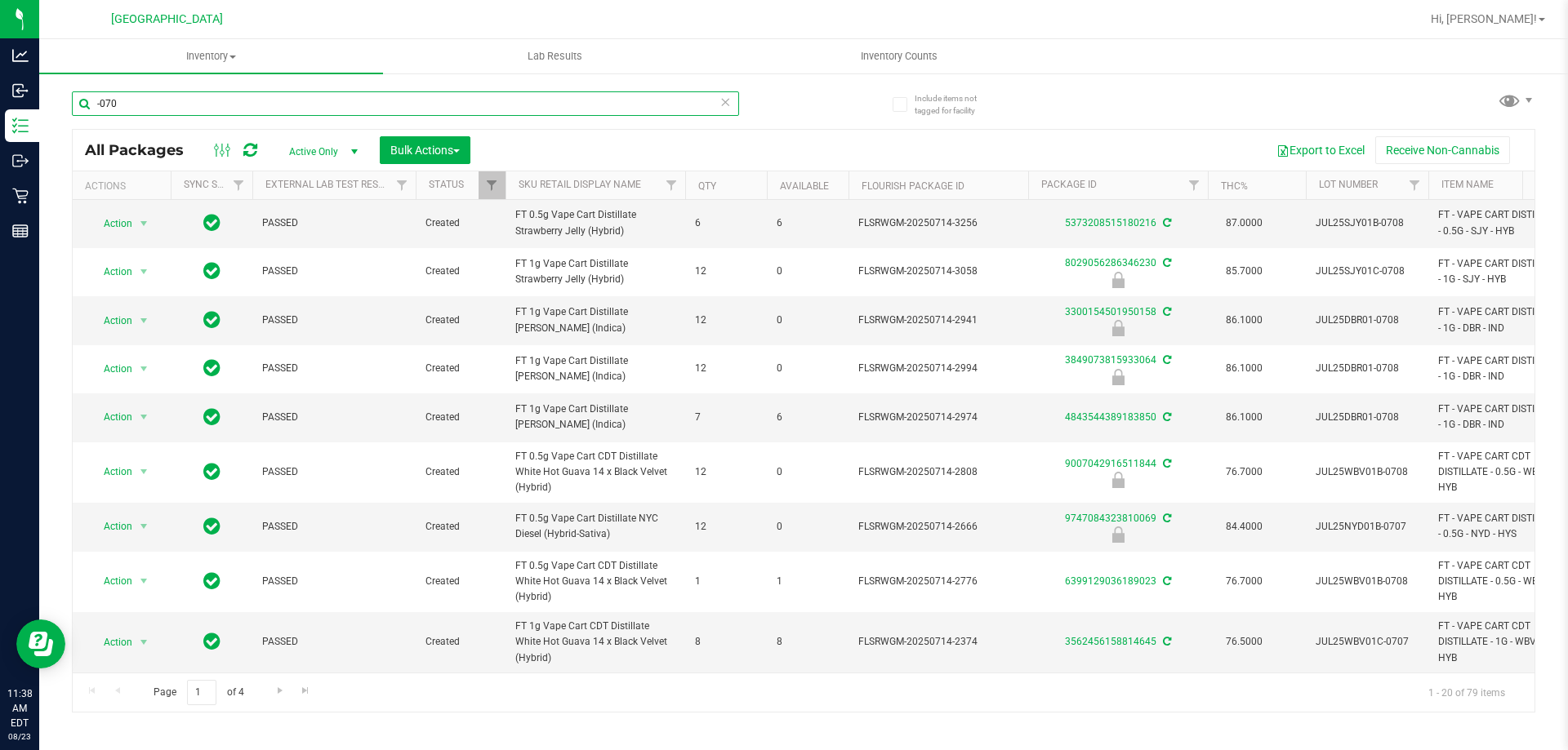
scroll to position [583, 0]
click at [154, 105] on input "-070" at bounding box center [405, 103] width 667 height 24
type input "-"
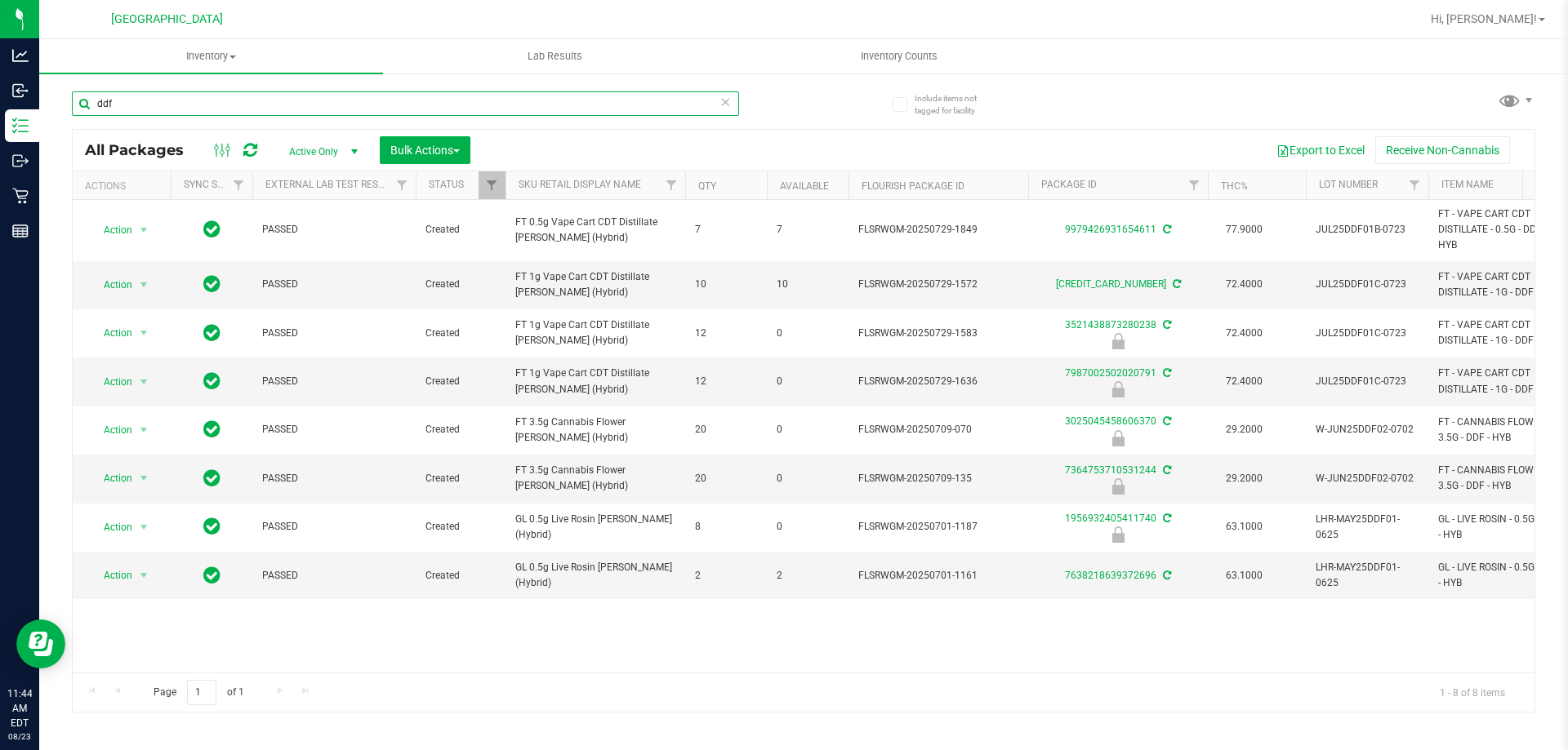
click at [152, 110] on input "ddf" at bounding box center [405, 103] width 667 height 24
type input "d"
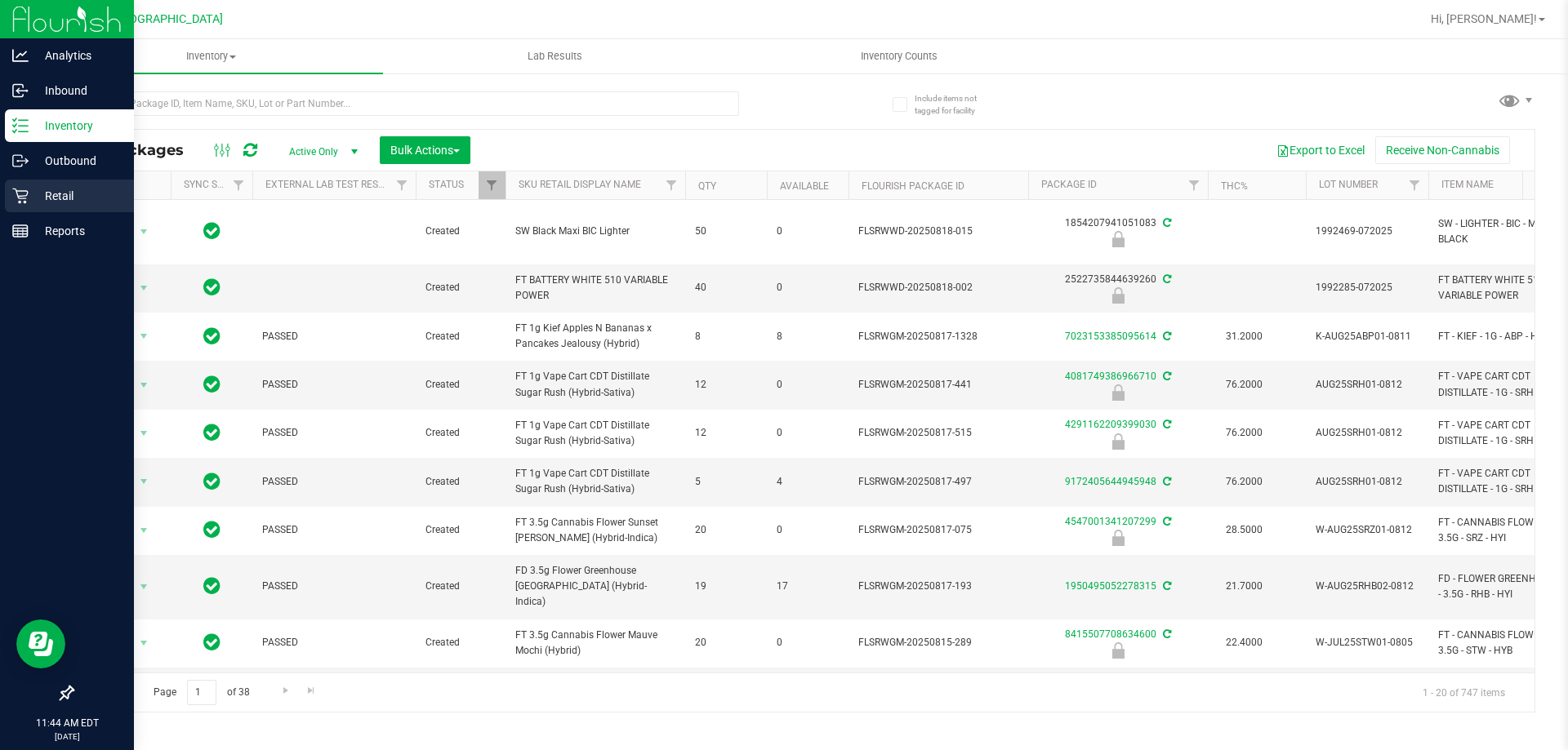
click at [26, 188] on icon at bounding box center [20, 195] width 16 height 16
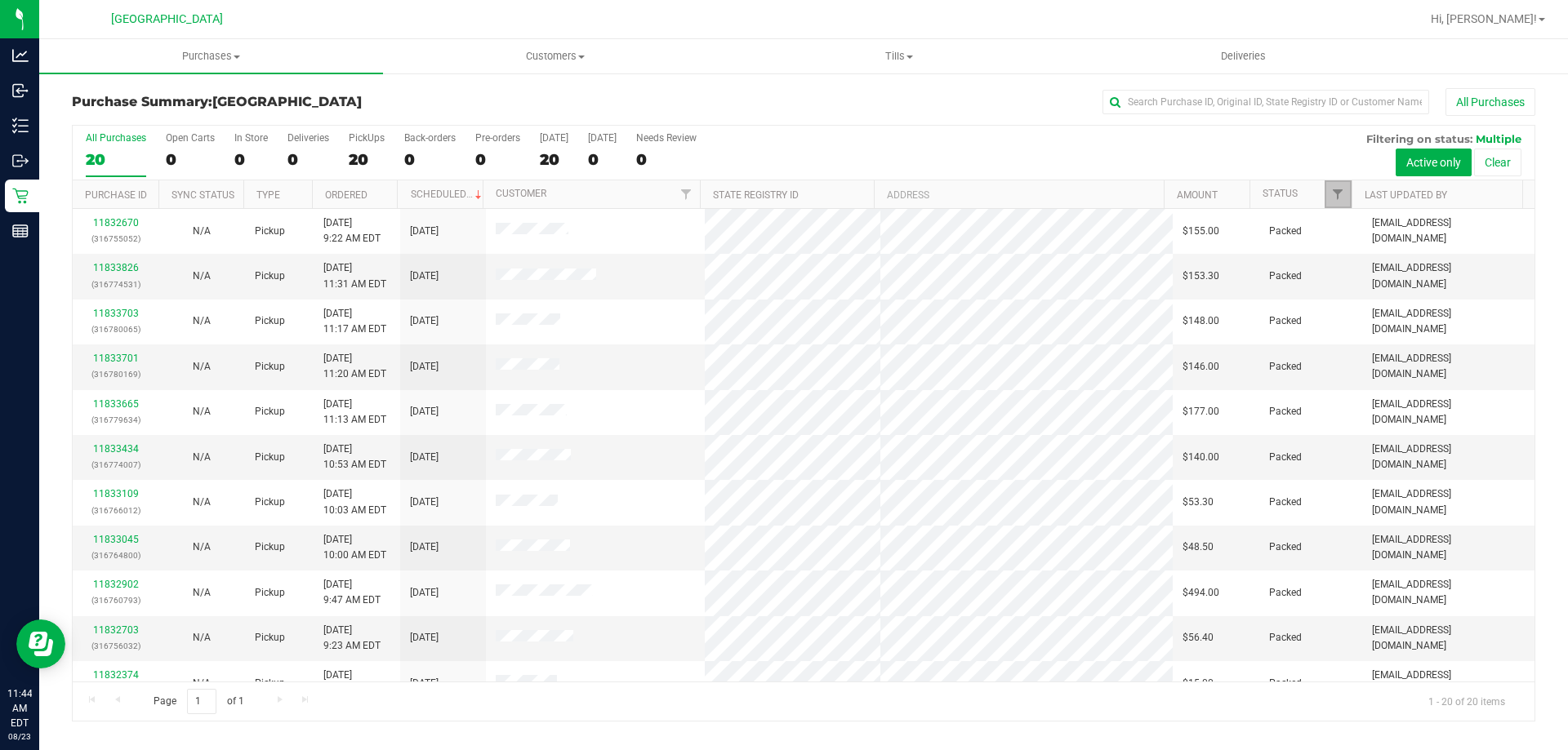
click at [1342, 200] on span "Filter" at bounding box center [1337, 194] width 13 height 13
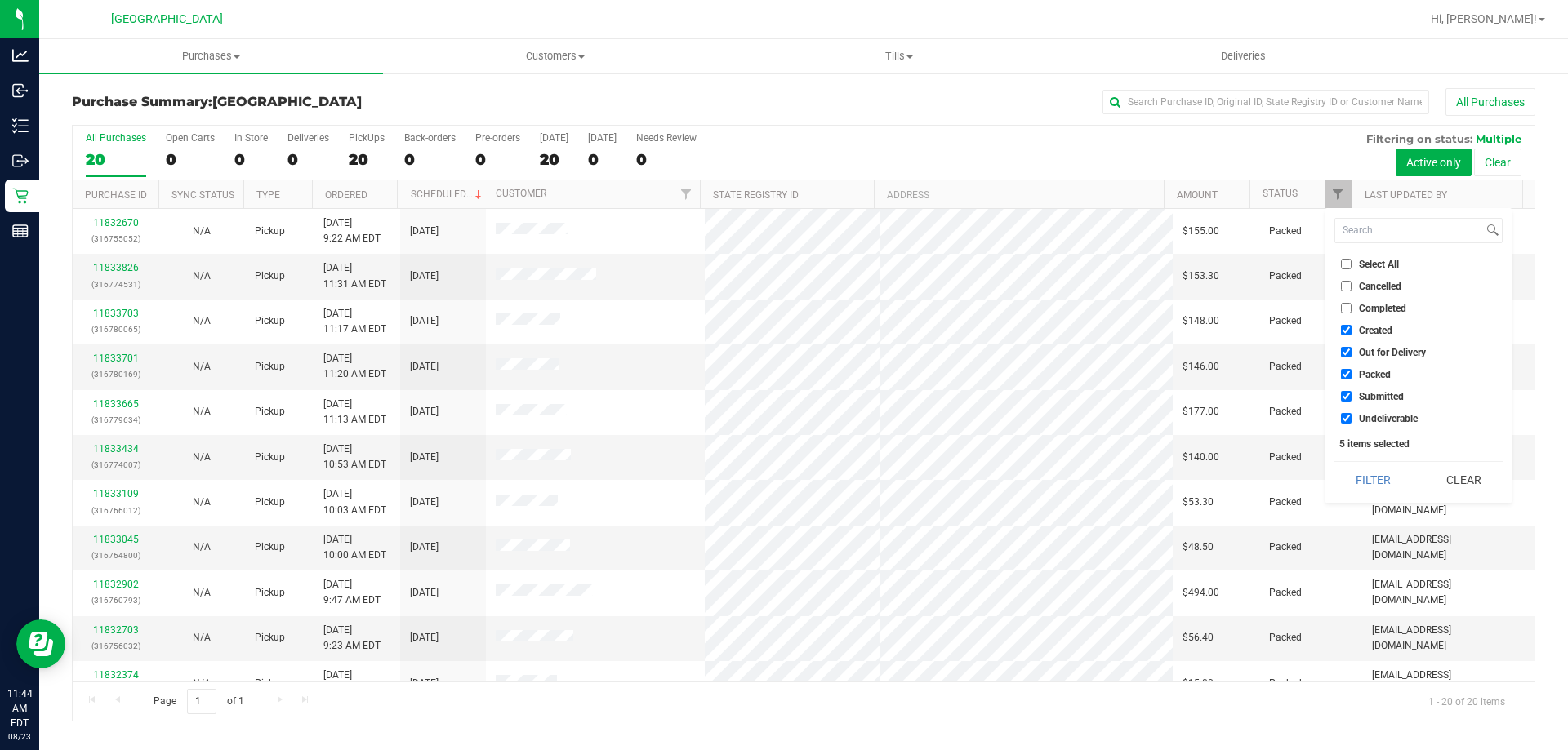
click at [1342, 332] on input "Created" at bounding box center [1345, 330] width 11 height 11
checkbox input "false"
click at [1346, 347] on input "Out for Delivery" at bounding box center [1345, 352] width 11 height 11
checkbox input "false"
click at [1342, 371] on input "Packed" at bounding box center [1345, 374] width 11 height 11
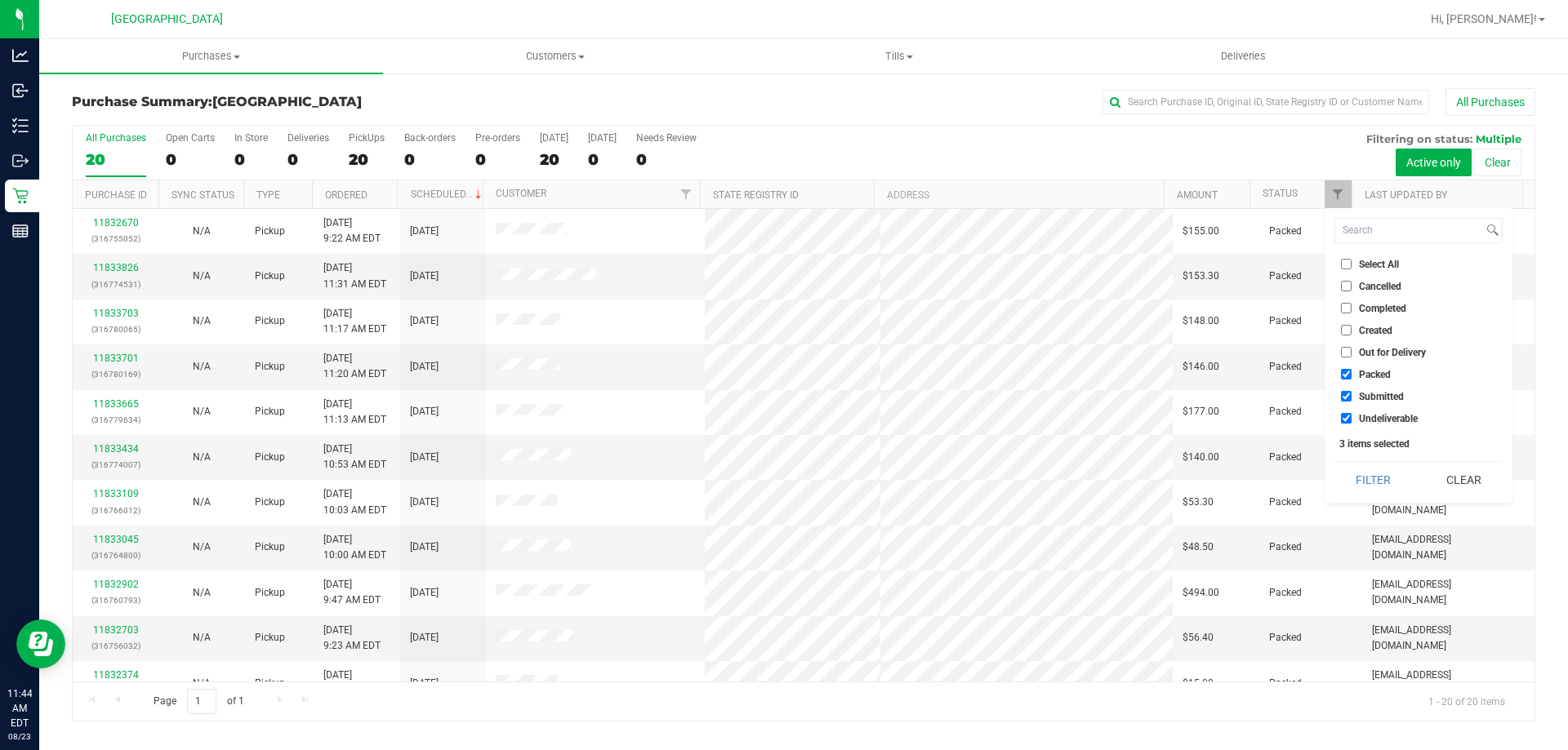
checkbox input "false"
click at [1345, 422] on input "Undeliverable" at bounding box center [1345, 418] width 11 height 11
checkbox input "false"
click at [1368, 474] on button "Filter" at bounding box center [1373, 480] width 78 height 36
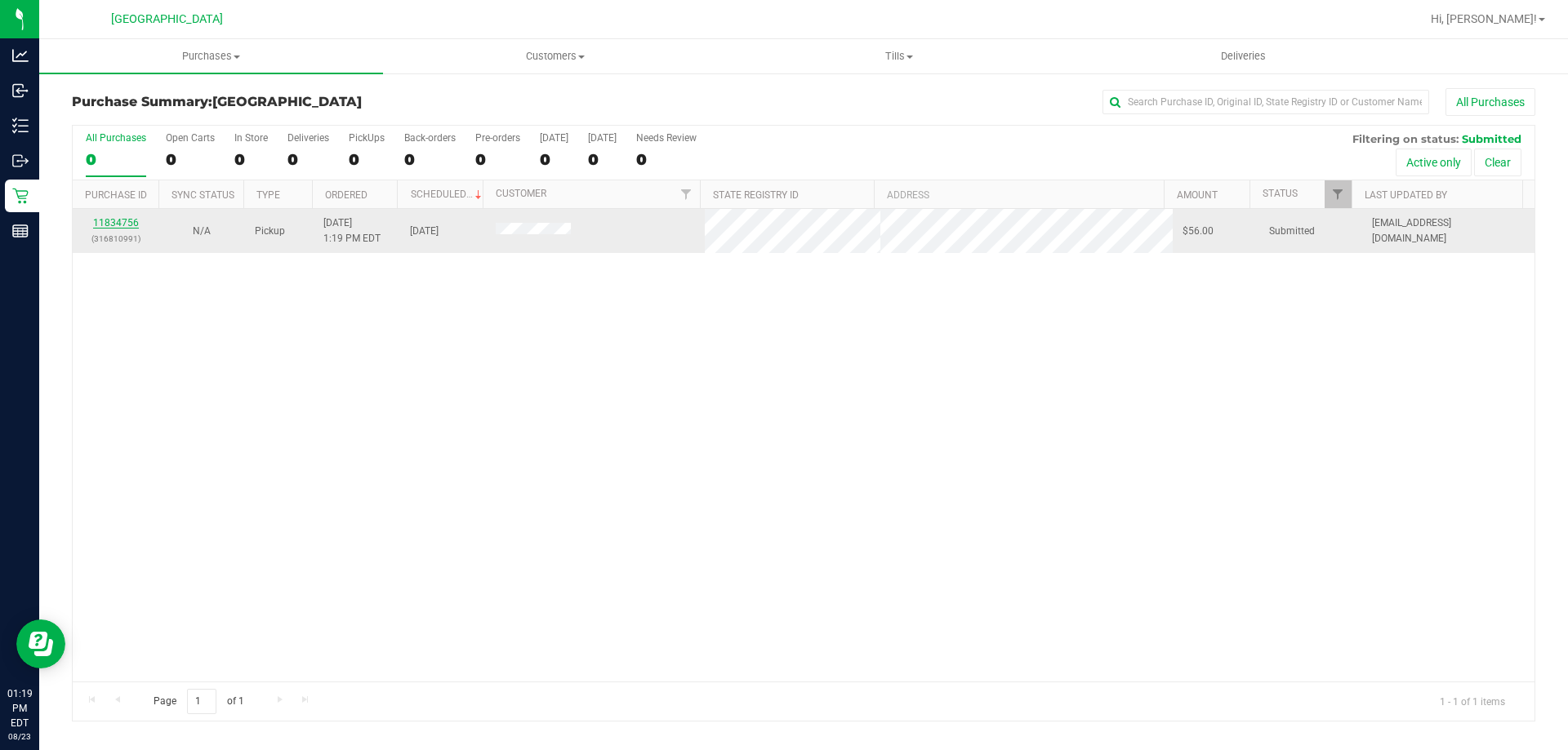
click at [115, 219] on link "11834756" at bounding box center [115, 223] width 45 height 12
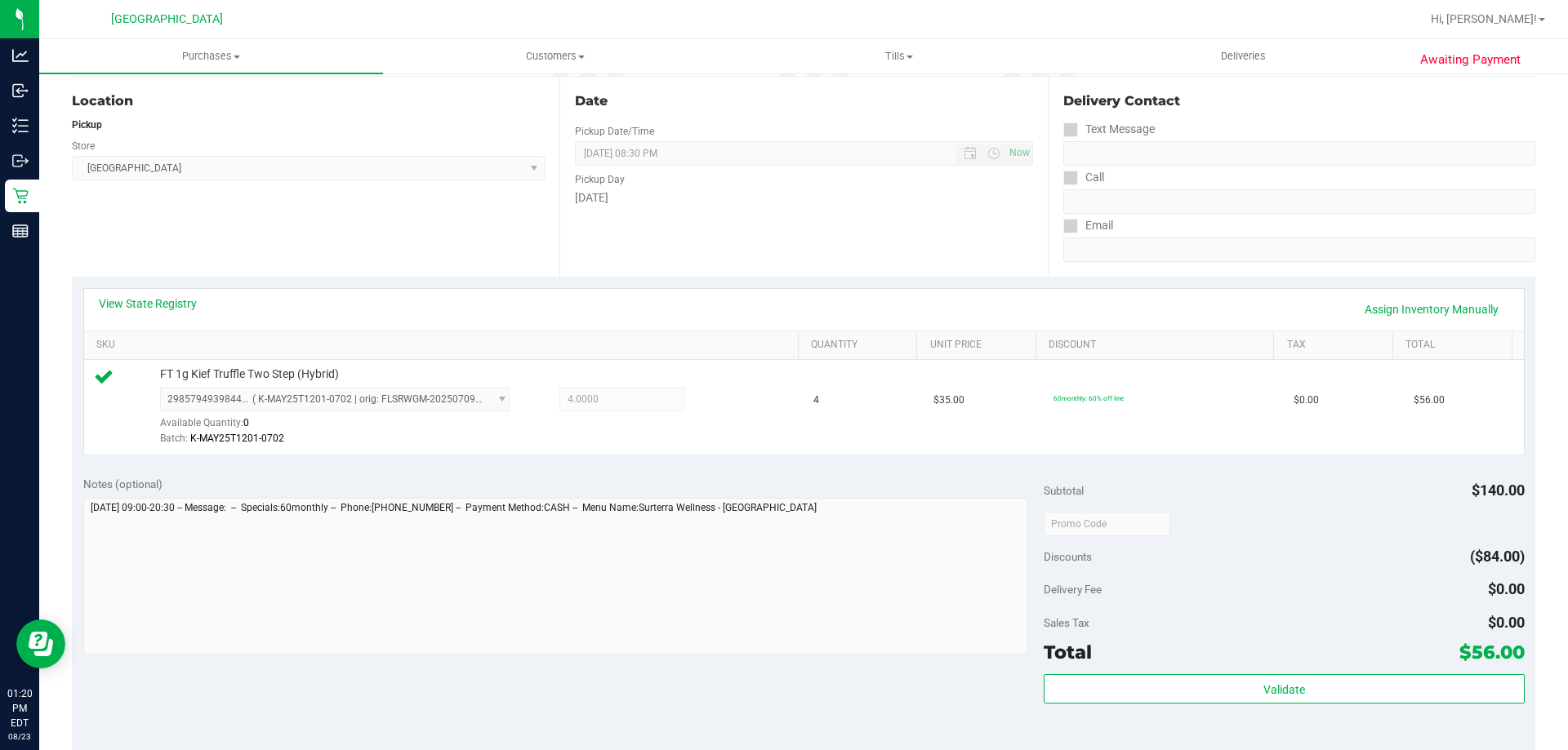
scroll to position [408, 0]
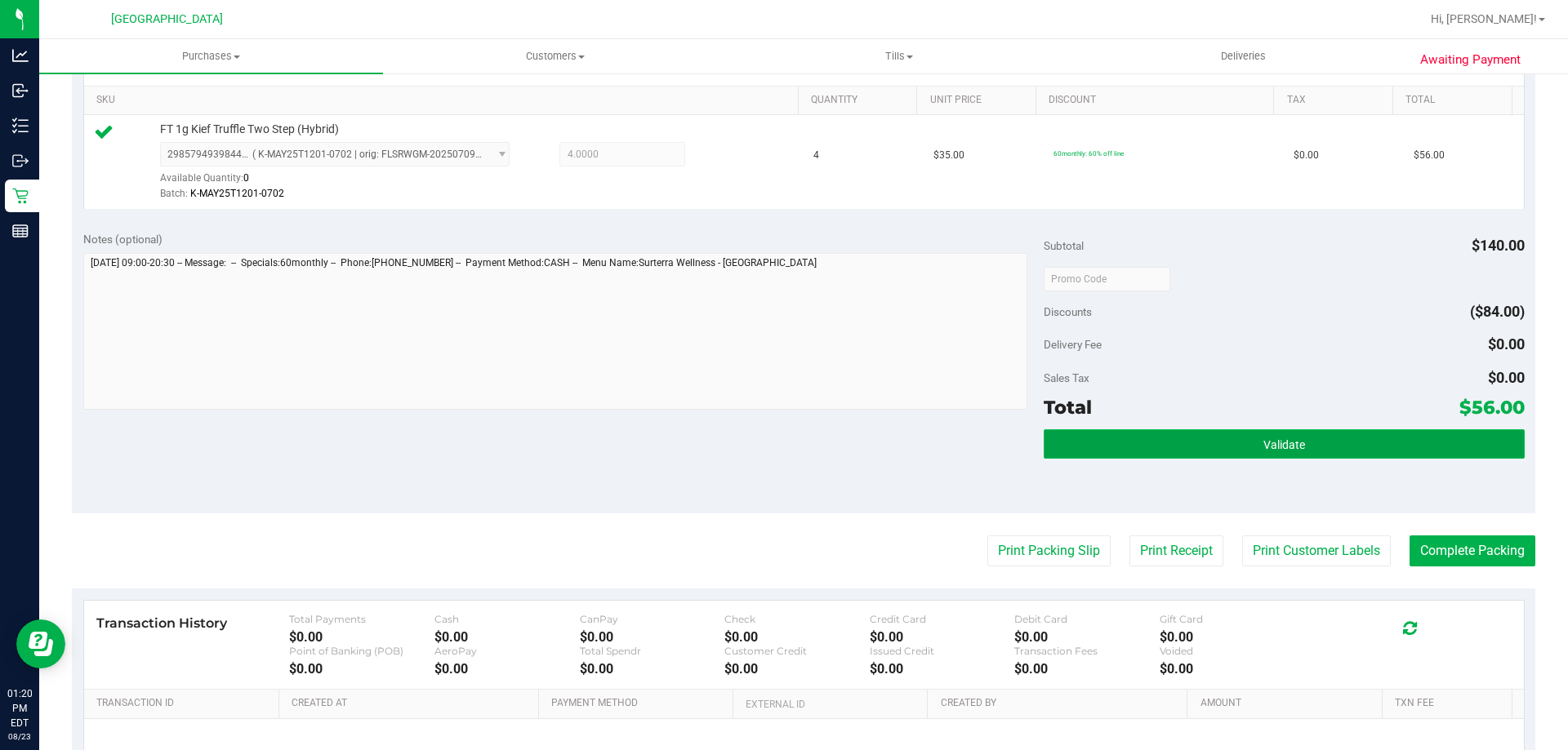
click at [1265, 441] on span "Validate" at bounding box center [1283, 444] width 42 height 13
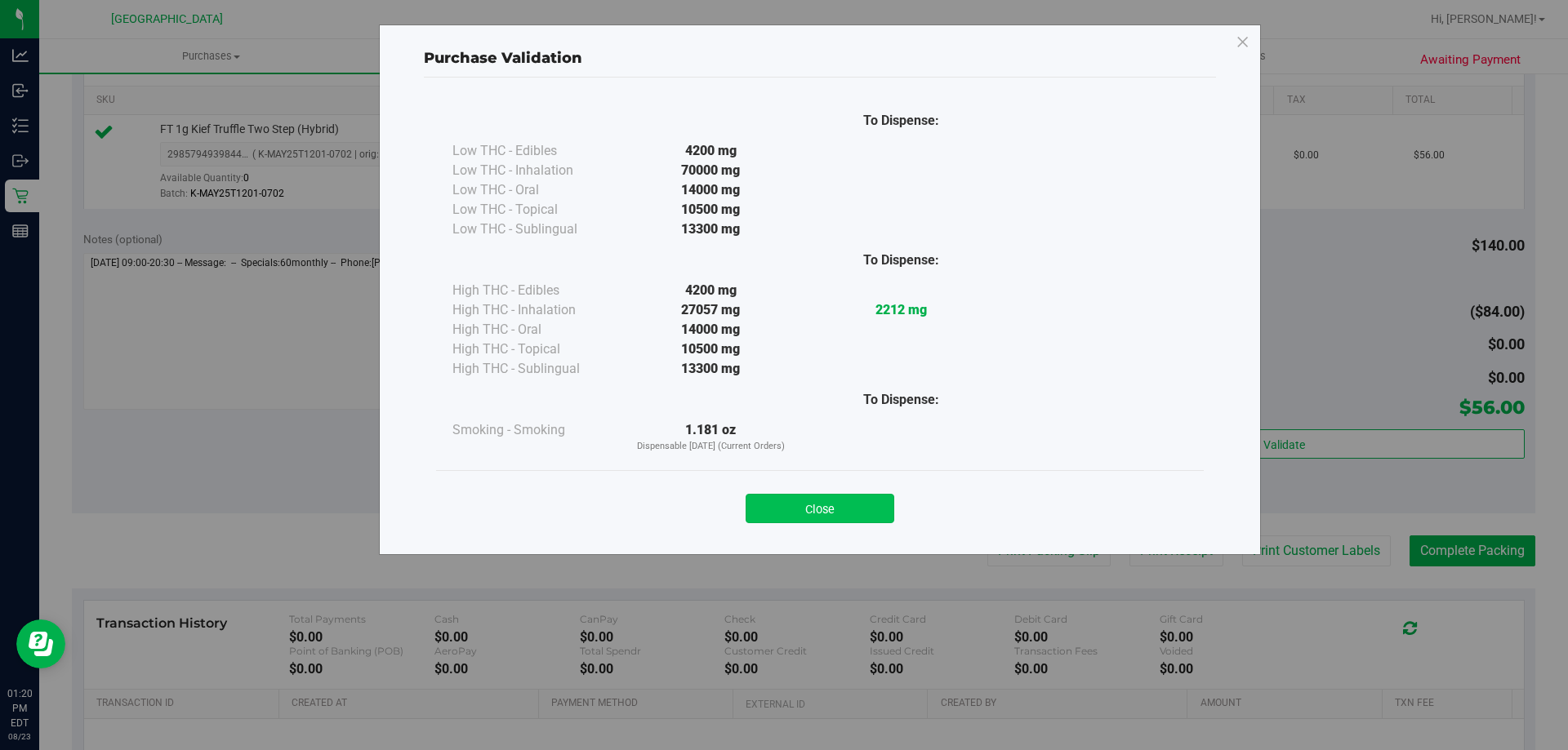
click at [870, 512] on button "Close" at bounding box center [820, 508] width 149 height 29
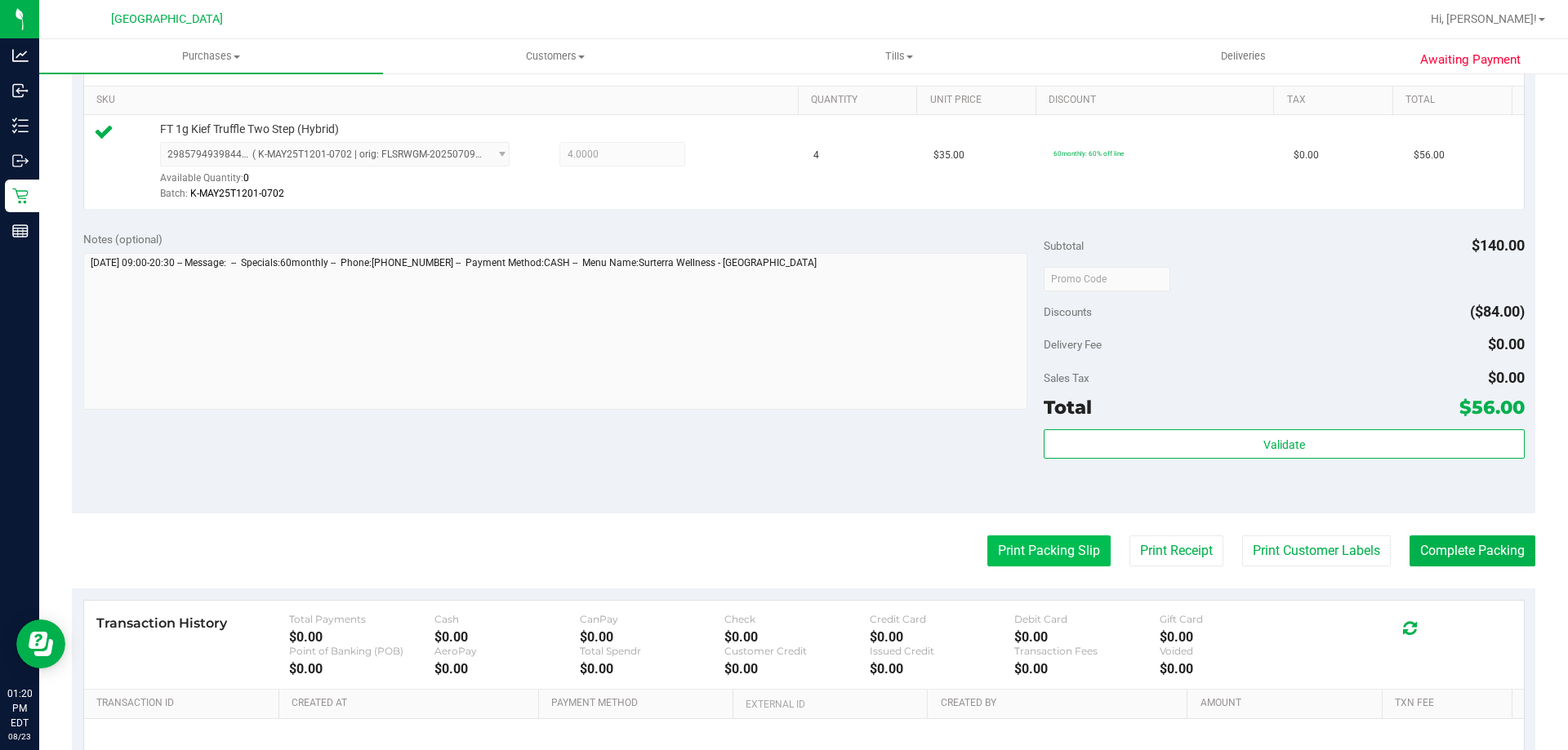
click at [1014, 556] on button "Print Packing Slip" at bounding box center [1048, 551] width 123 height 31
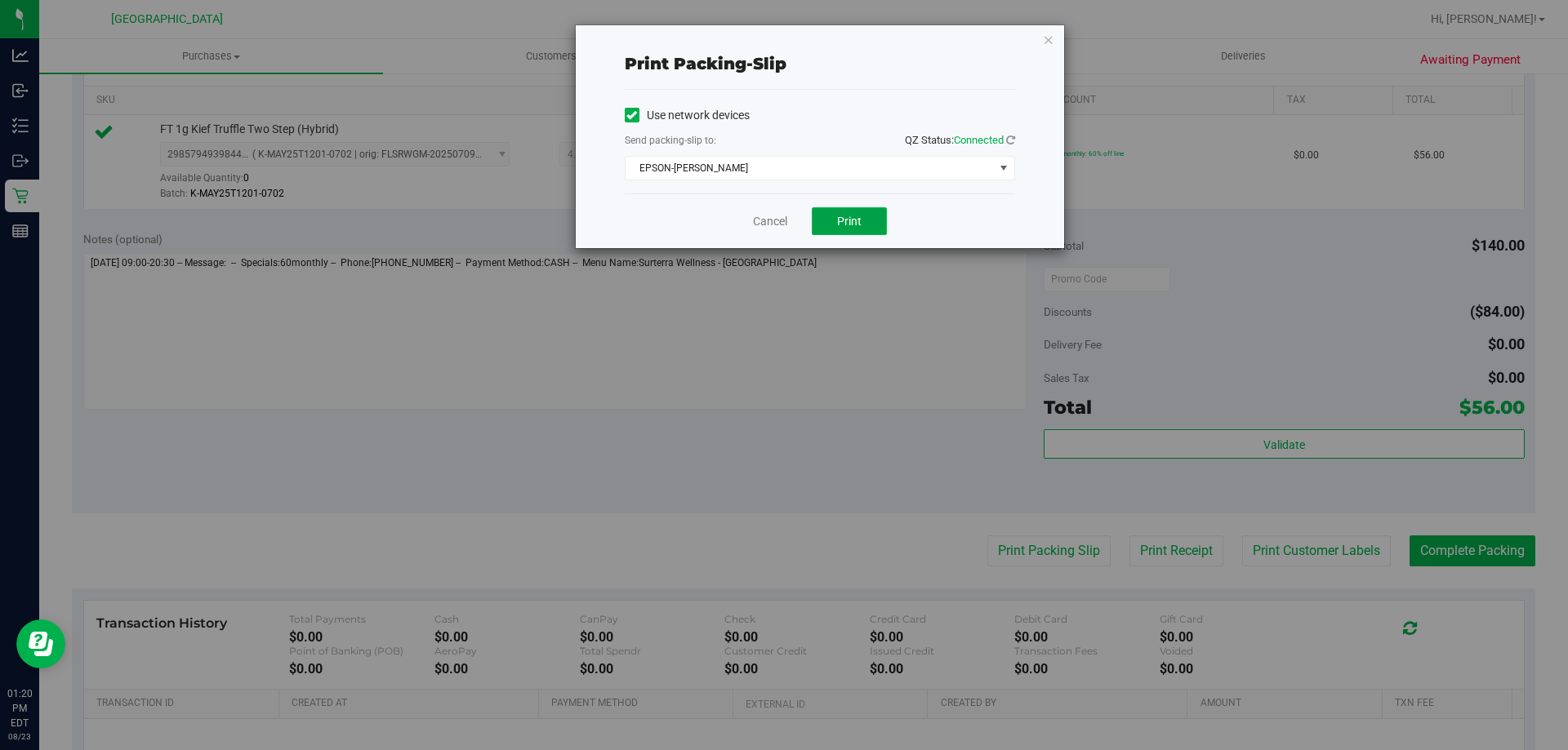
click at [845, 222] on span "Print" at bounding box center [849, 221] width 24 height 13
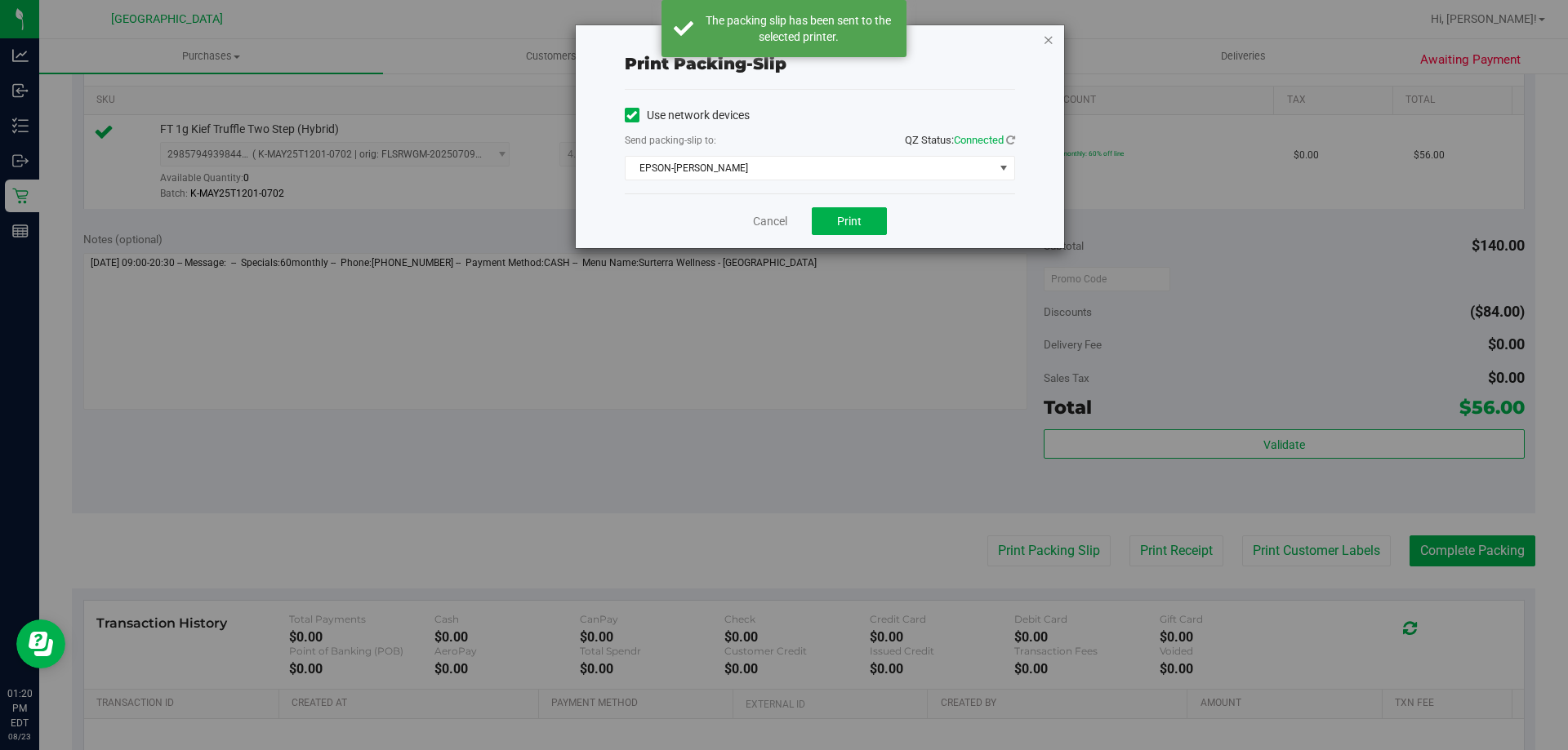
click at [1051, 41] on icon "button" at bounding box center [1048, 39] width 12 height 19
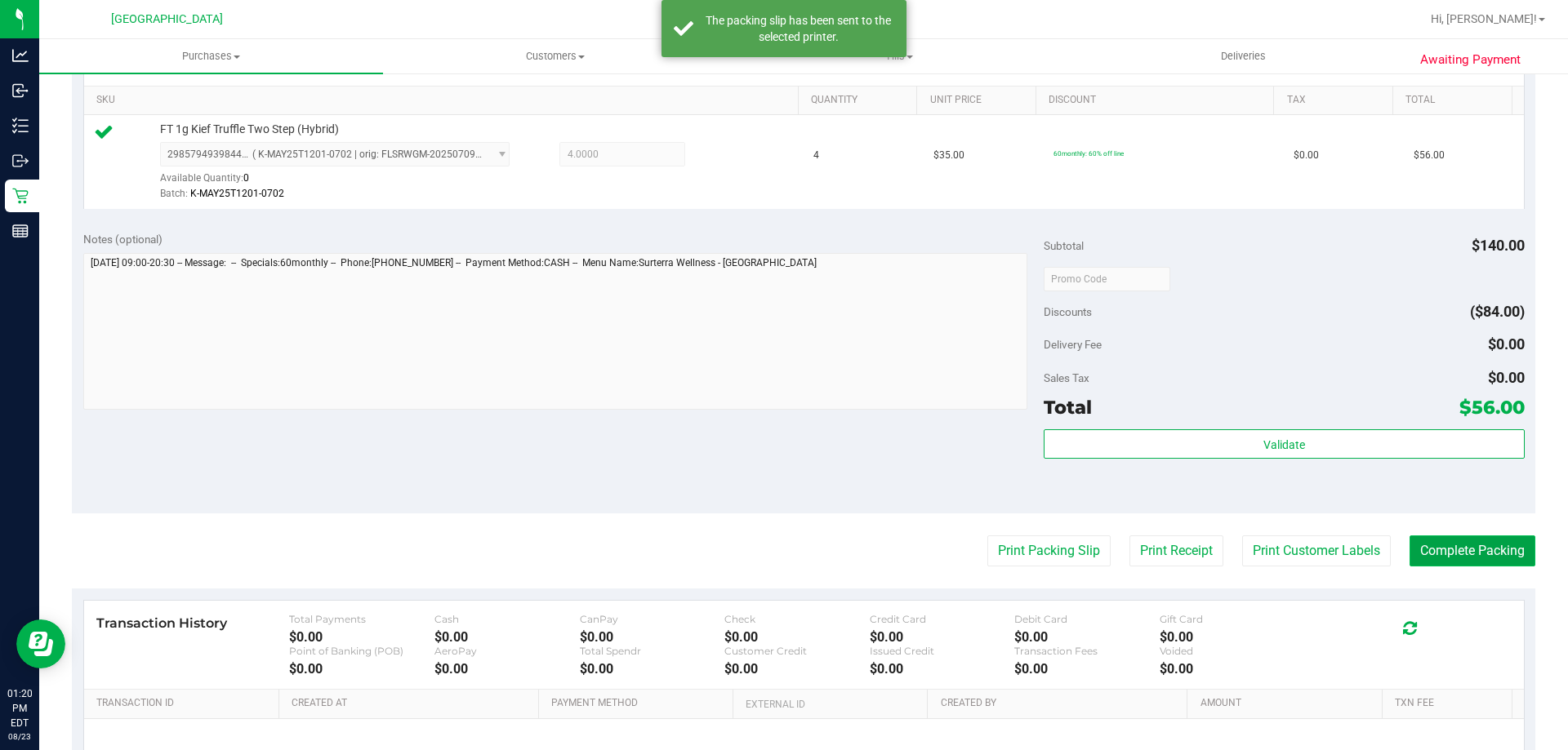
click at [1482, 546] on button "Complete Packing" at bounding box center [1472, 551] width 126 height 31
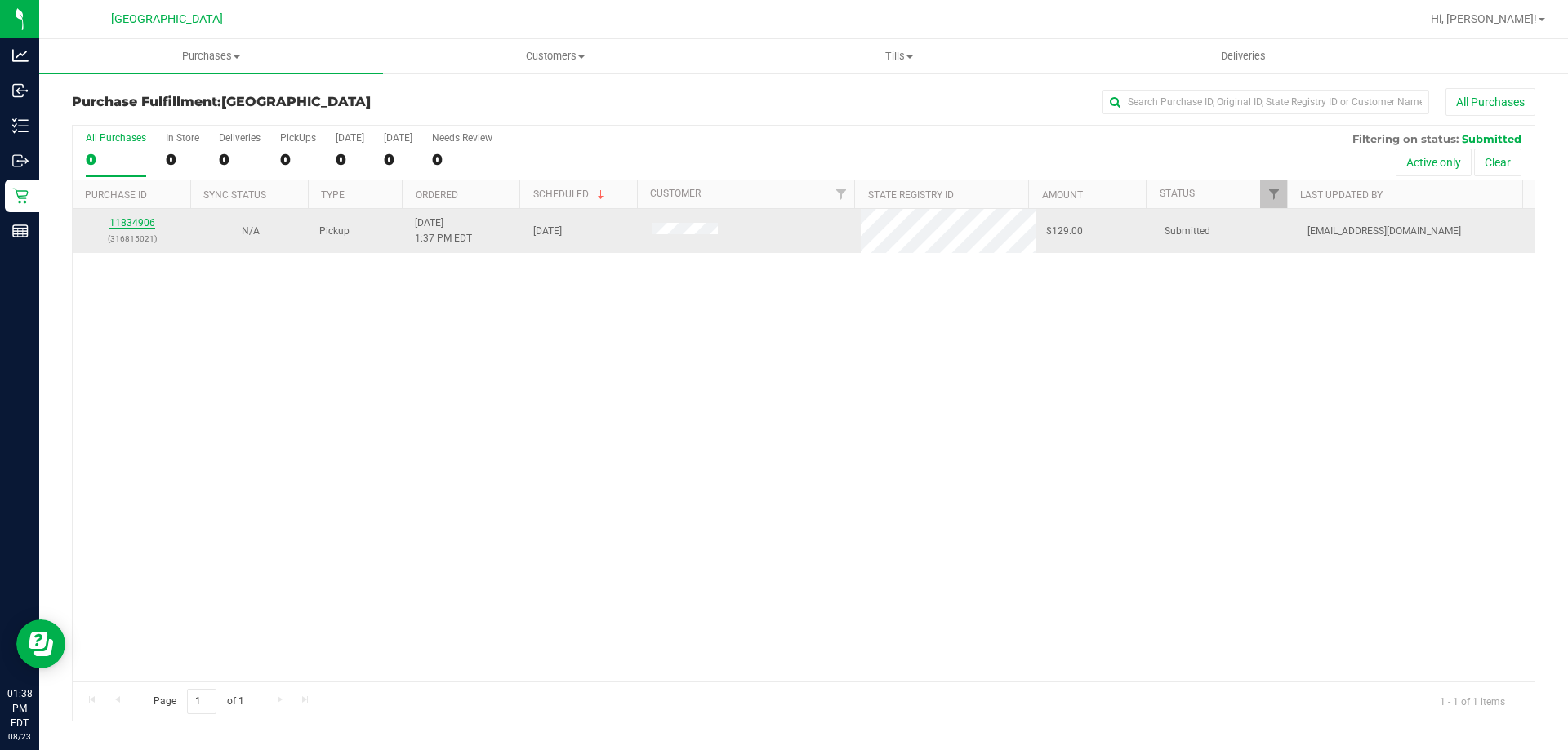
click at [137, 222] on link "11834906" at bounding box center [132, 223] width 45 height 12
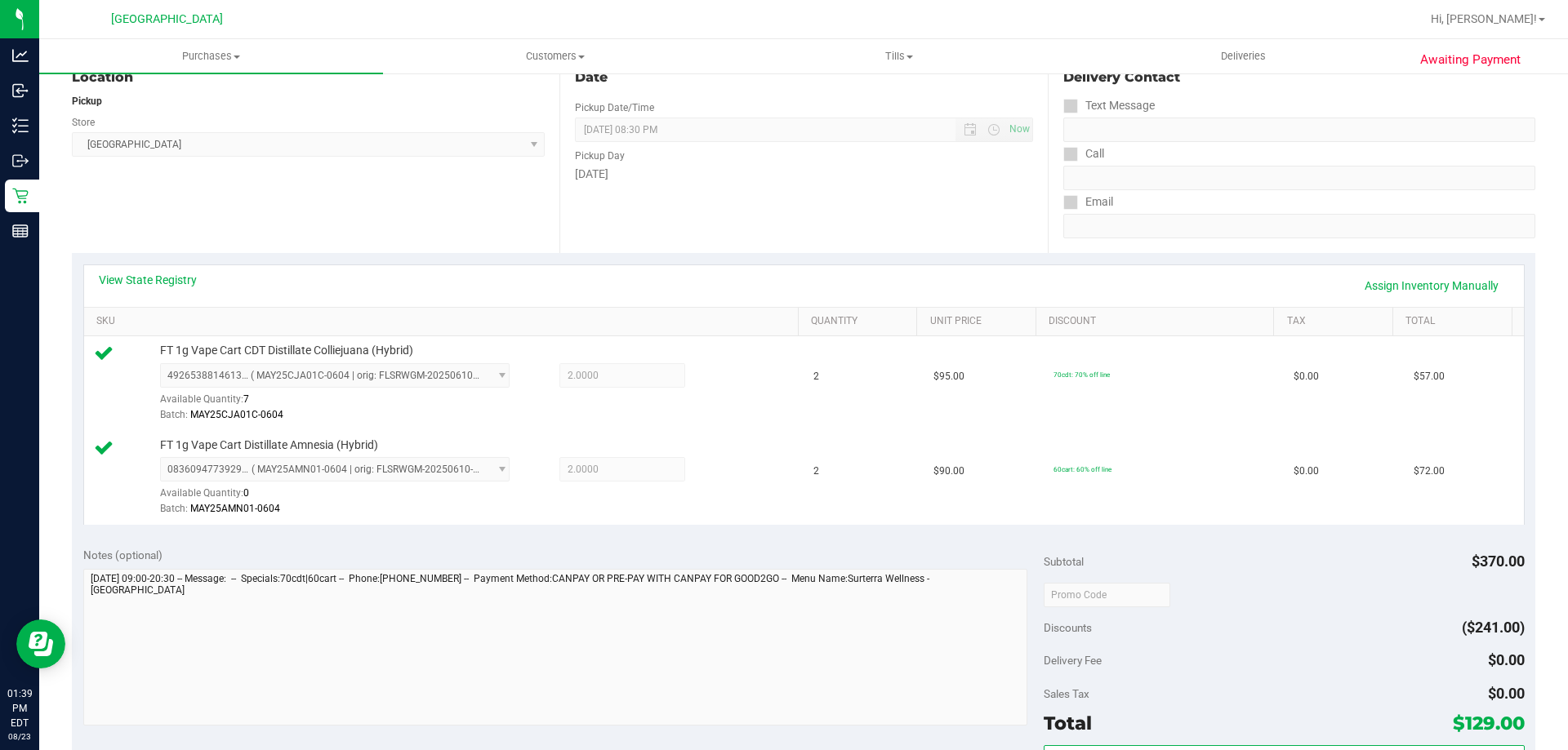
scroll to position [326, 0]
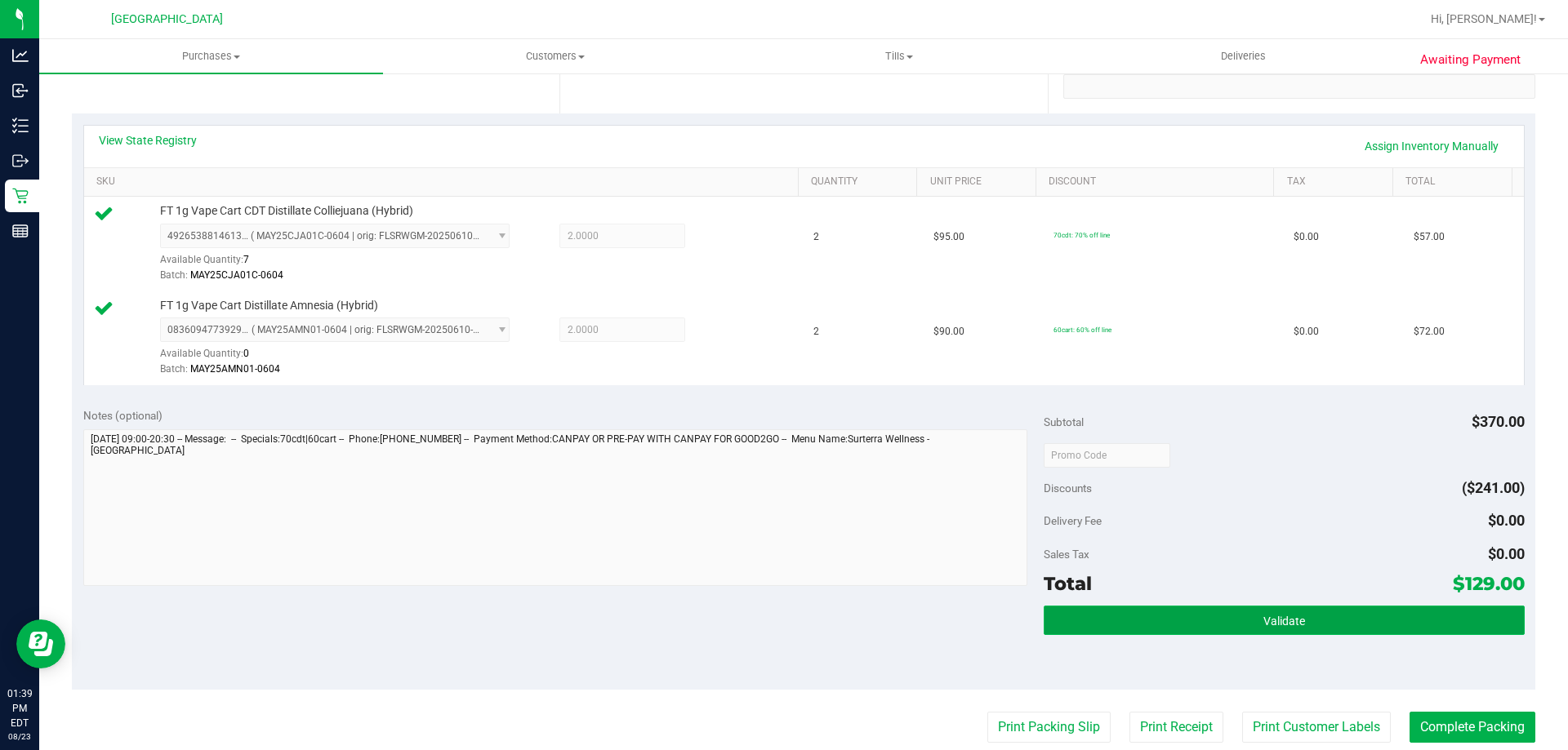
click at [1333, 634] on button "Validate" at bounding box center [1283, 620] width 480 height 29
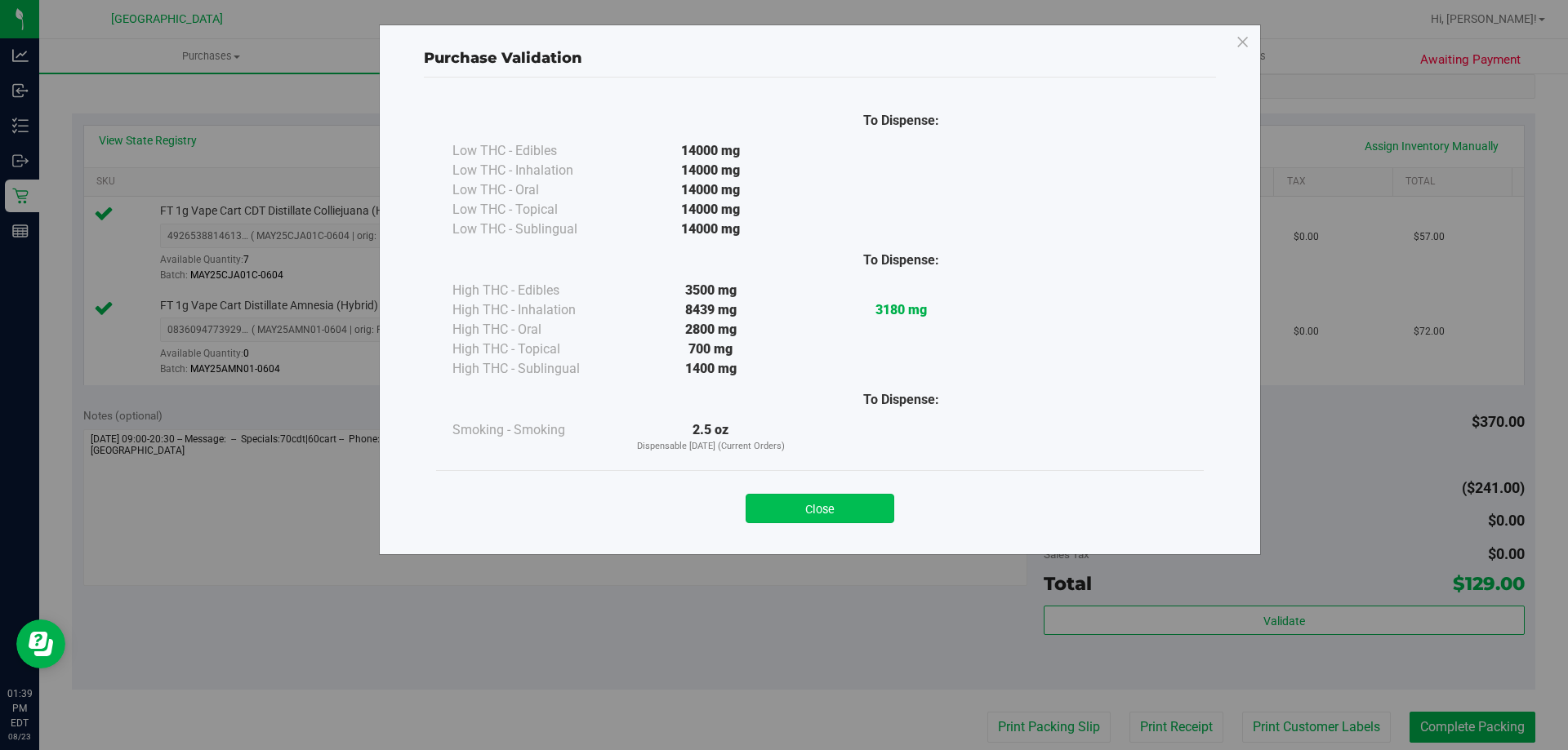
click at [841, 508] on button "Close" at bounding box center [820, 508] width 149 height 29
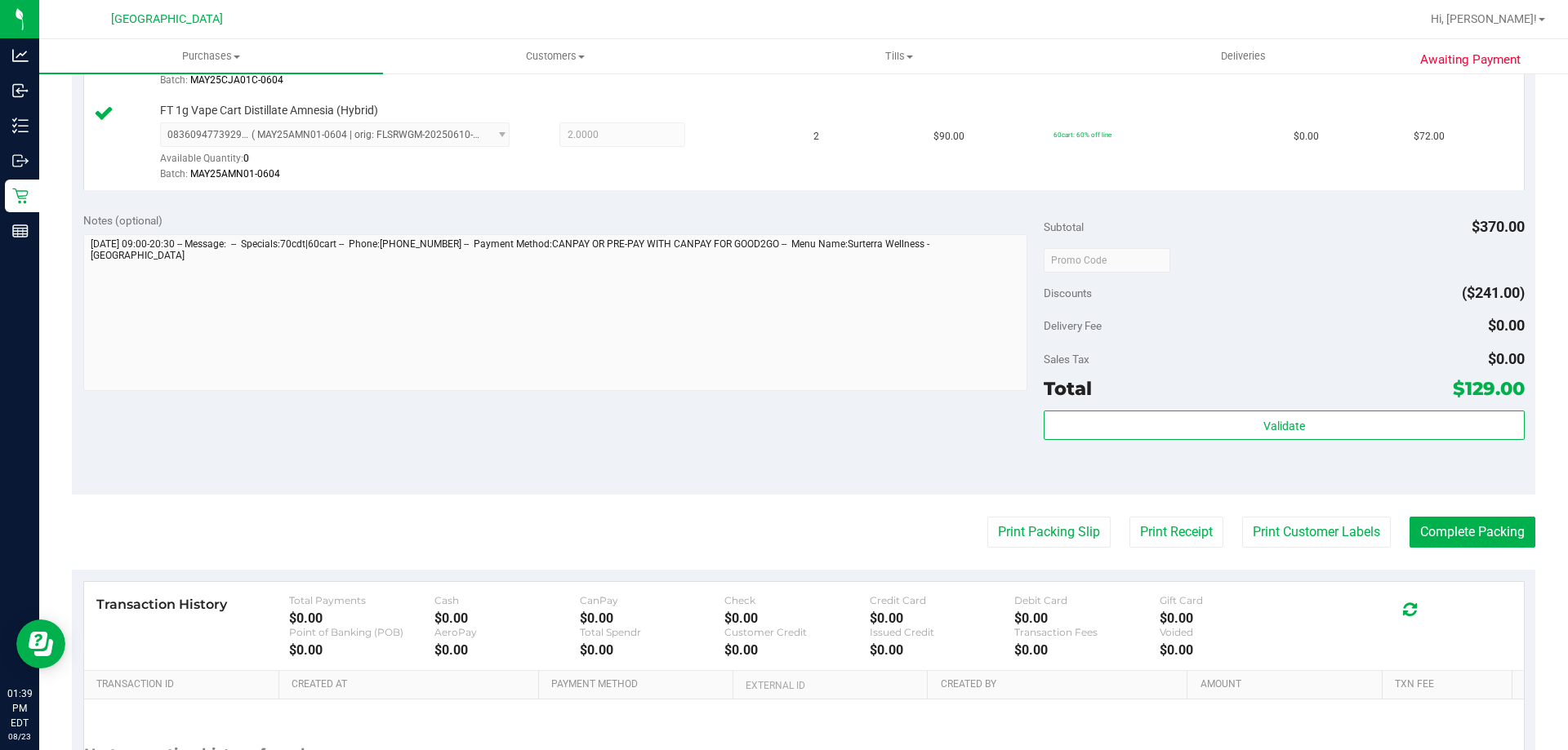
scroll to position [679, 0]
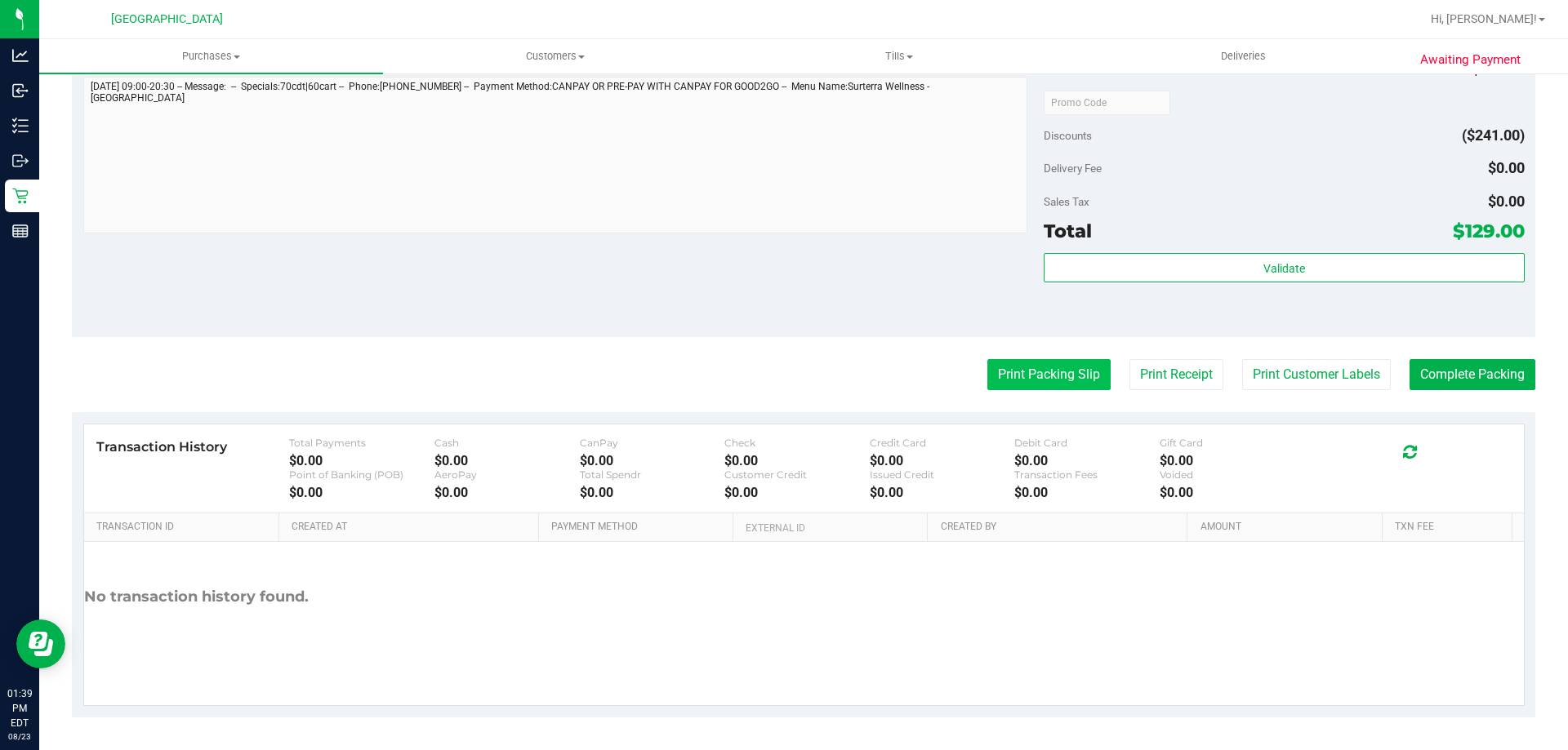
click at [1030, 381] on button "Print Packing Slip" at bounding box center [1048, 375] width 123 height 31
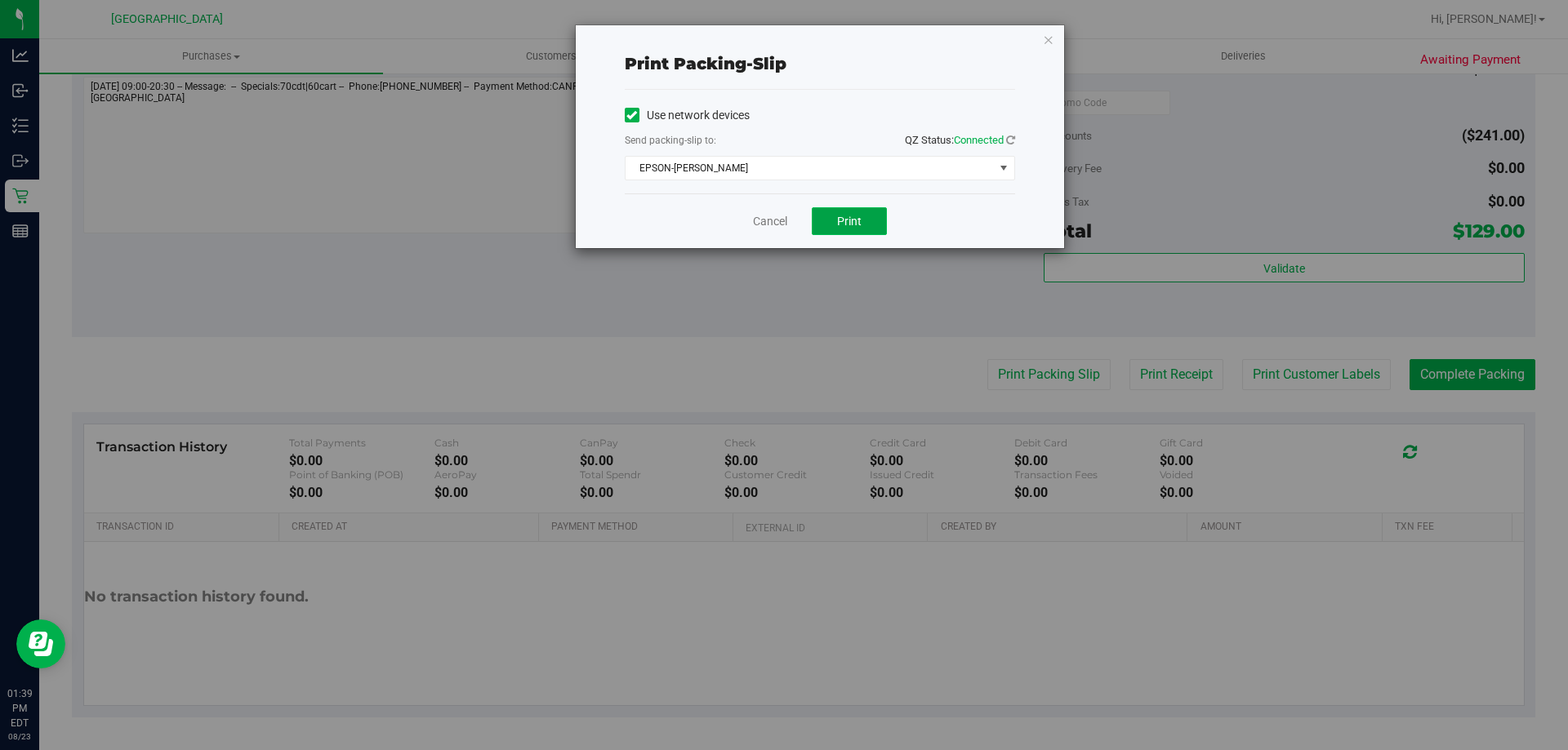
click at [859, 209] on button "Print" at bounding box center [850, 221] width 75 height 28
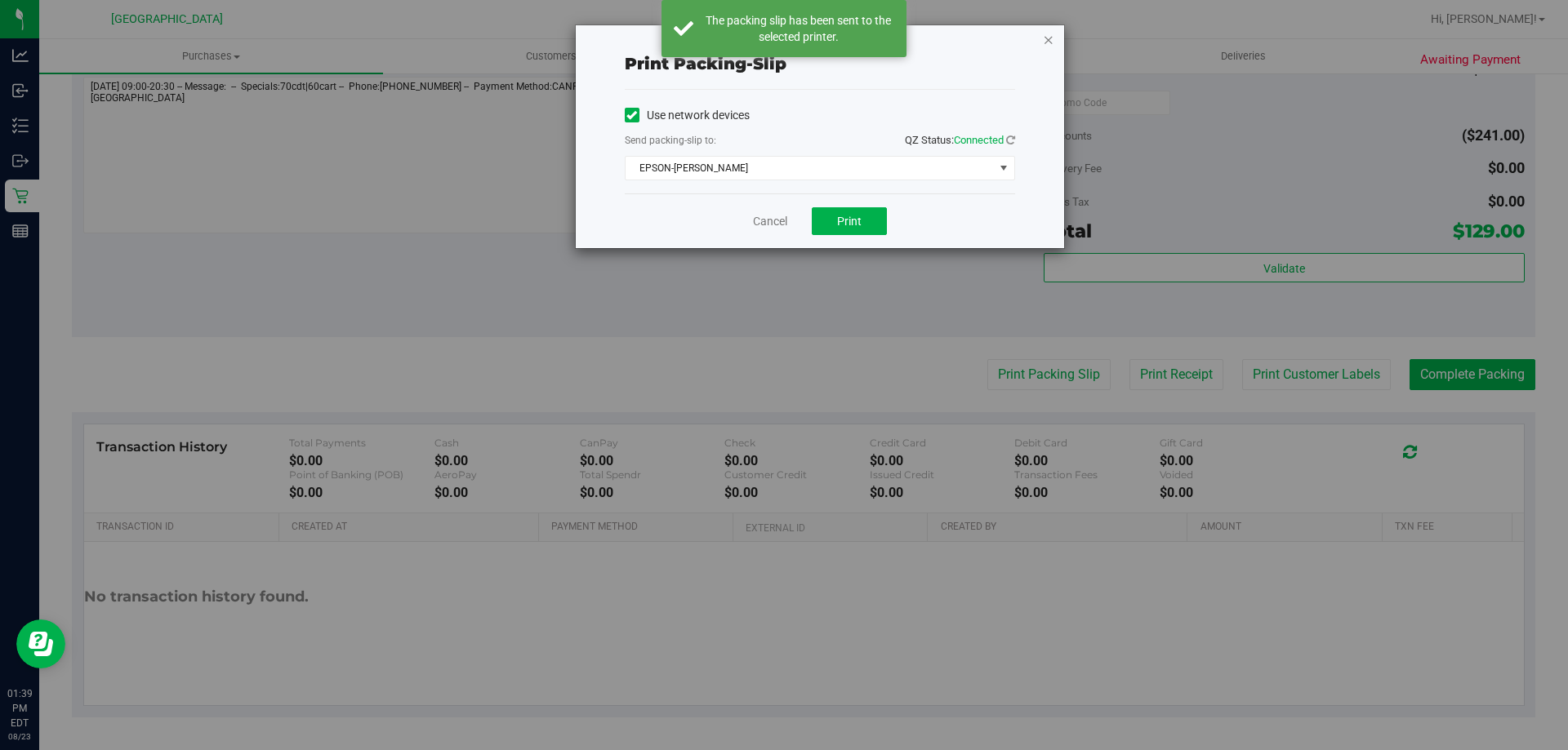
click at [1049, 41] on icon "button" at bounding box center [1048, 39] width 12 height 19
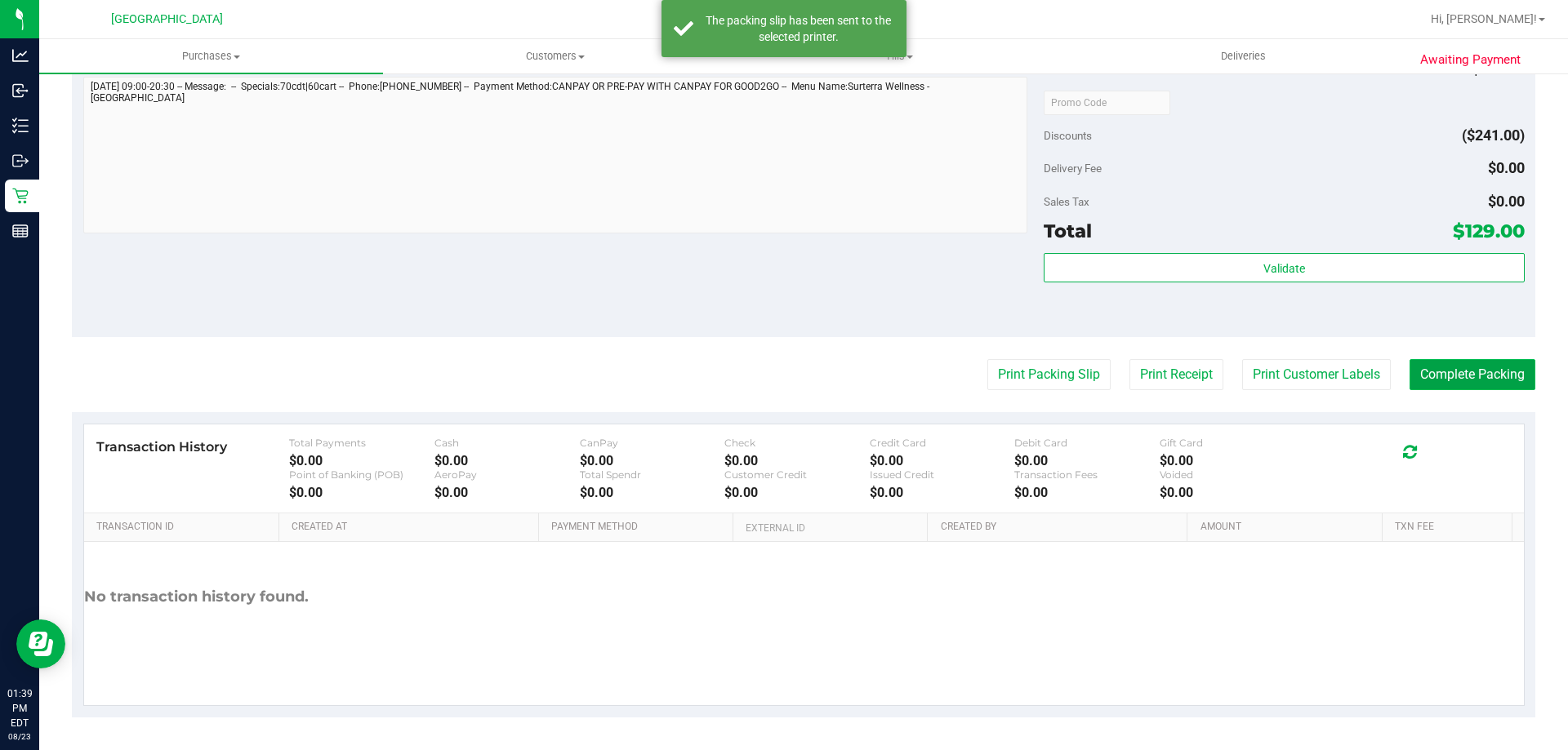
click at [1483, 387] on button "Complete Packing" at bounding box center [1472, 375] width 126 height 31
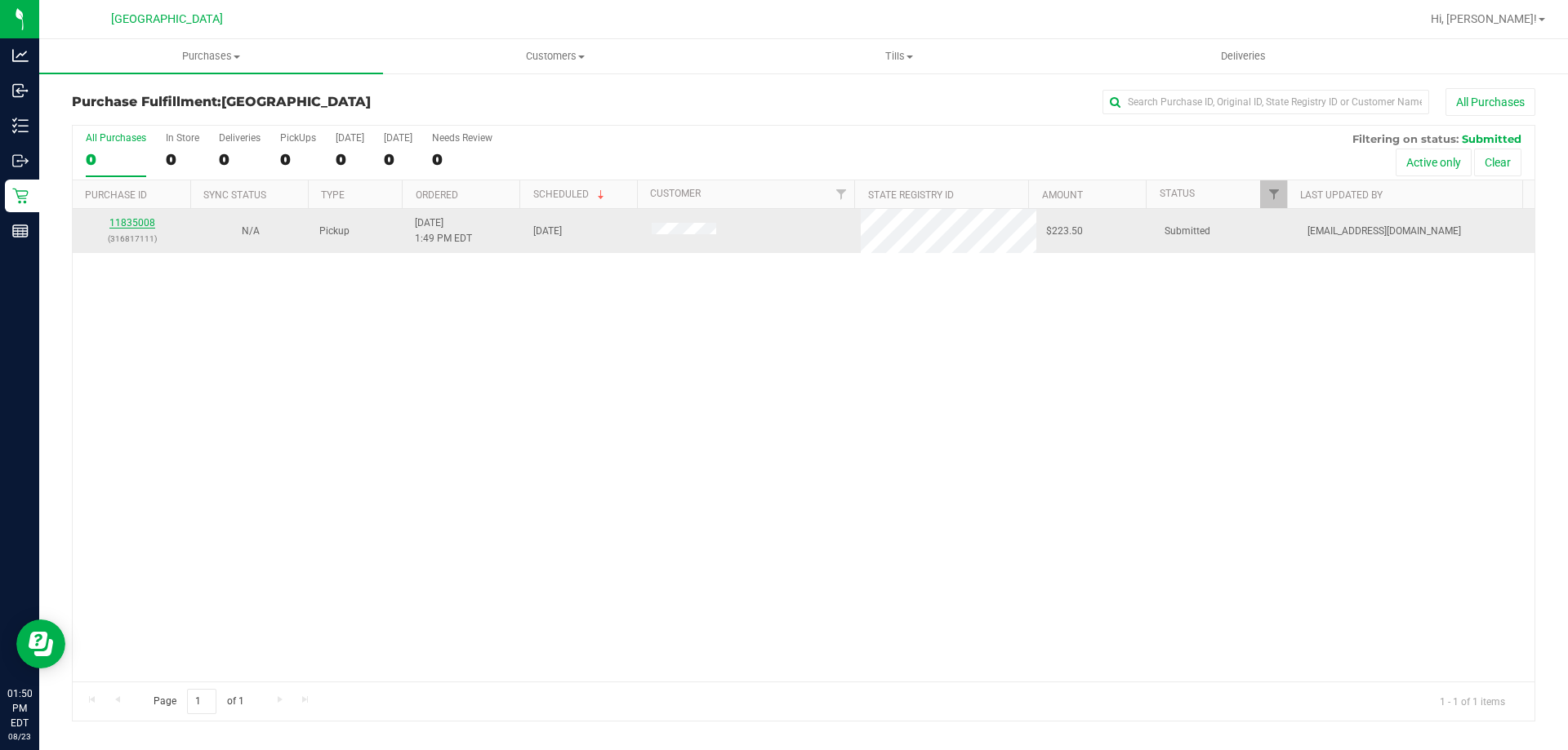
click at [139, 225] on link "11835008" at bounding box center [132, 223] width 45 height 12
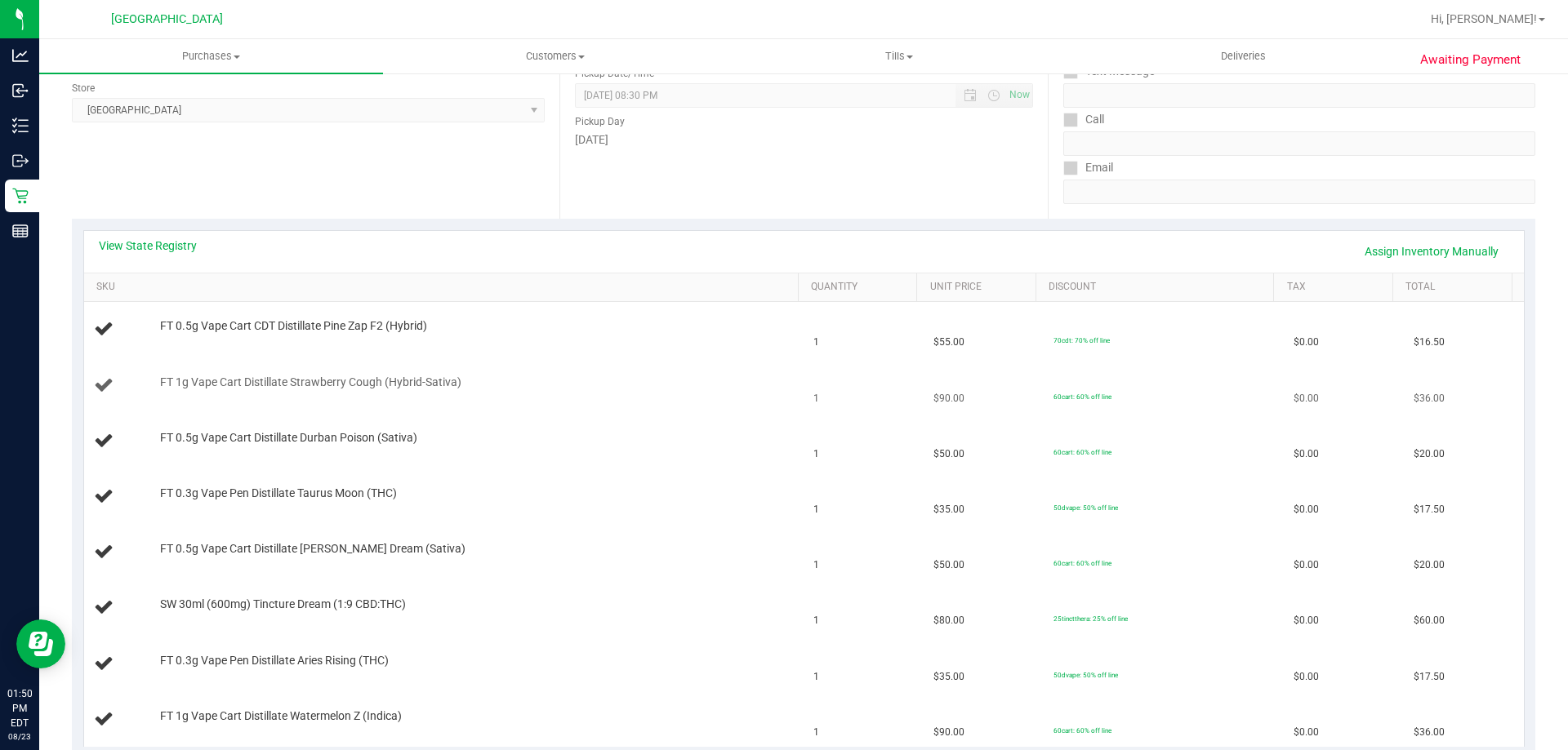
scroll to position [245, 0]
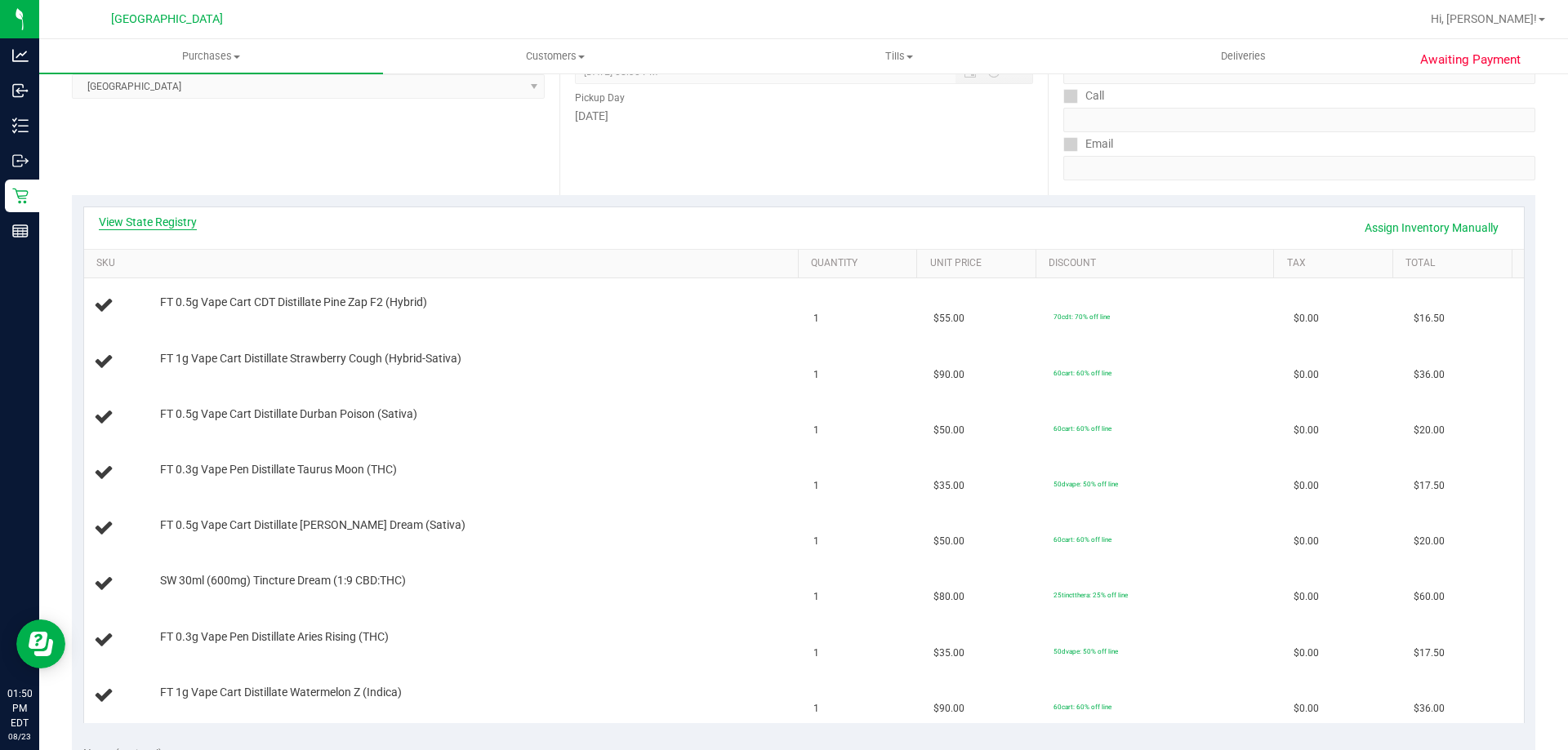
click at [159, 222] on link "View State Registry" at bounding box center [147, 222] width 98 height 16
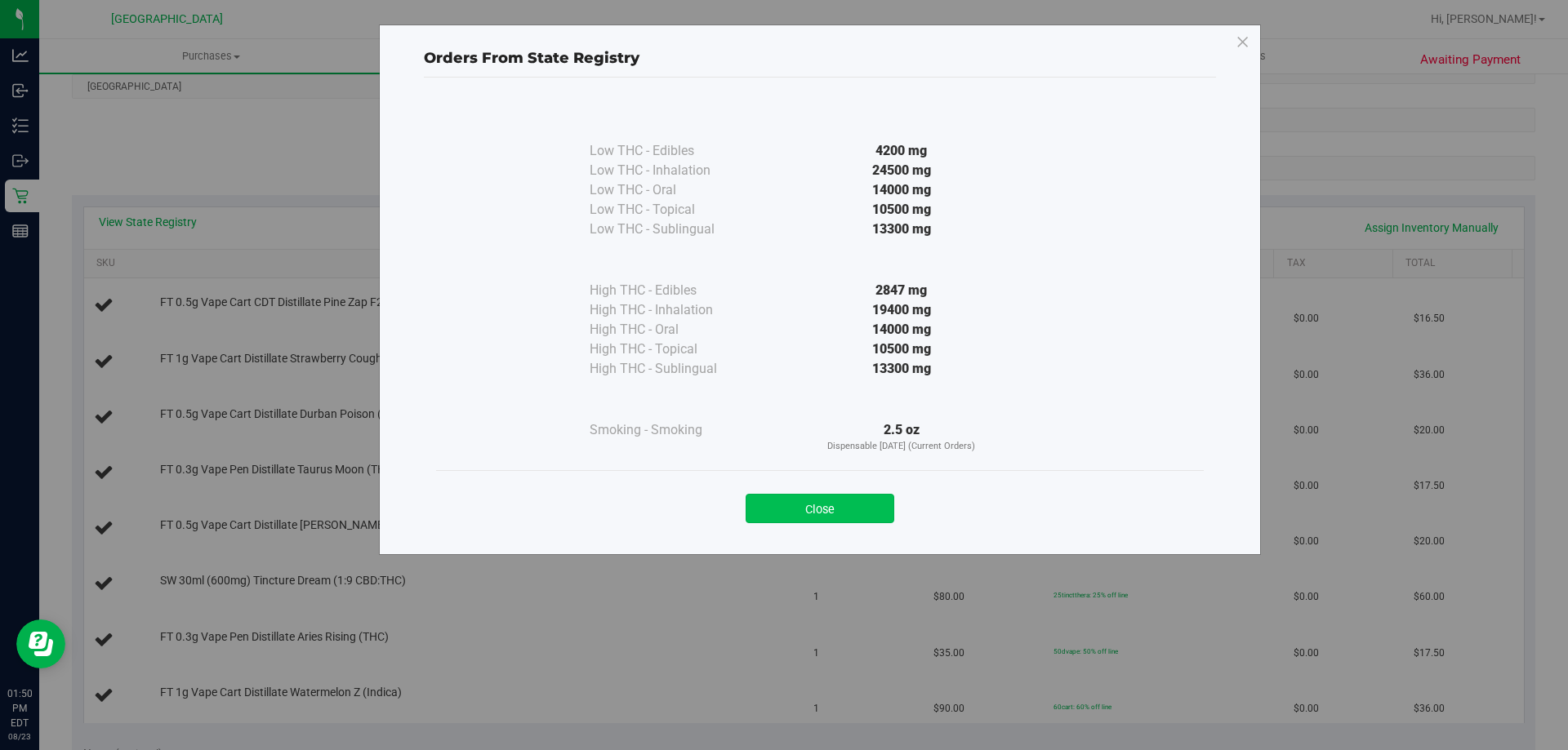
click at [838, 519] on button "Close" at bounding box center [820, 508] width 149 height 29
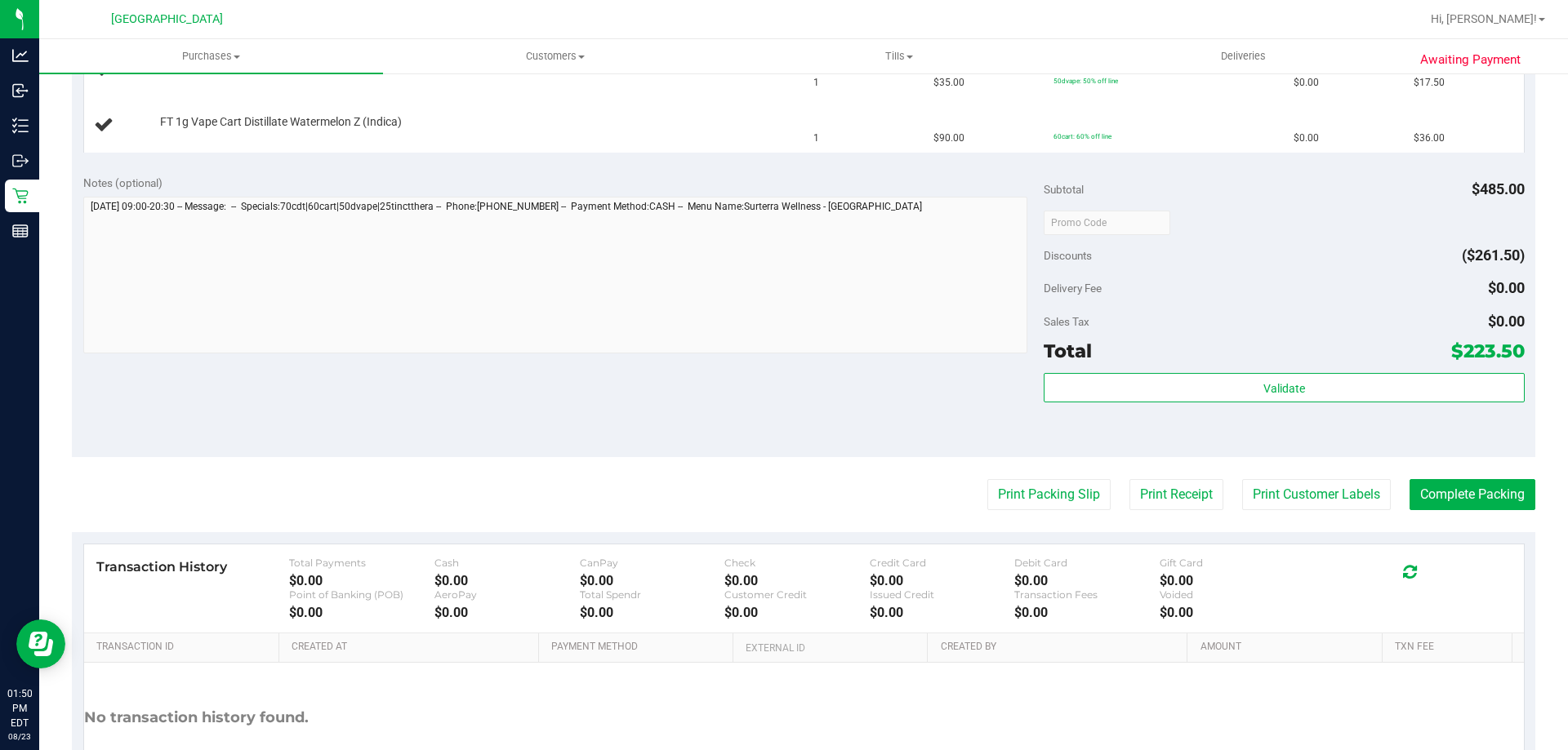
scroll to position [817, 0]
click at [1054, 502] on button "Print Packing Slip" at bounding box center [1048, 494] width 123 height 31
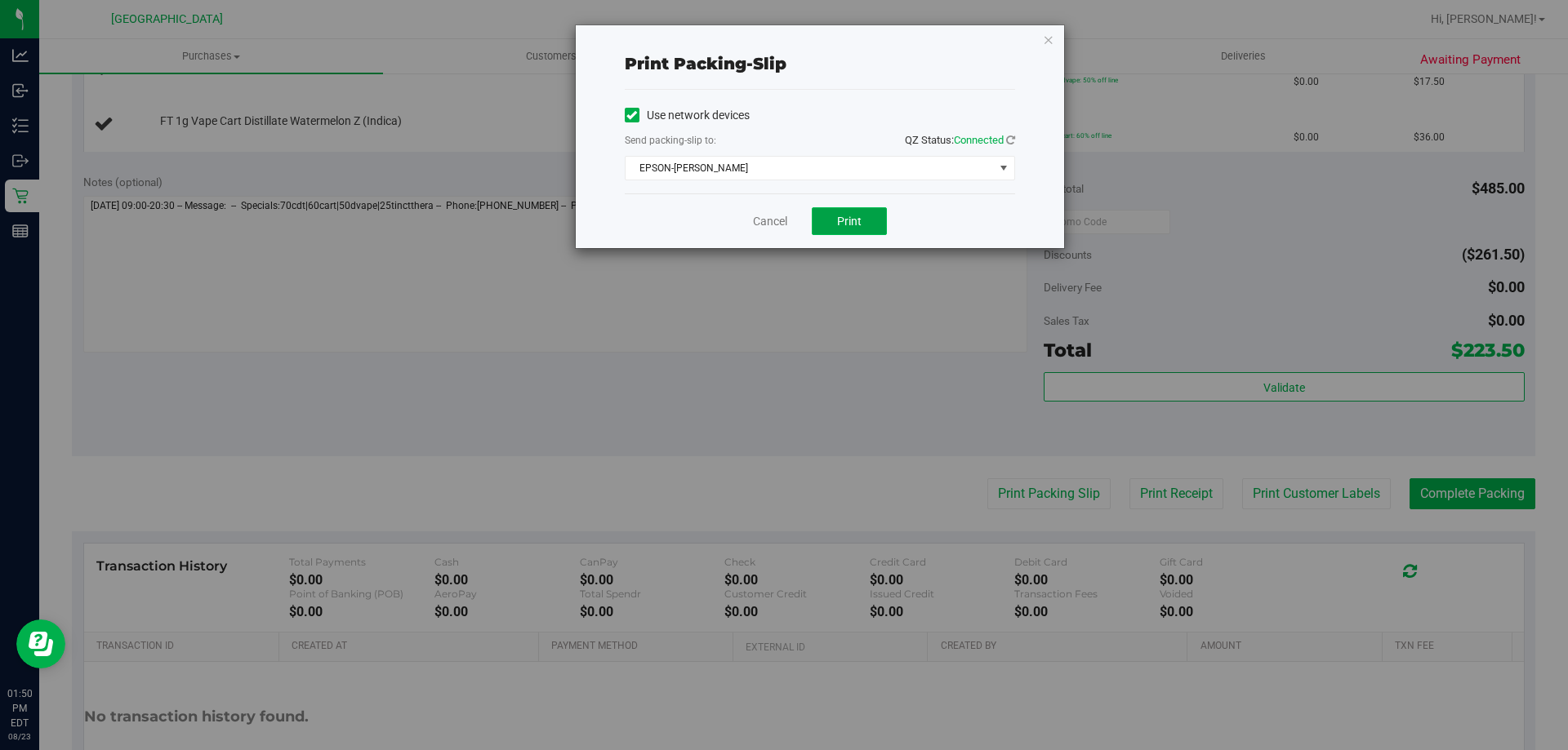
click at [858, 217] on span "Print" at bounding box center [849, 221] width 24 height 13
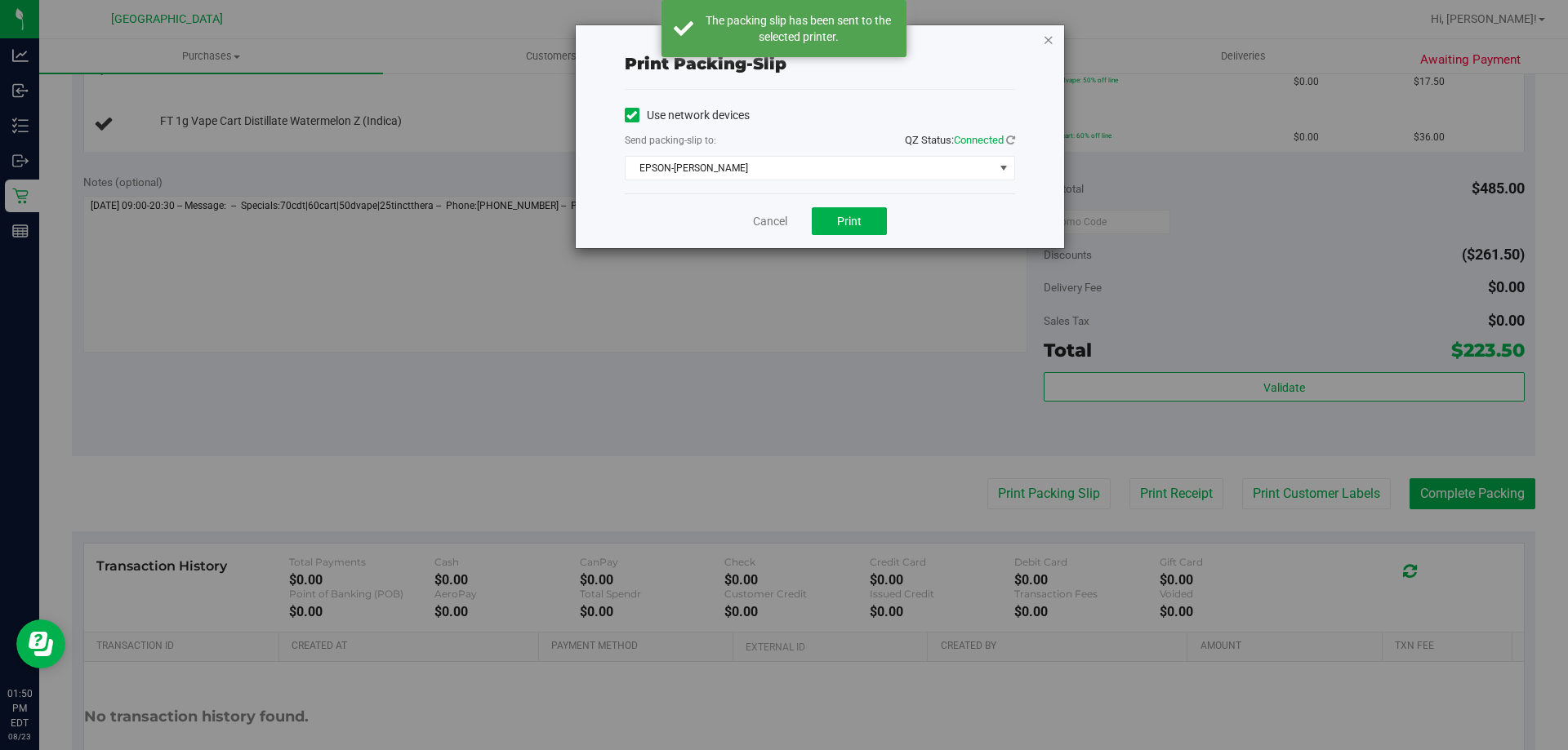
click at [1051, 39] on icon "button" at bounding box center [1048, 39] width 12 height 19
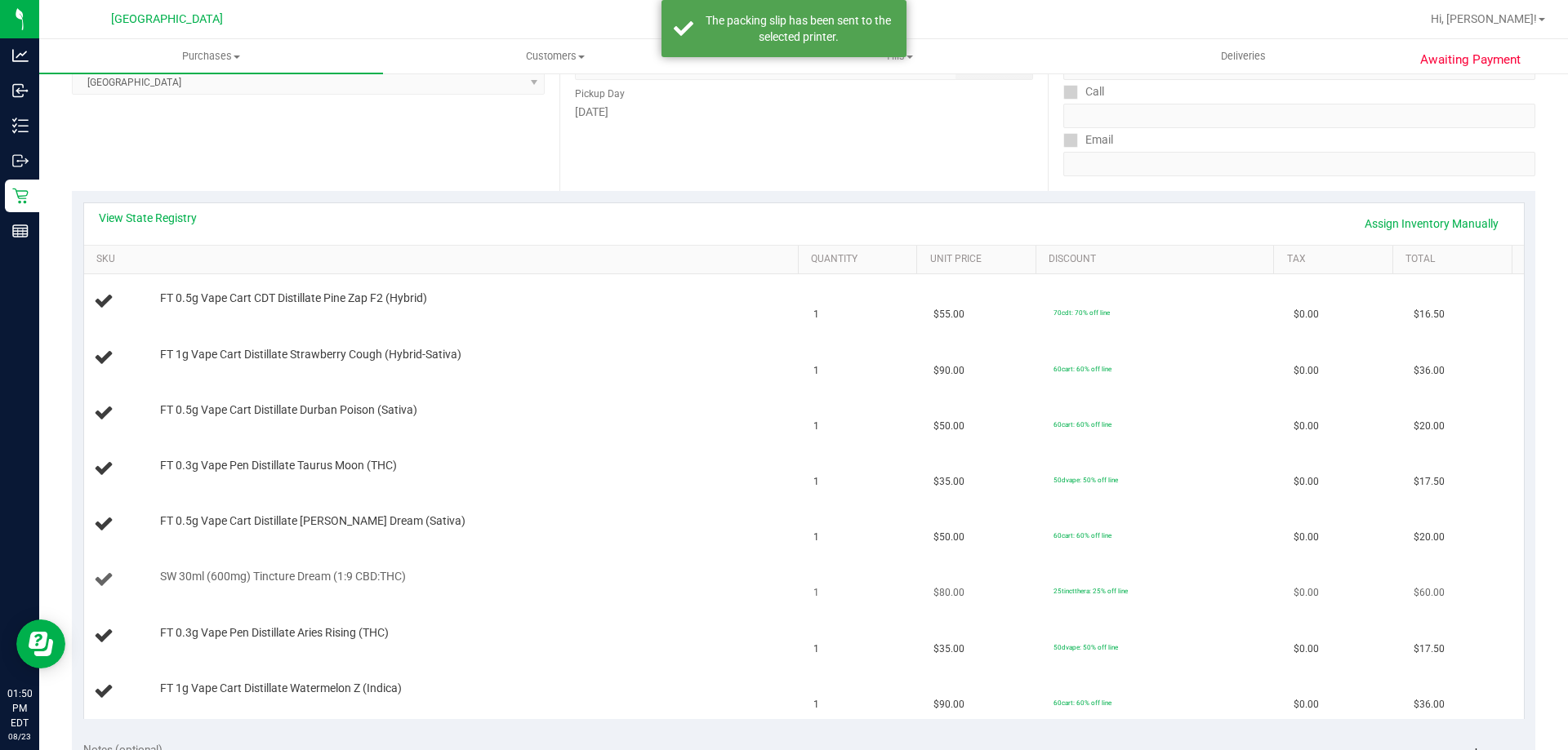
scroll to position [245, 0]
click at [677, 466] on div "FT 0.3g Vape Pen Distillate Taurus Moon (THC)" at bounding box center [471, 470] width 639 height 16
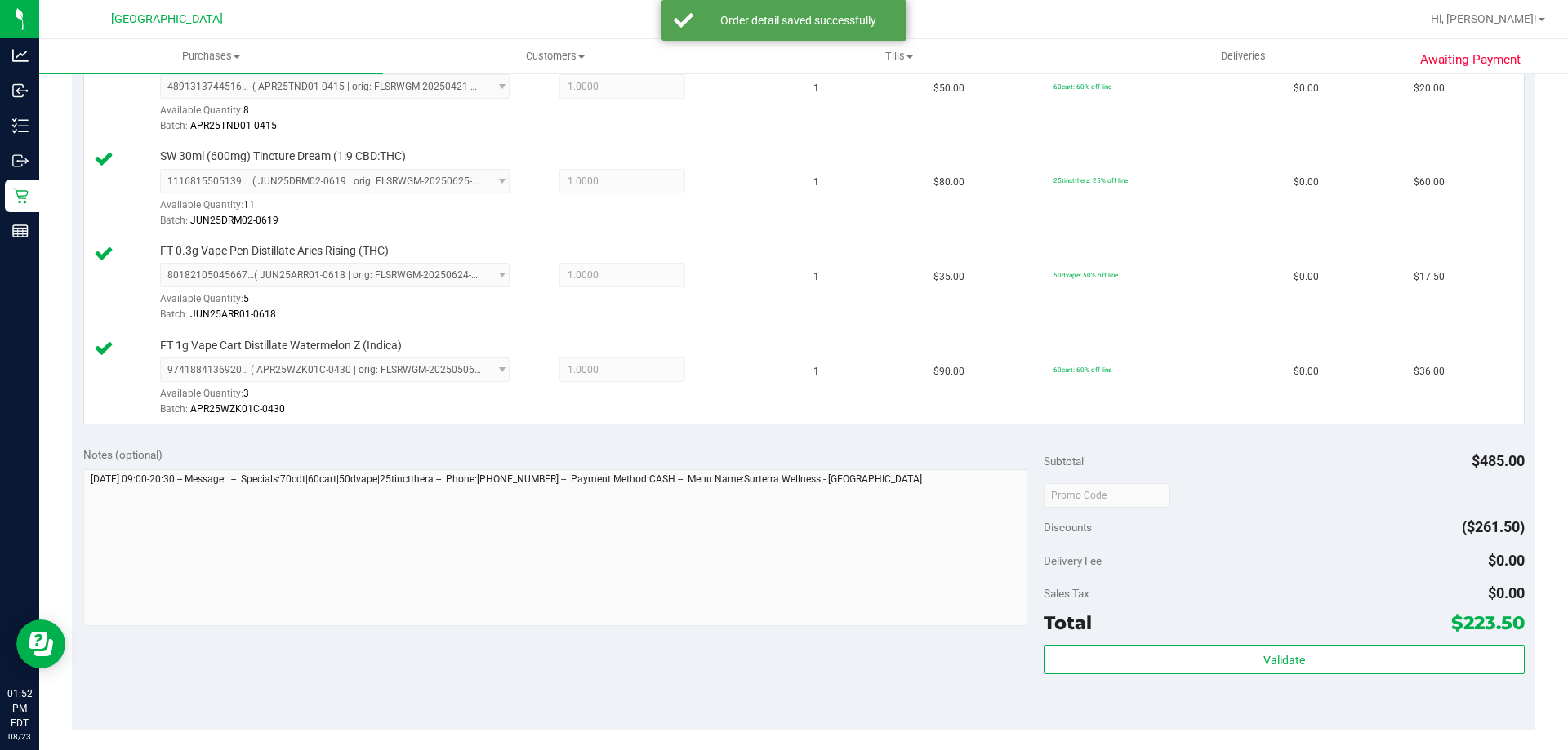
scroll to position [979, 0]
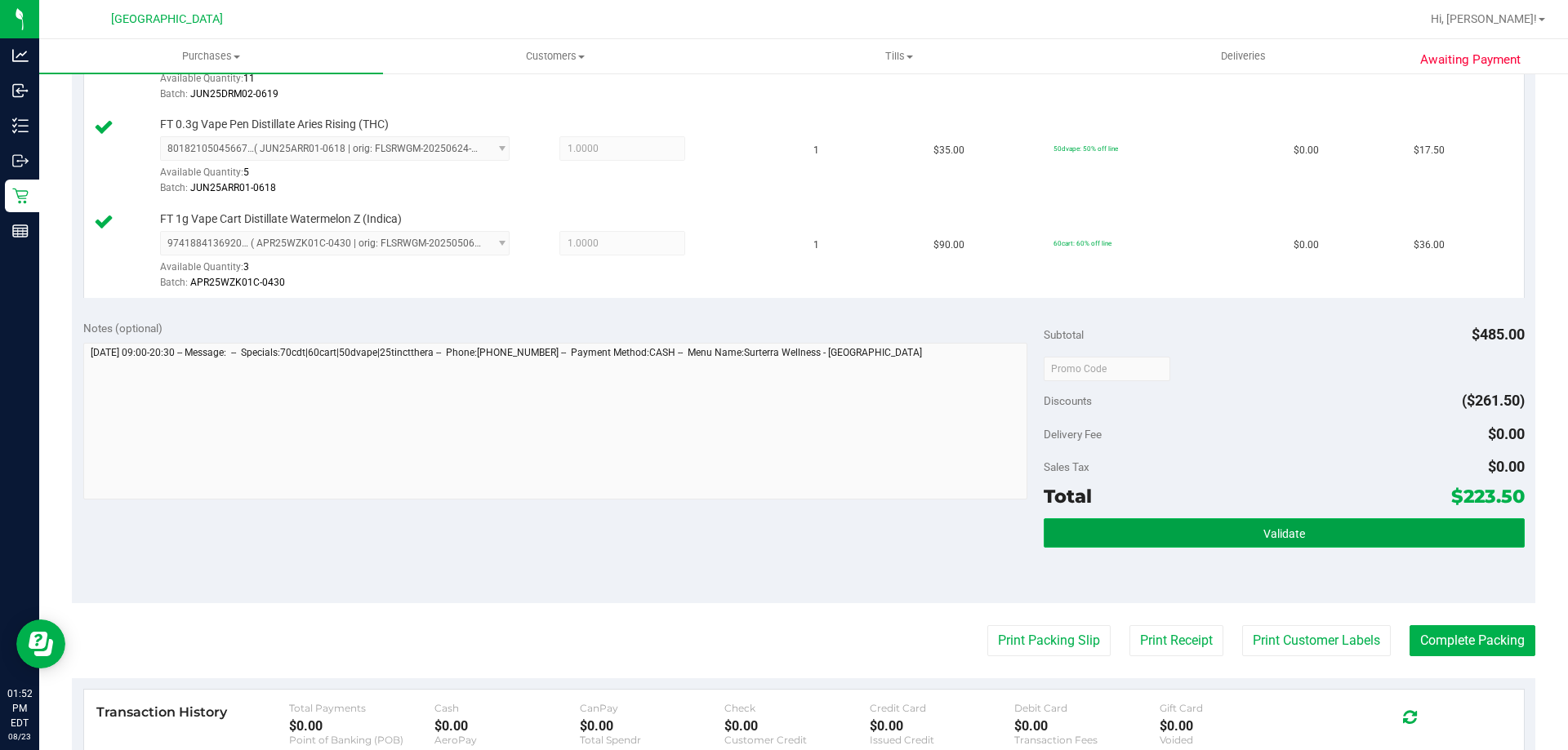
click at [1263, 538] on span "Validate" at bounding box center [1283, 533] width 42 height 13
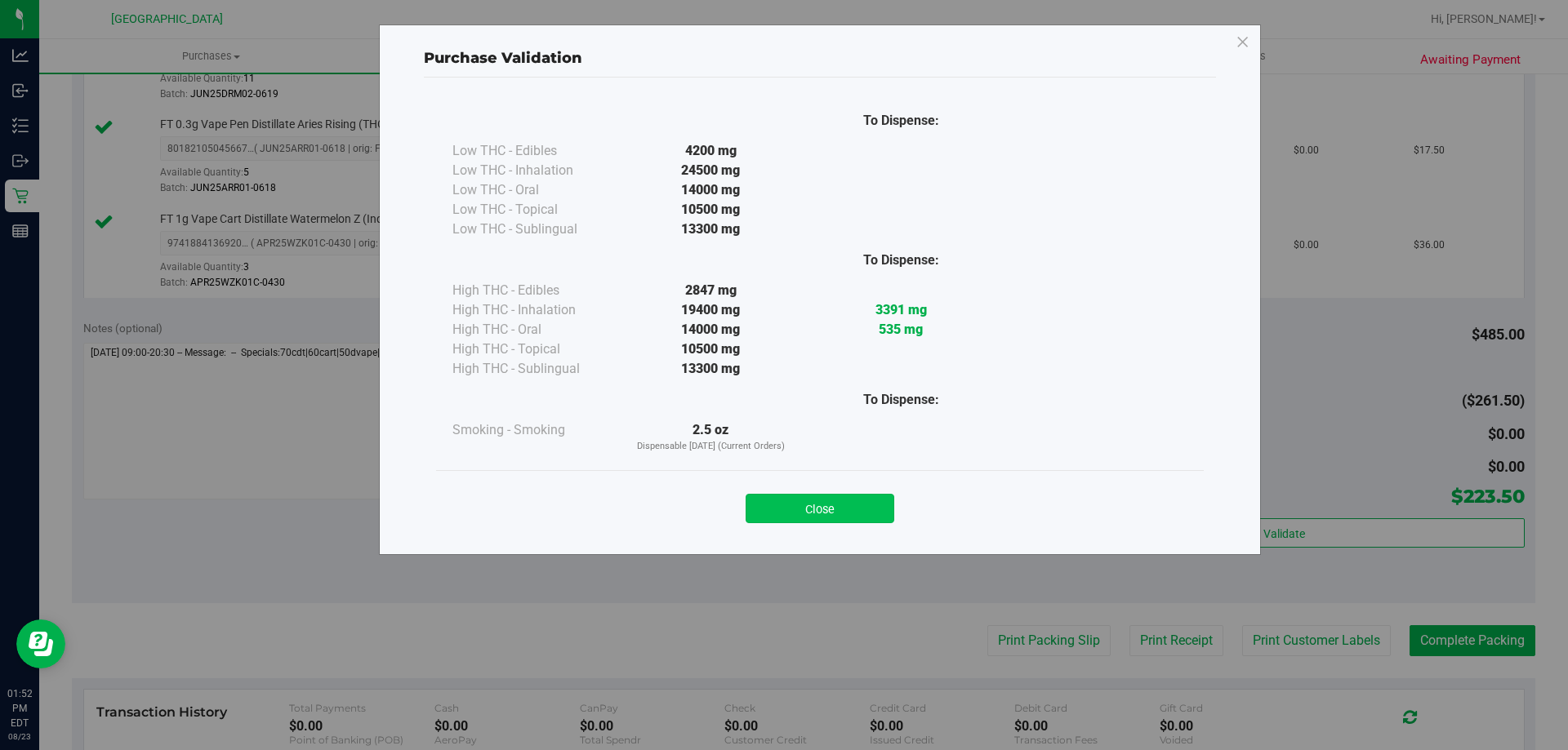
click at [805, 509] on button "Close" at bounding box center [820, 508] width 149 height 29
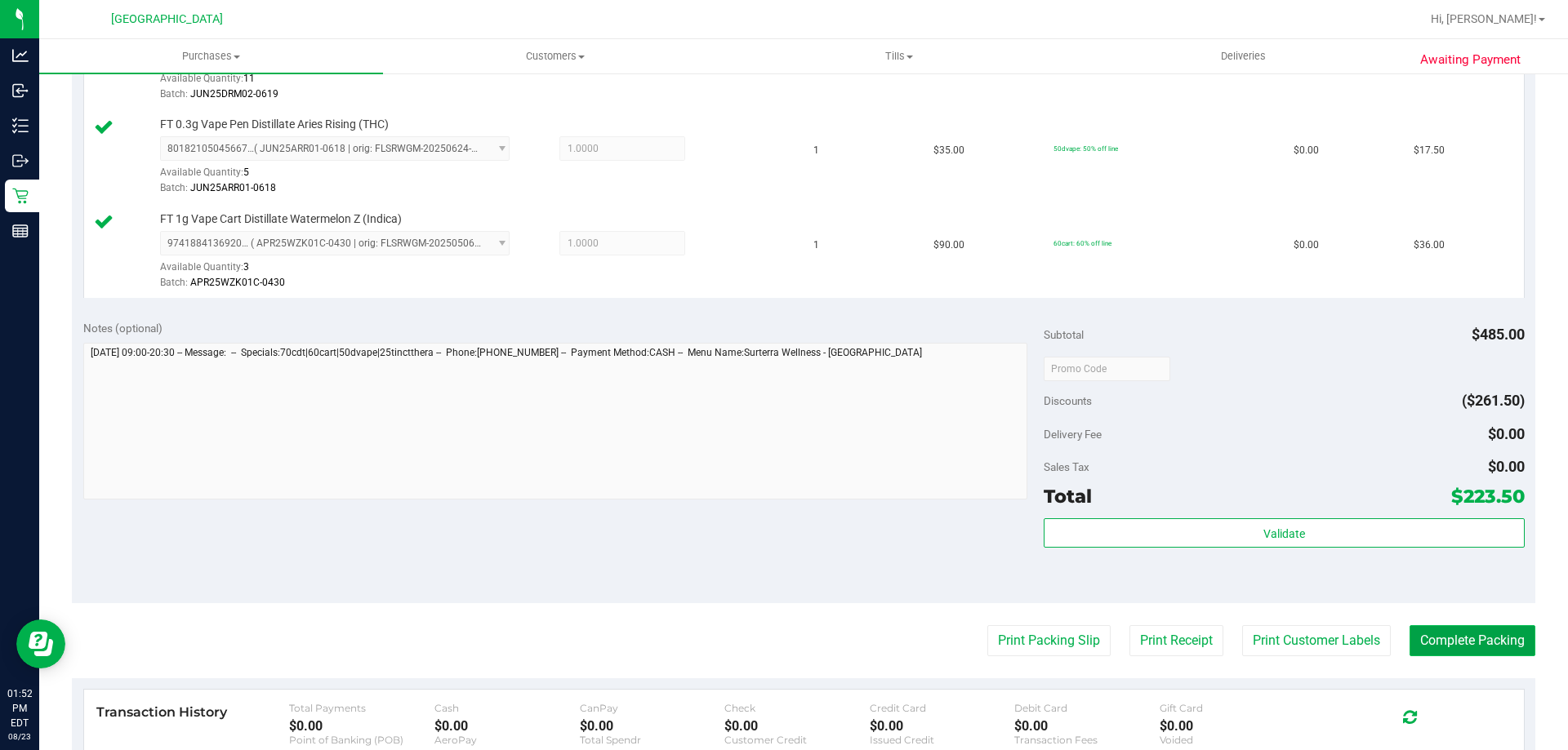
click at [1494, 645] on button "Complete Packing" at bounding box center [1472, 641] width 126 height 31
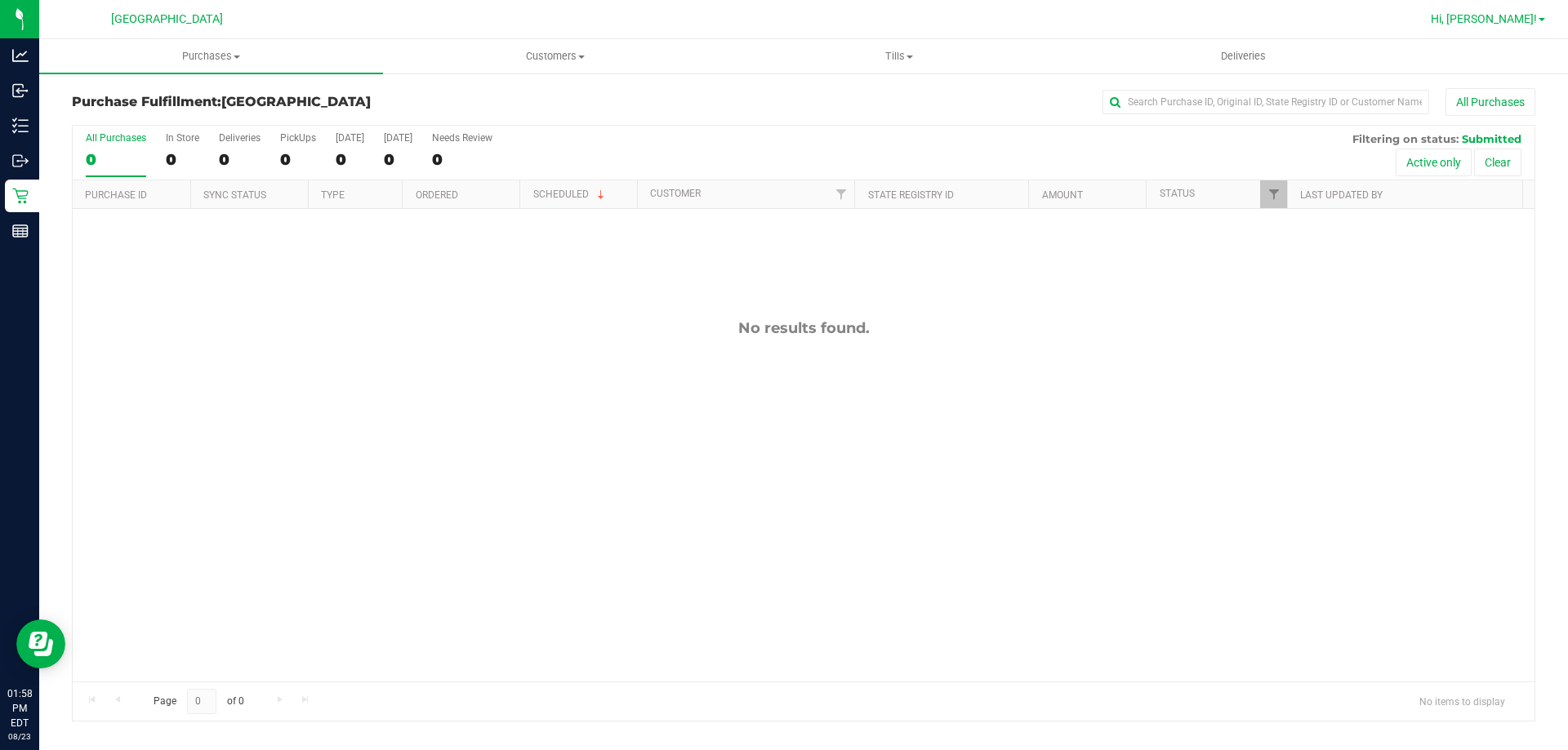
click at [1516, 21] on span "Hi, [PERSON_NAME]!" at bounding box center [1484, 18] width 106 height 13
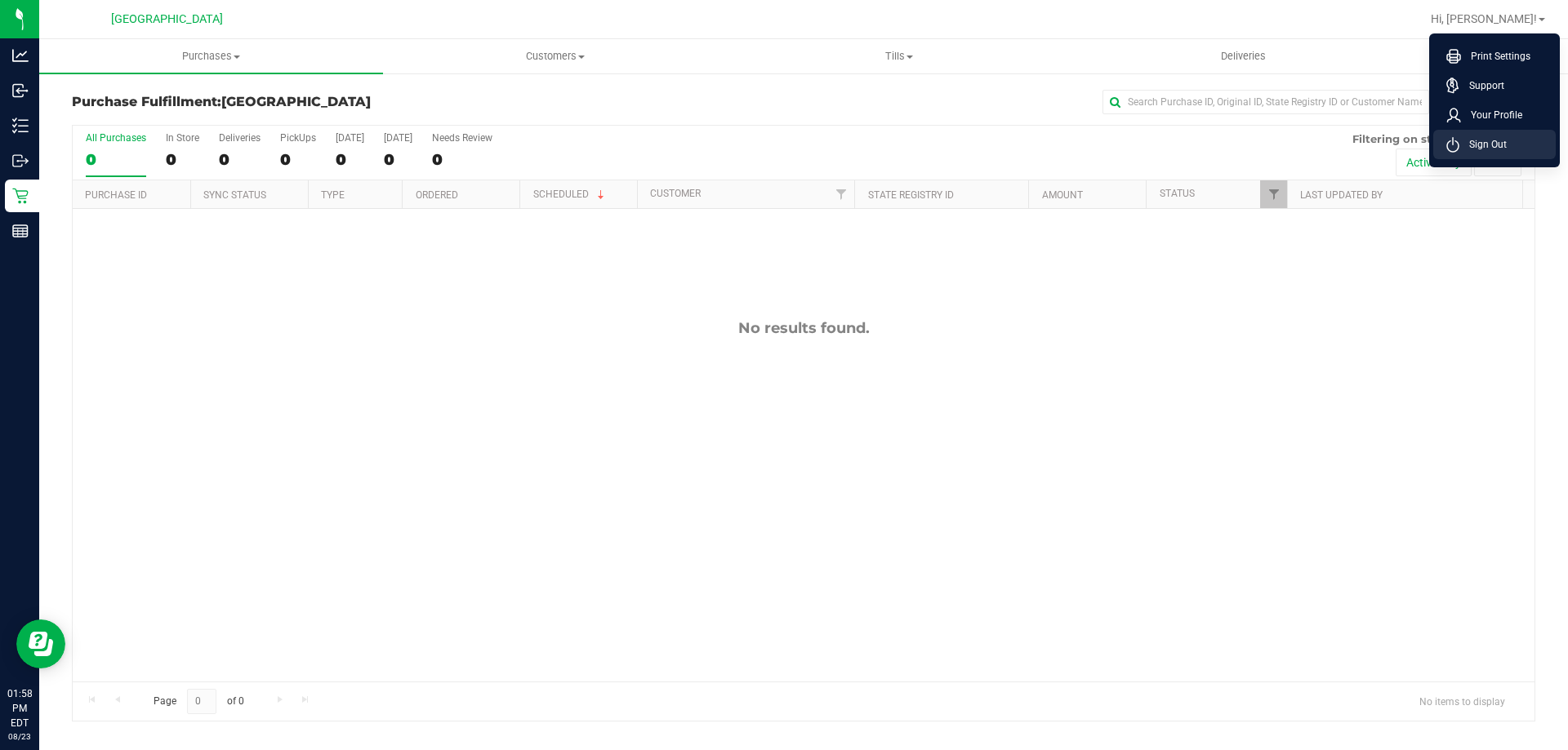
click at [1479, 148] on span "Sign Out" at bounding box center [1483, 144] width 47 height 16
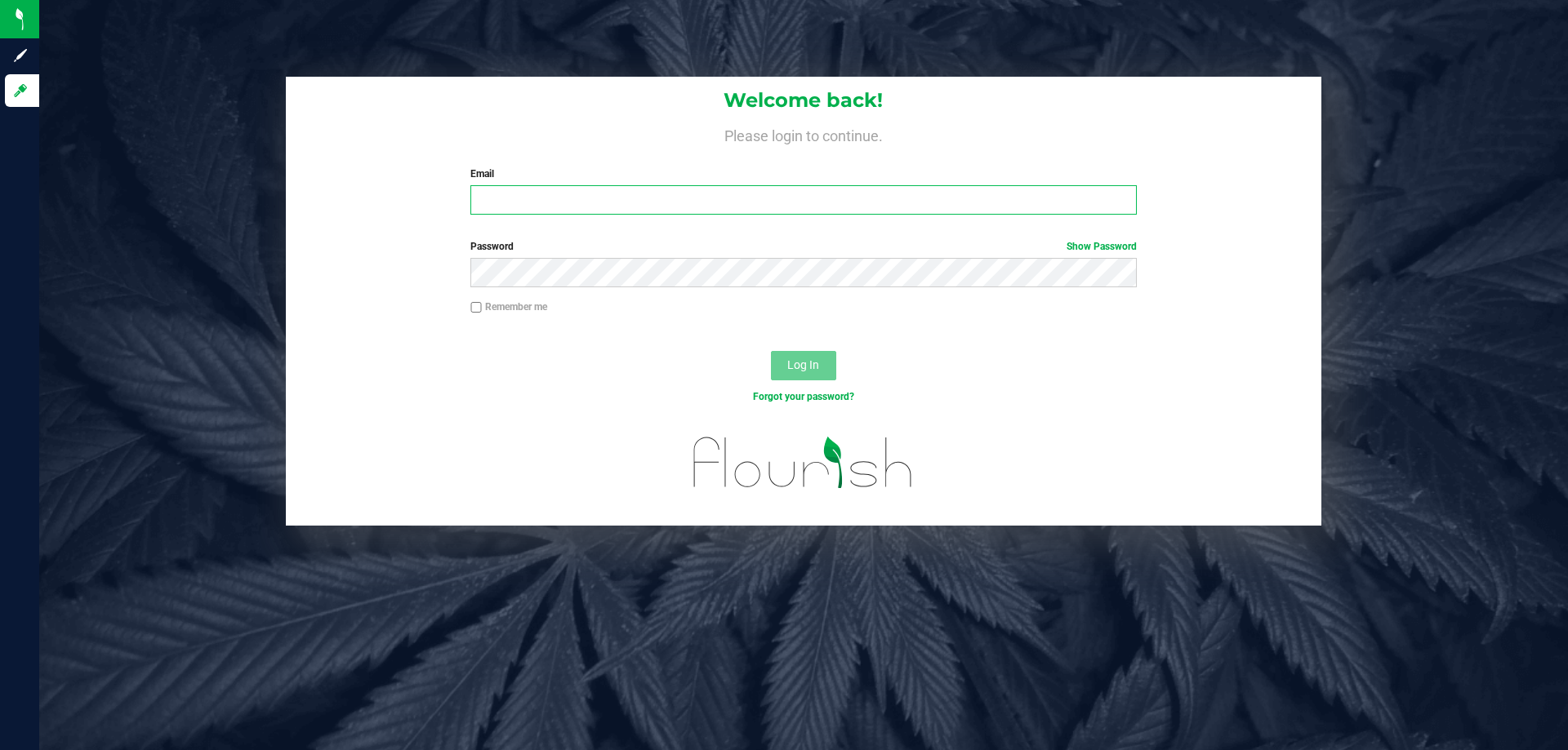
click at [756, 205] on input "Email" at bounding box center [803, 200] width 666 height 29
type input "[EMAIL_ADDRESS][DOMAIN_NAME]"
click at [770, 351] on button "Log In" at bounding box center [802, 366] width 65 height 29
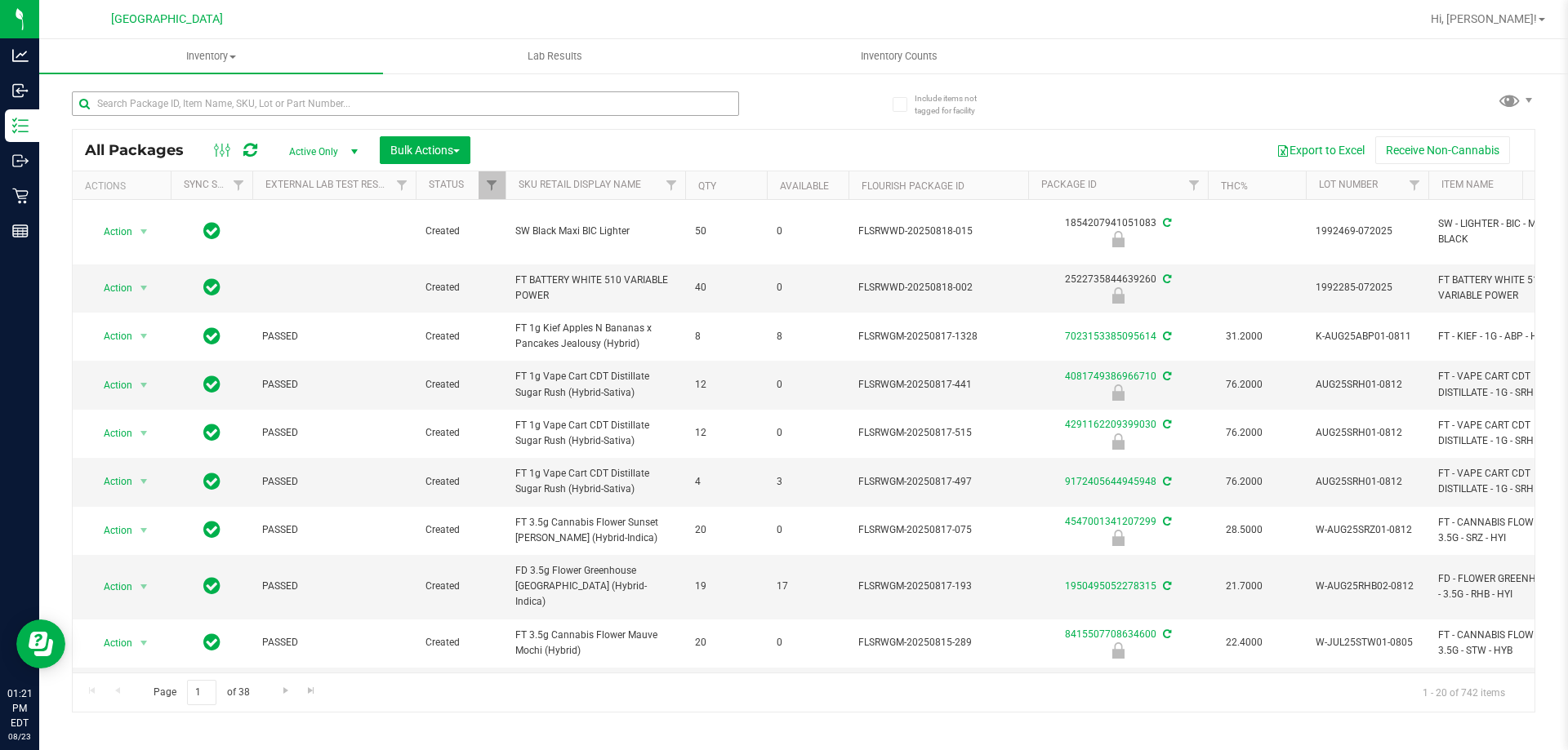
click at [110, 107] on input "text" at bounding box center [405, 103] width 667 height 24
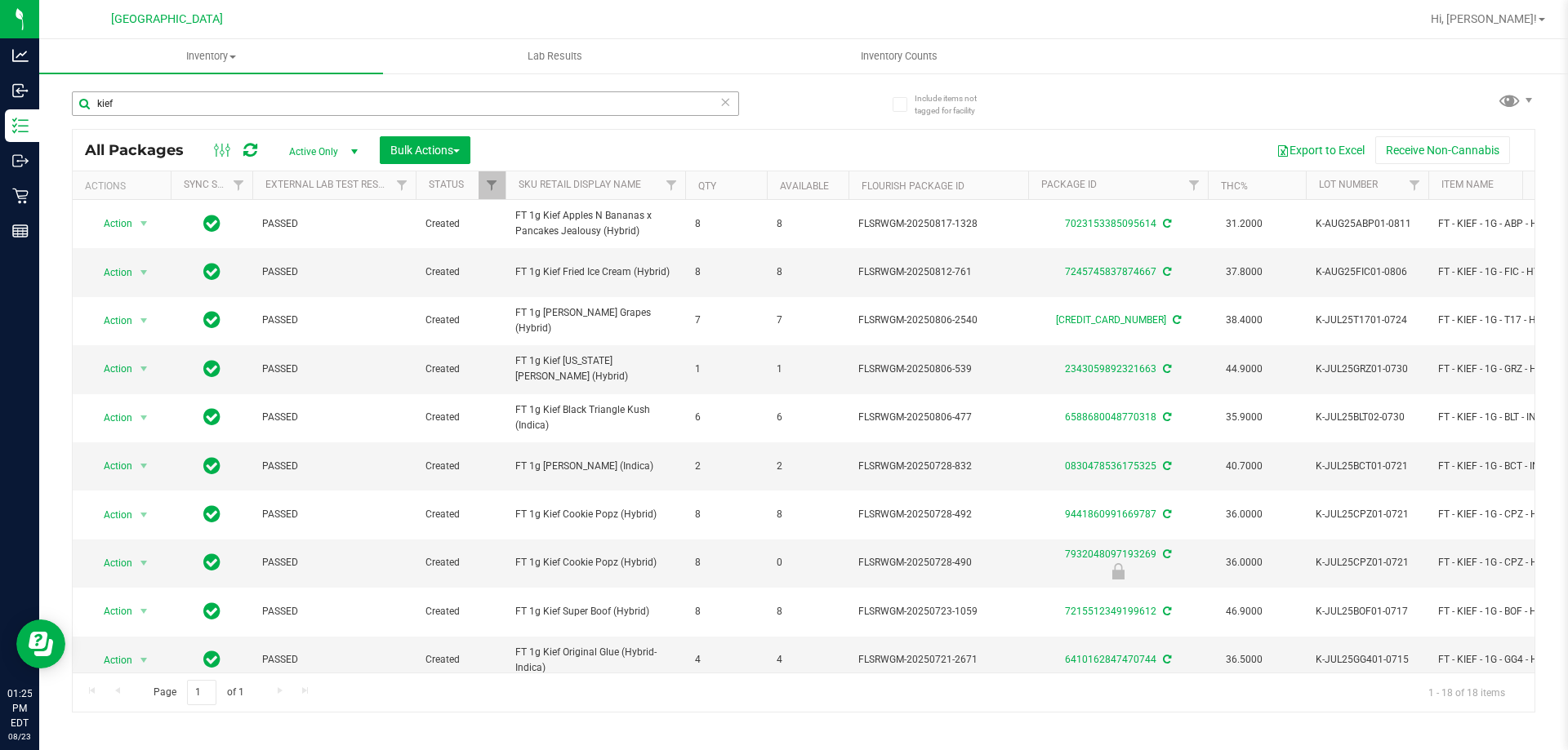
click at [142, 112] on input "kief" at bounding box center [405, 103] width 667 height 24
type input "k"
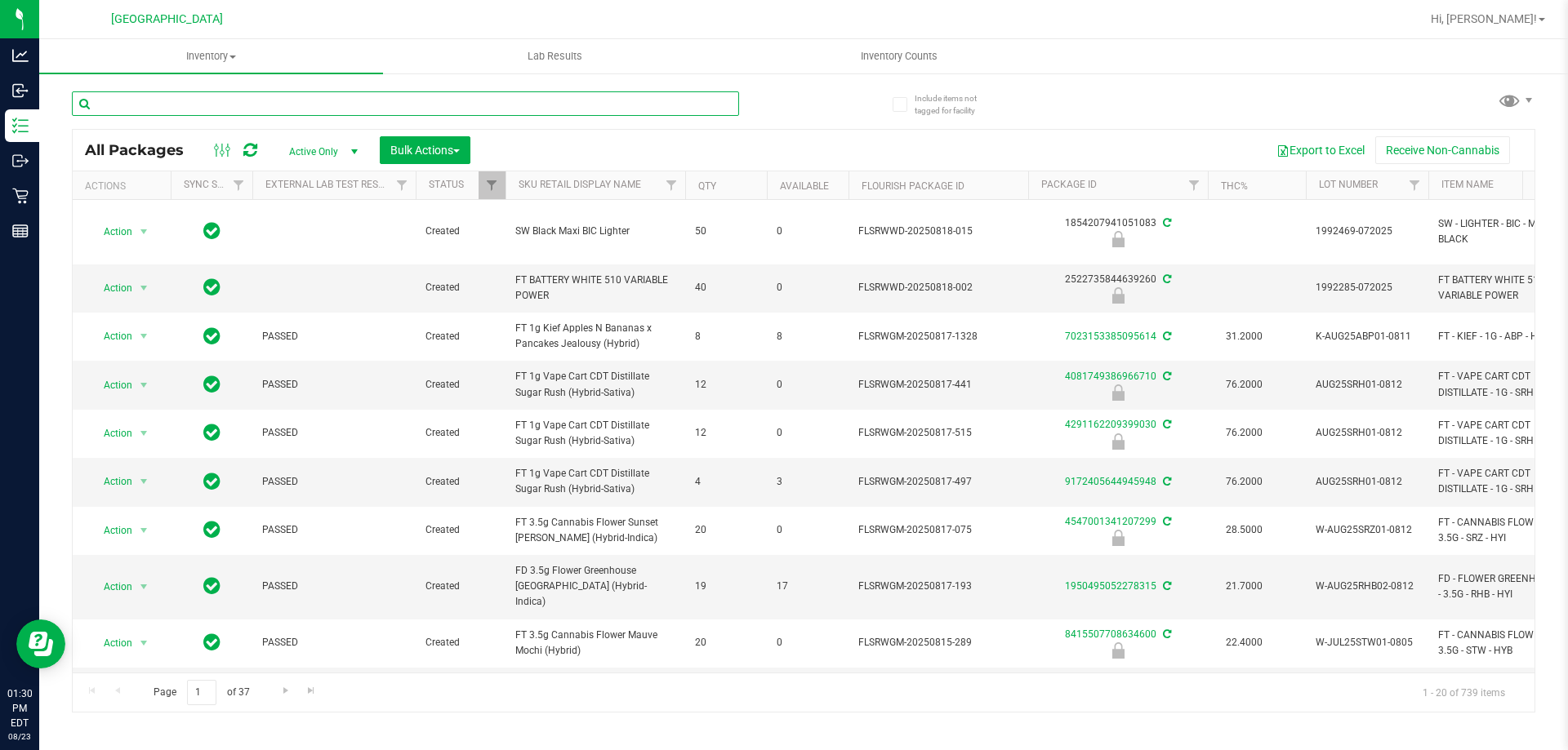
click at [182, 107] on input "text" at bounding box center [405, 103] width 667 height 24
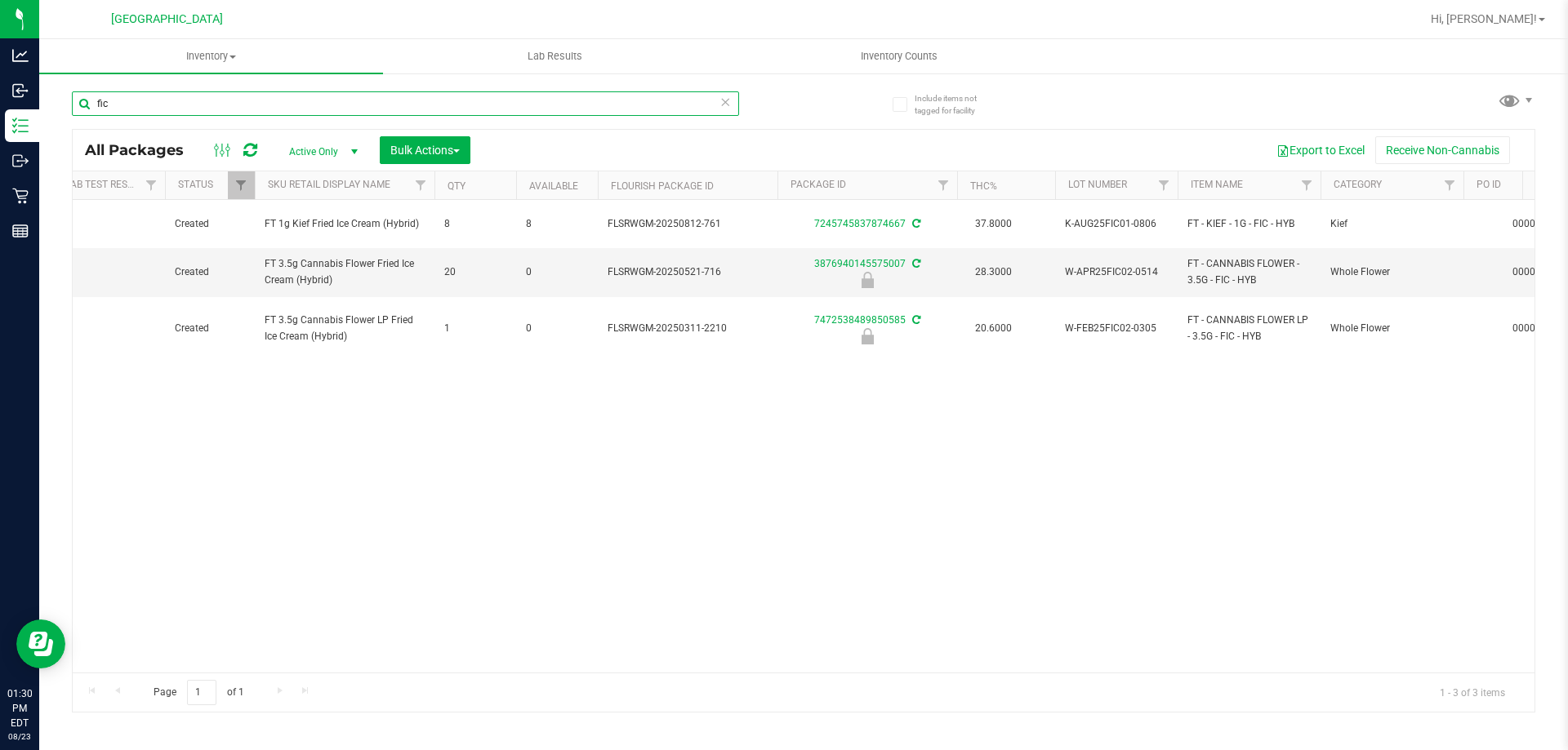
scroll to position [0, 253]
click at [138, 104] on input "fic" at bounding box center [405, 103] width 667 height 24
type input "f"
